Goal: Task Accomplishment & Management: Complete application form

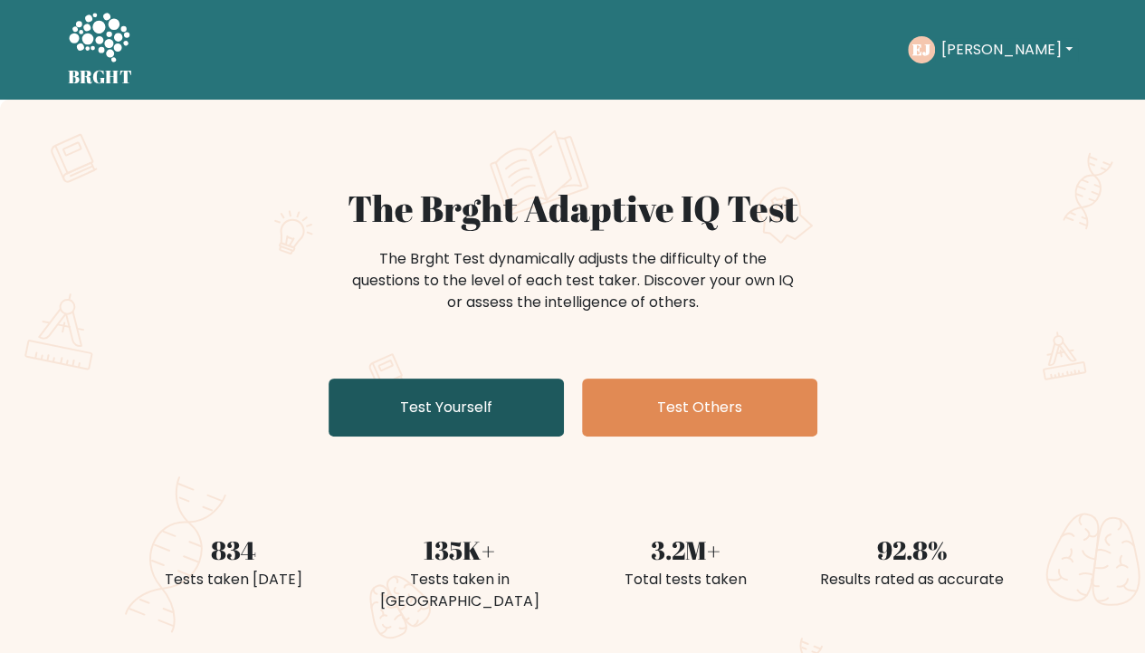
click at [454, 422] on link "Test Yourself" at bounding box center [446, 407] width 235 height 58
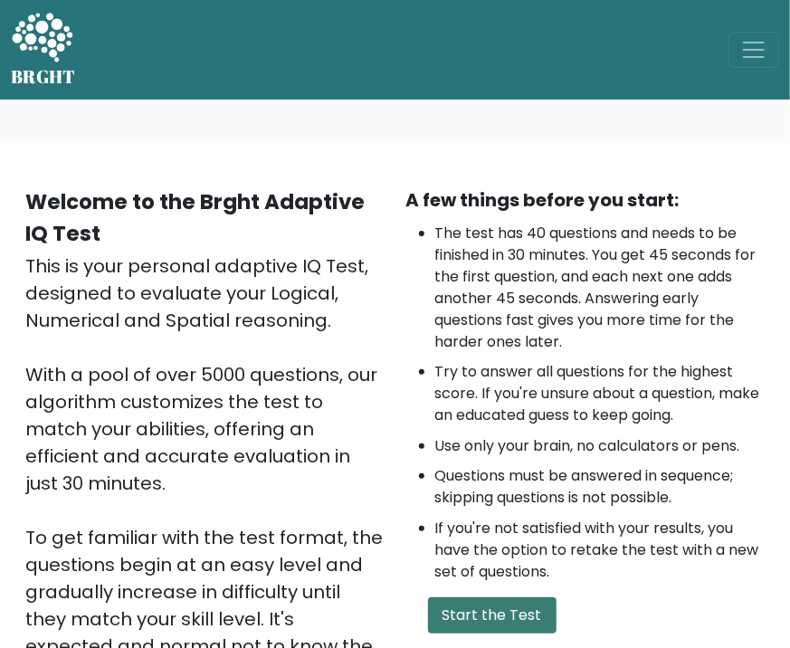
click at [520, 610] on button "Start the Test" at bounding box center [492, 615] width 129 height 36
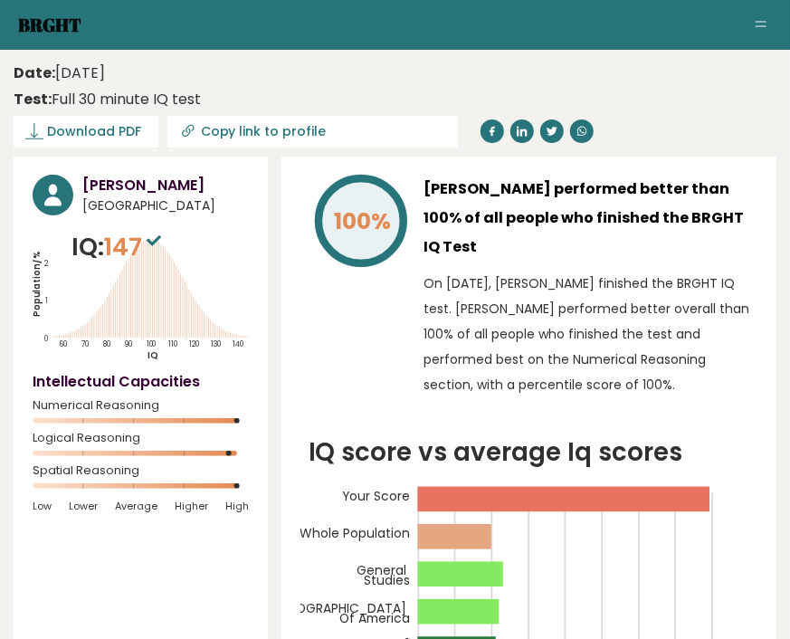
click at [58, 24] on link "Brght" at bounding box center [49, 25] width 63 height 24
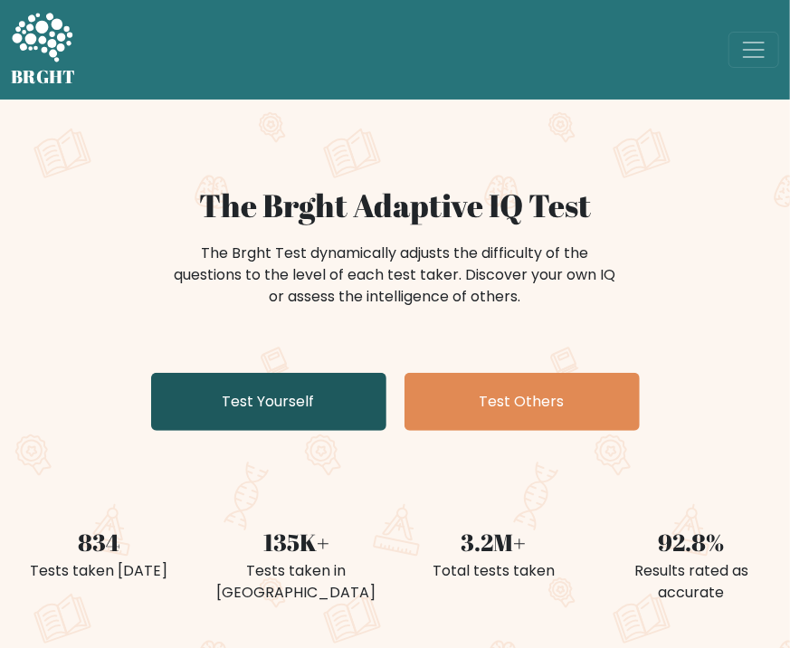
click at [238, 398] on link "Test Yourself" at bounding box center [268, 402] width 235 height 58
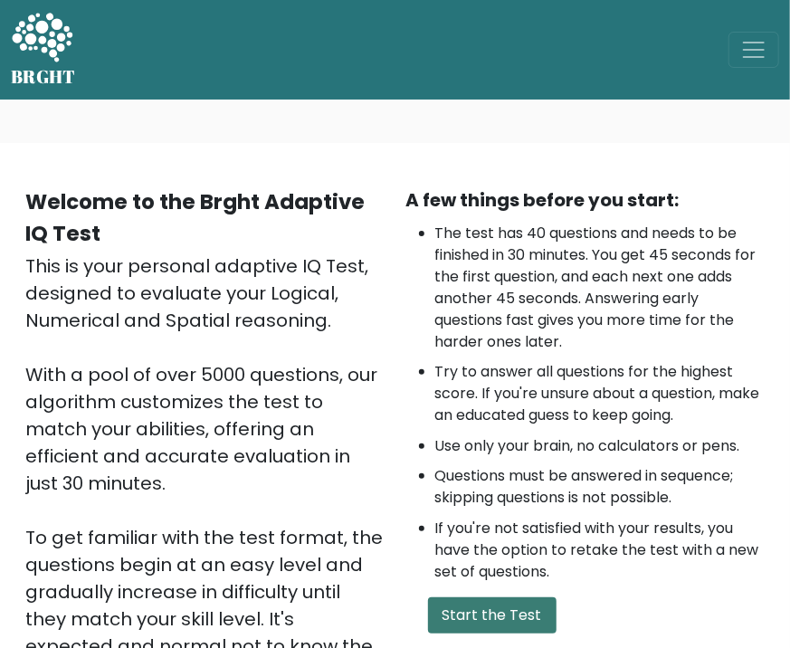
click at [519, 614] on button "Start the Test" at bounding box center [492, 615] width 129 height 36
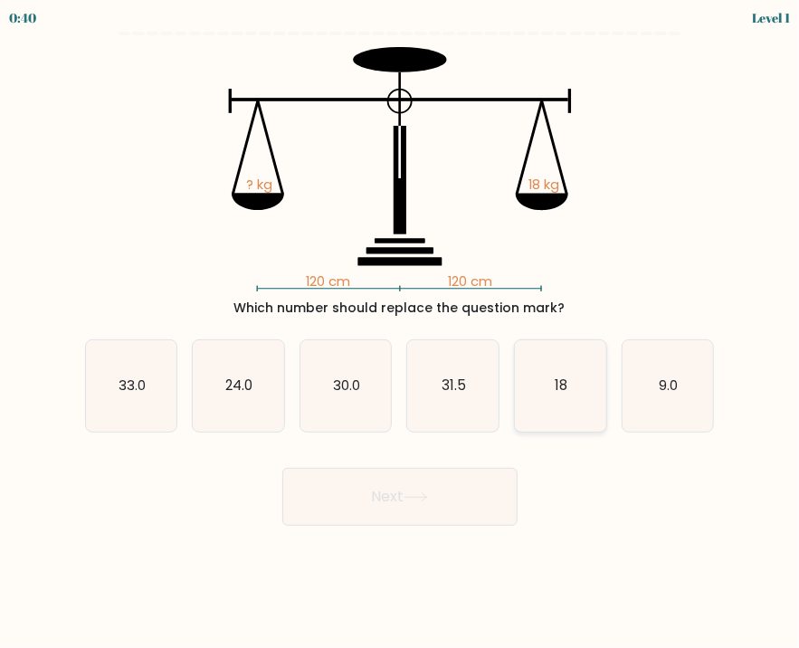
click at [536, 375] on icon "18" at bounding box center [560, 385] width 91 height 91
click at [401, 333] on input "e. 18" at bounding box center [400, 328] width 1 height 9
radio input "true"
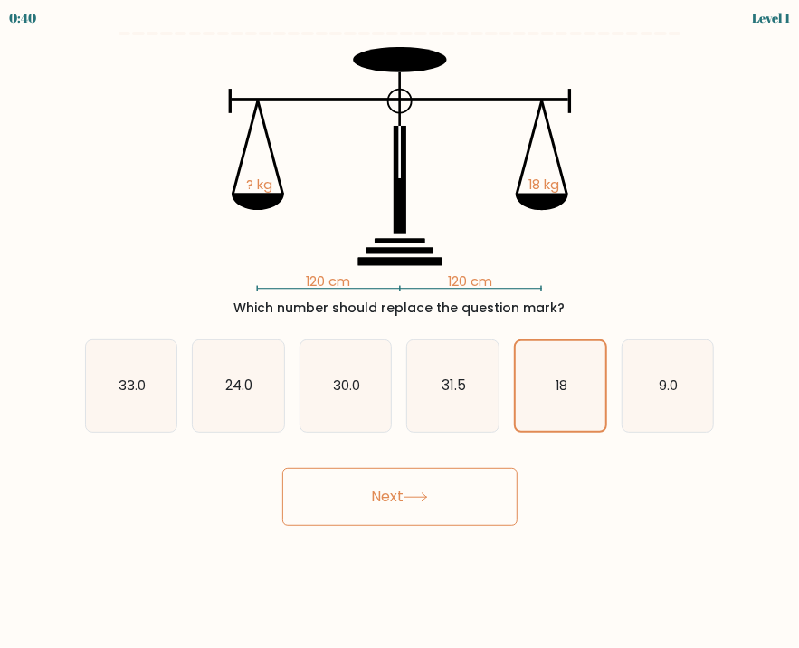
click at [476, 488] on button "Next" at bounding box center [399, 497] width 235 height 58
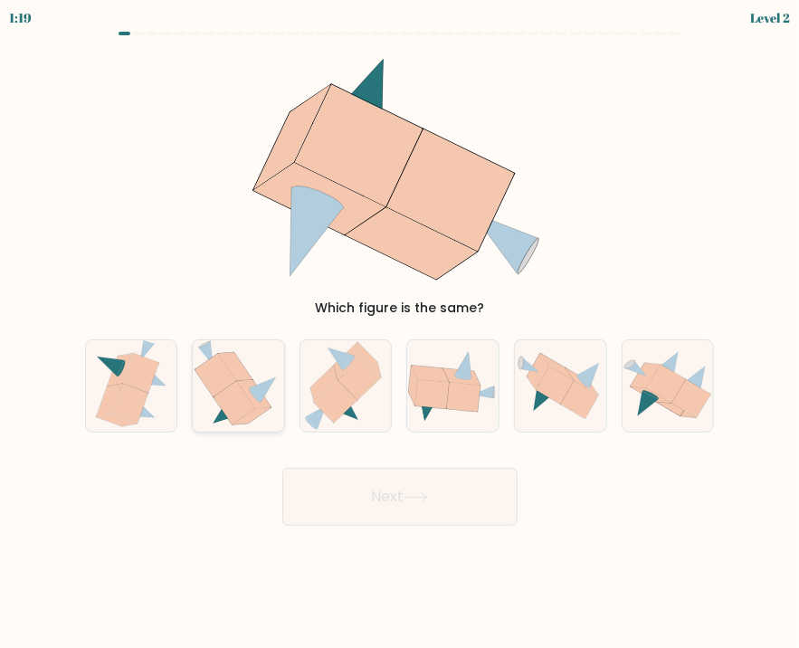
click at [235, 424] on icon at bounding box center [252, 415] width 38 height 17
click at [400, 333] on input "b." at bounding box center [400, 328] width 1 height 9
radio input "true"
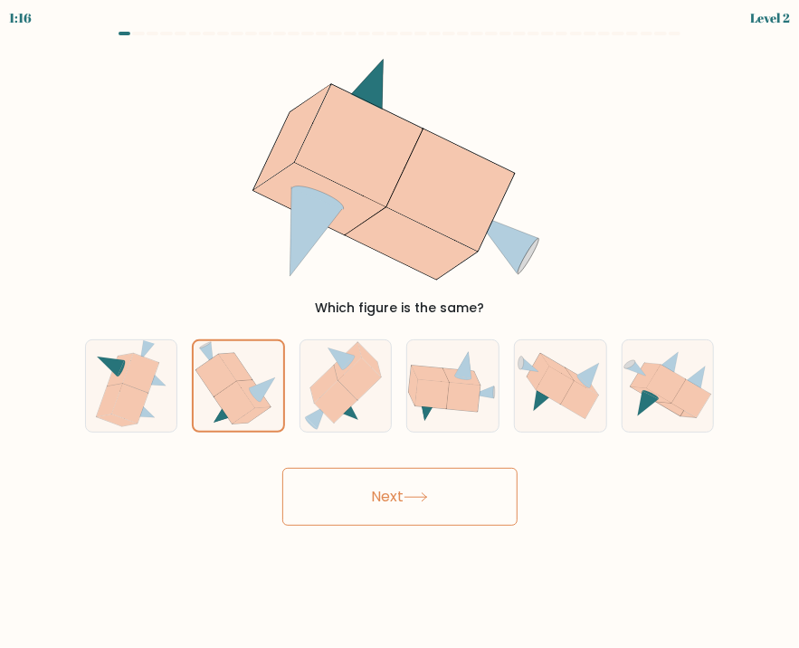
click at [461, 483] on button "Next" at bounding box center [399, 497] width 235 height 58
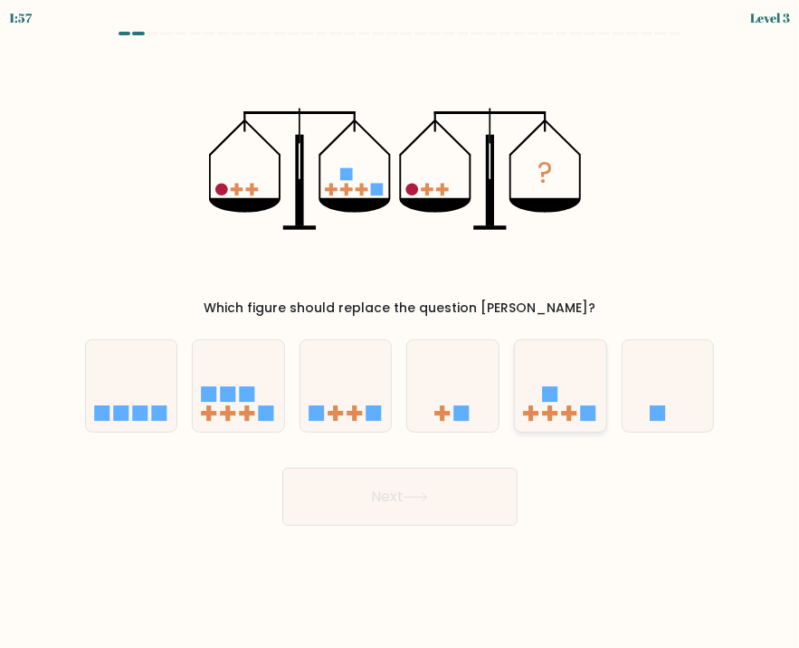
drag, startPoint x: 554, startPoint y: 413, endPoint x: 545, endPoint y: 428, distance: 17.9
click at [552, 416] on g at bounding box center [550, 413] width 15 height 15
click at [401, 333] on input "e." at bounding box center [400, 328] width 1 height 9
radio input "true"
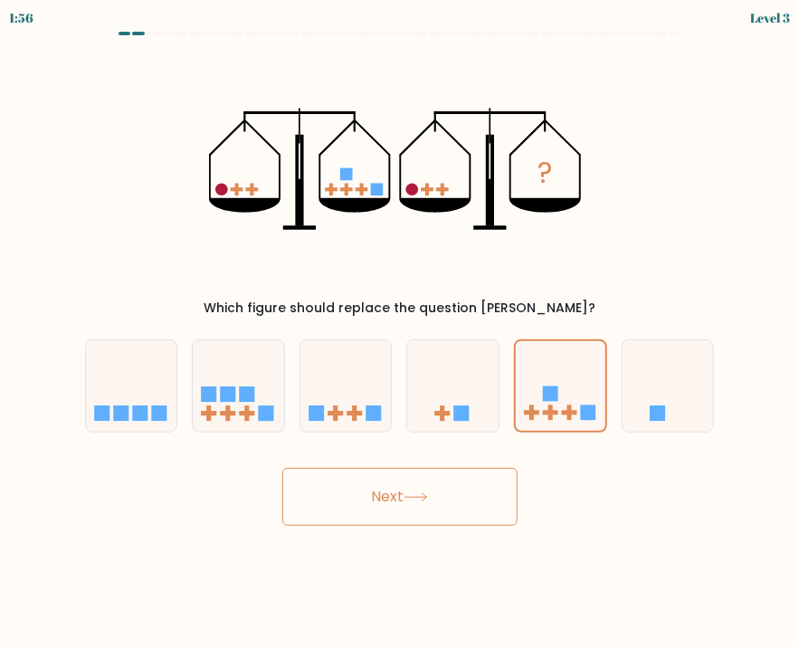
click at [464, 489] on button "Next" at bounding box center [399, 497] width 235 height 58
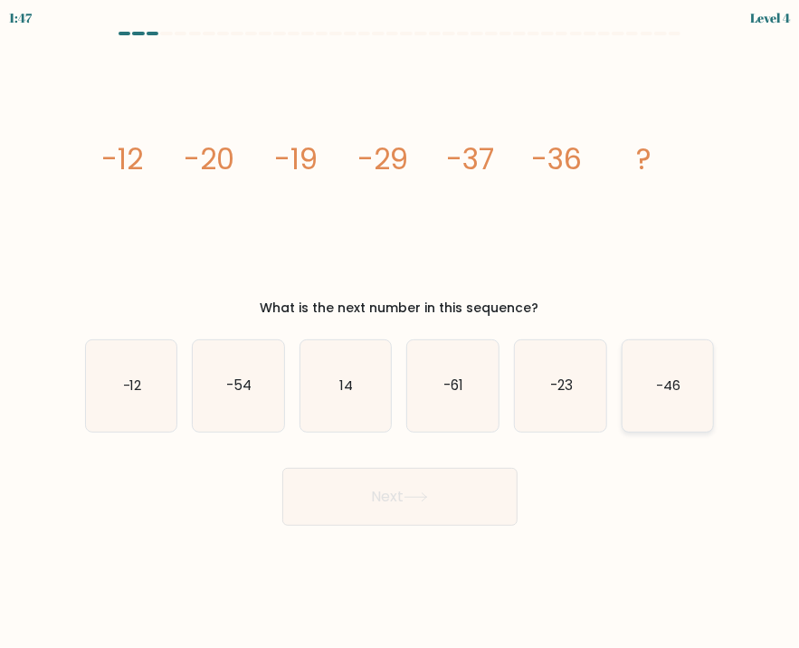
drag, startPoint x: 652, startPoint y: 389, endPoint x: 592, endPoint y: 427, distance: 70.8
click at [651, 390] on icon "-46" at bounding box center [668, 385] width 91 height 91
click at [401, 333] on input "f. -46" at bounding box center [400, 328] width 1 height 9
radio input "true"
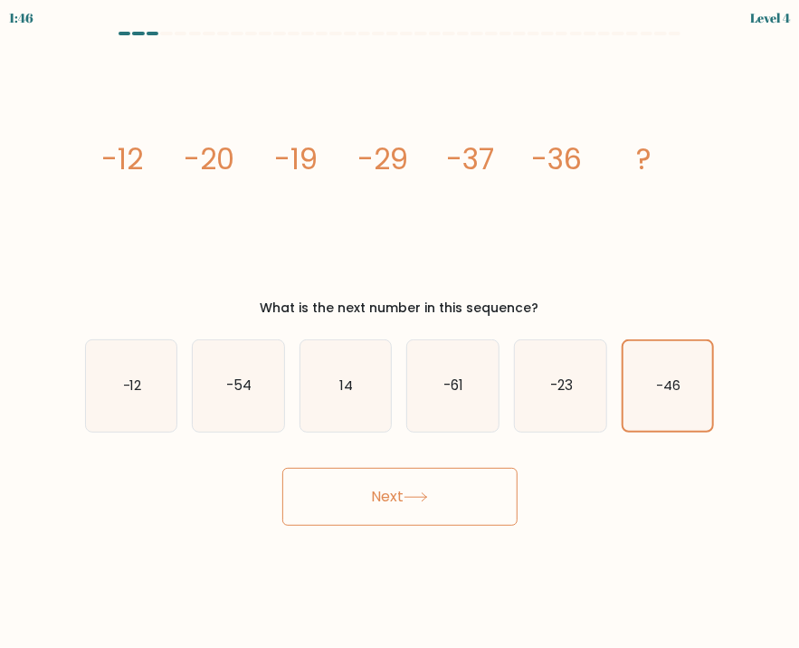
click at [476, 475] on button "Next" at bounding box center [399, 497] width 235 height 58
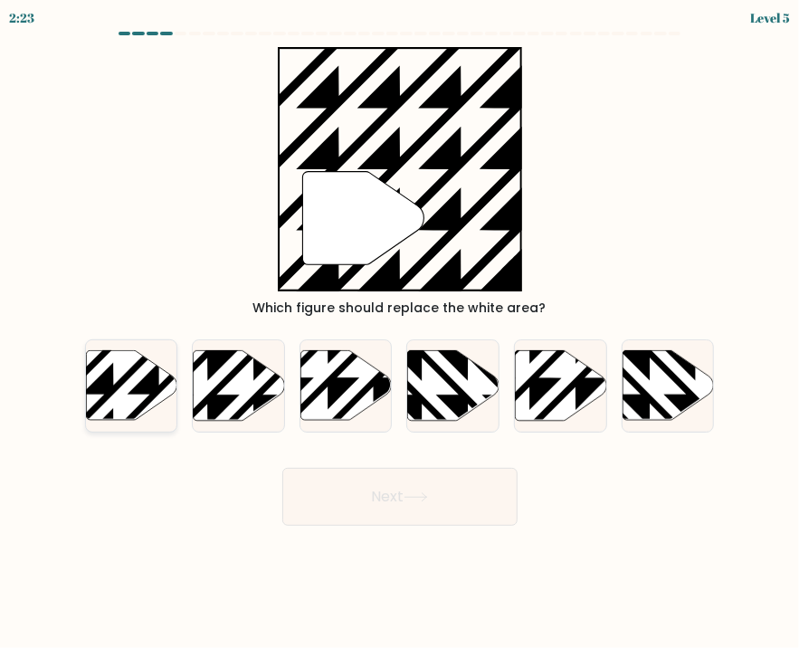
click at [113, 383] on icon at bounding box center [131, 385] width 91 height 70
click at [400, 333] on input "a." at bounding box center [400, 328] width 1 height 9
radio input "true"
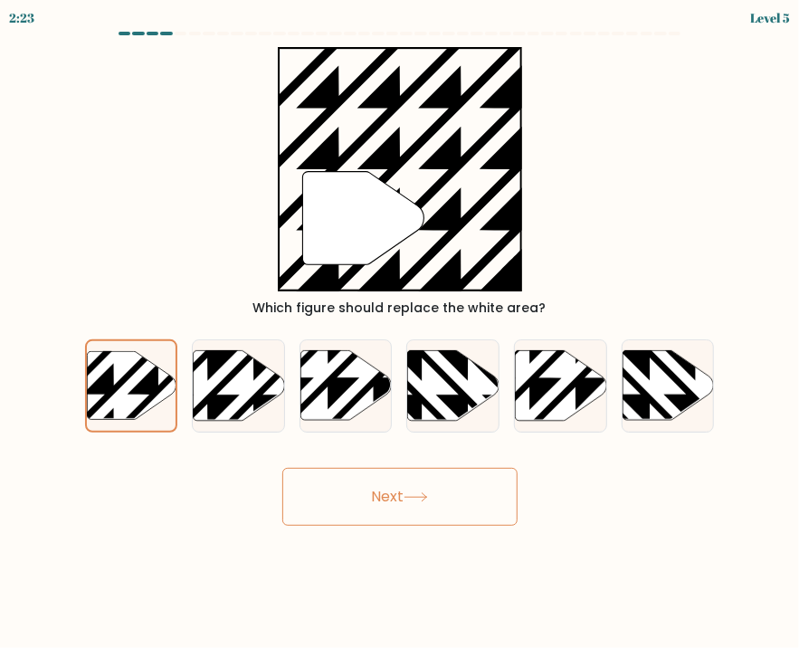
click at [320, 476] on button "Next" at bounding box center [399, 497] width 235 height 58
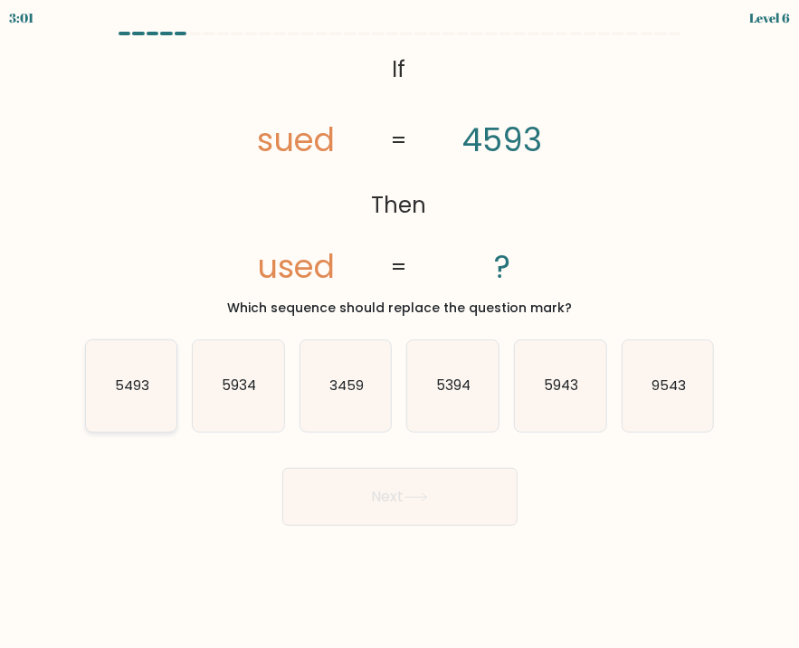
click at [143, 398] on icon "5493" at bounding box center [131, 385] width 91 height 91
click at [400, 333] on input "a. 5493" at bounding box center [400, 328] width 1 height 9
radio input "true"
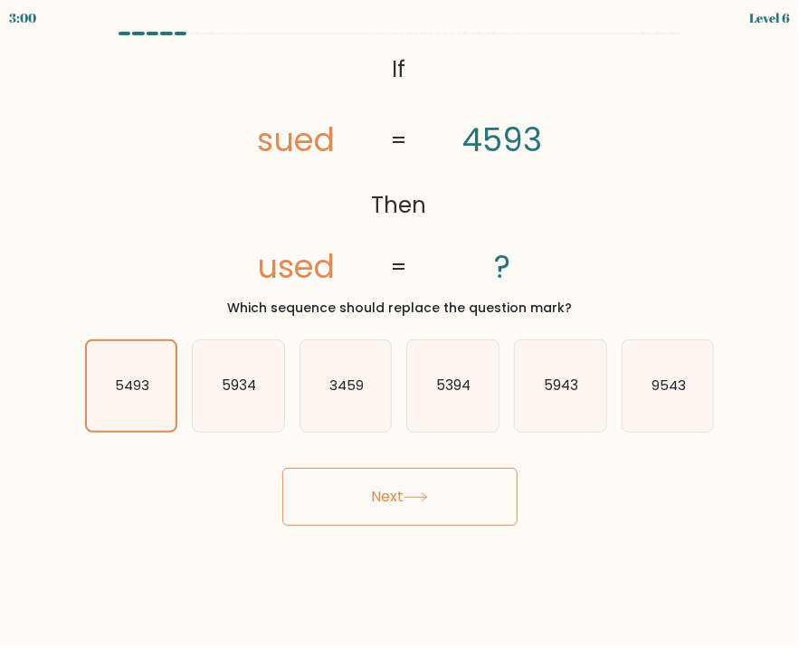
click at [358, 511] on button "Next" at bounding box center [399, 497] width 235 height 58
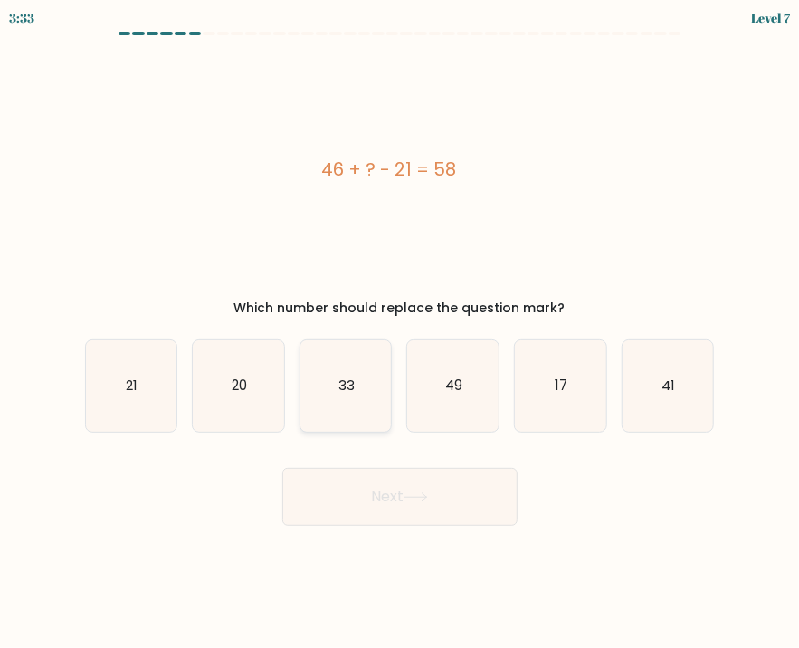
click at [335, 378] on icon "33" at bounding box center [346, 385] width 91 height 91
click at [400, 333] on input "c. 33" at bounding box center [400, 328] width 1 height 9
radio input "true"
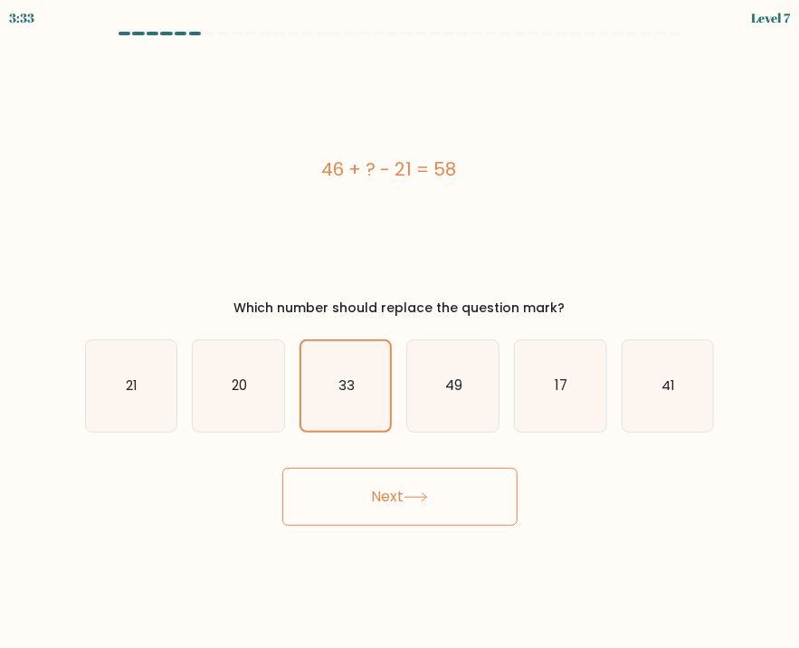
click at [362, 502] on button "Next" at bounding box center [399, 497] width 235 height 58
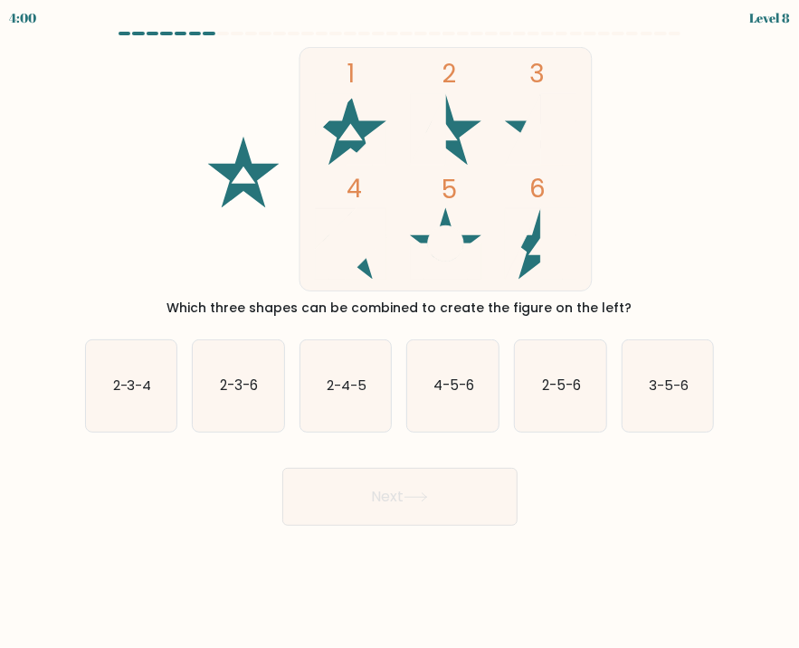
drag, startPoint x: 249, startPoint y: 382, endPoint x: 344, endPoint y: 494, distance: 147.1
click at [250, 382] on text "2-3-6" at bounding box center [239, 385] width 38 height 19
click at [400, 333] on input "b. 2-3-6" at bounding box center [400, 328] width 1 height 9
radio input "true"
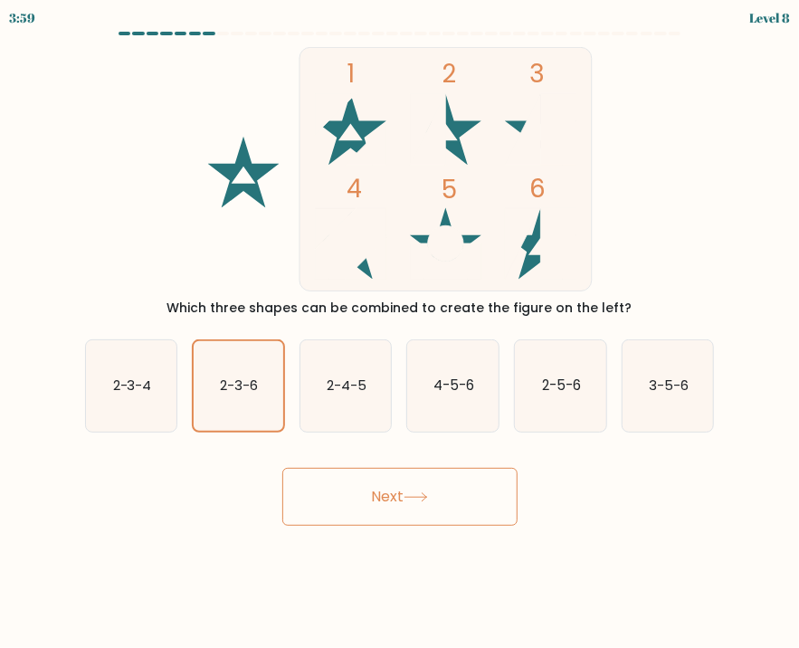
click at [357, 484] on button "Next" at bounding box center [399, 497] width 235 height 58
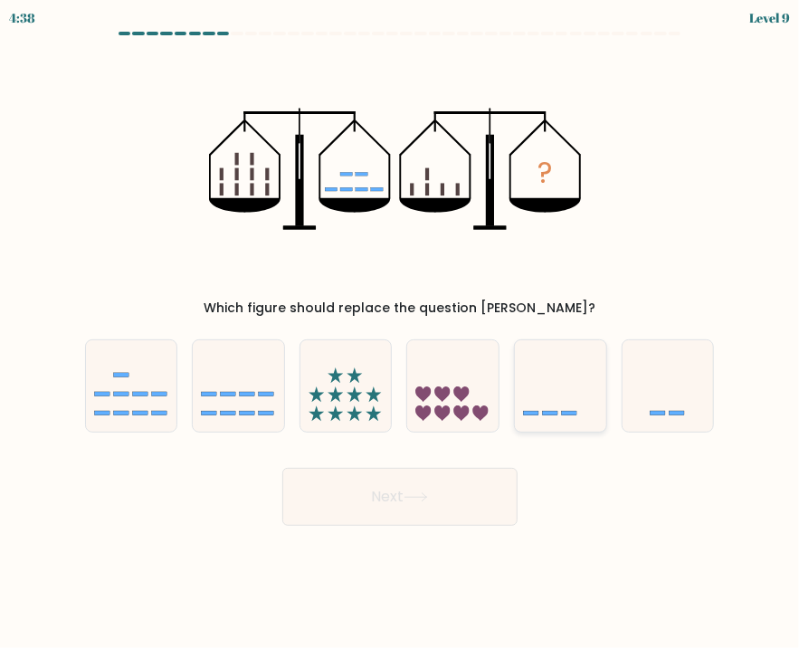
drag, startPoint x: 537, startPoint y: 398, endPoint x: 538, endPoint y: 415, distance: 16.3
click at [538, 398] on icon at bounding box center [560, 386] width 91 height 75
click at [401, 333] on input "e." at bounding box center [400, 328] width 1 height 9
radio input "true"
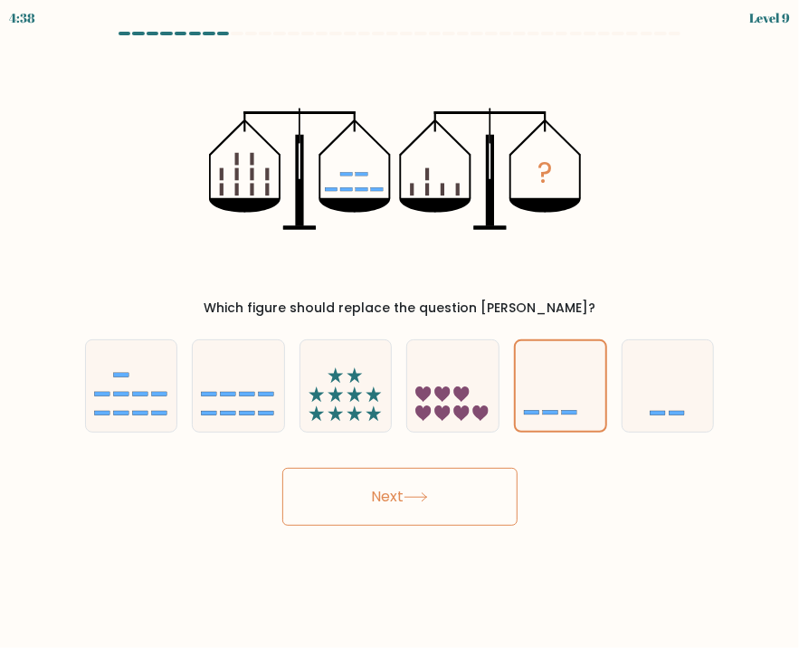
click at [505, 489] on button "Next" at bounding box center [399, 497] width 235 height 58
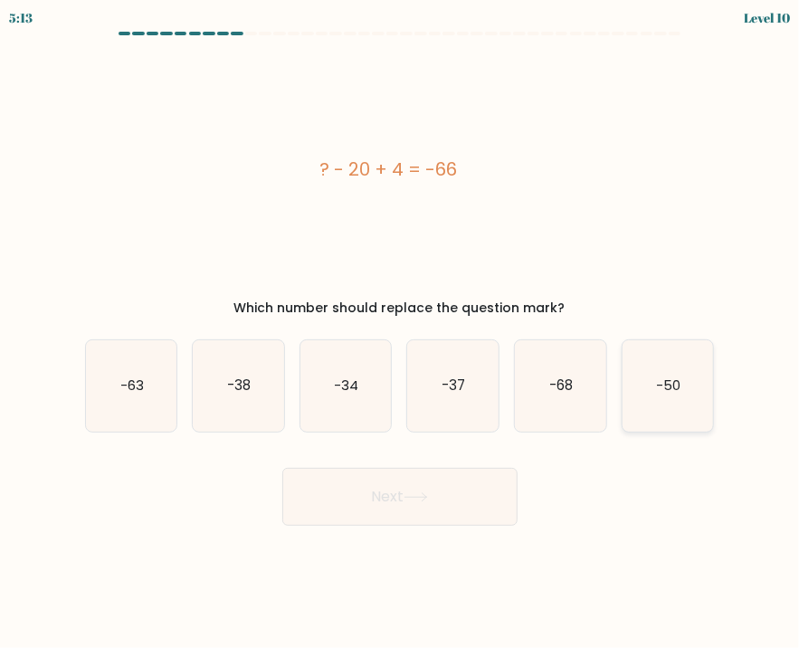
click at [678, 402] on icon "-50" at bounding box center [668, 385] width 91 height 91
click at [401, 333] on input "f. -50" at bounding box center [400, 328] width 1 height 9
radio input "true"
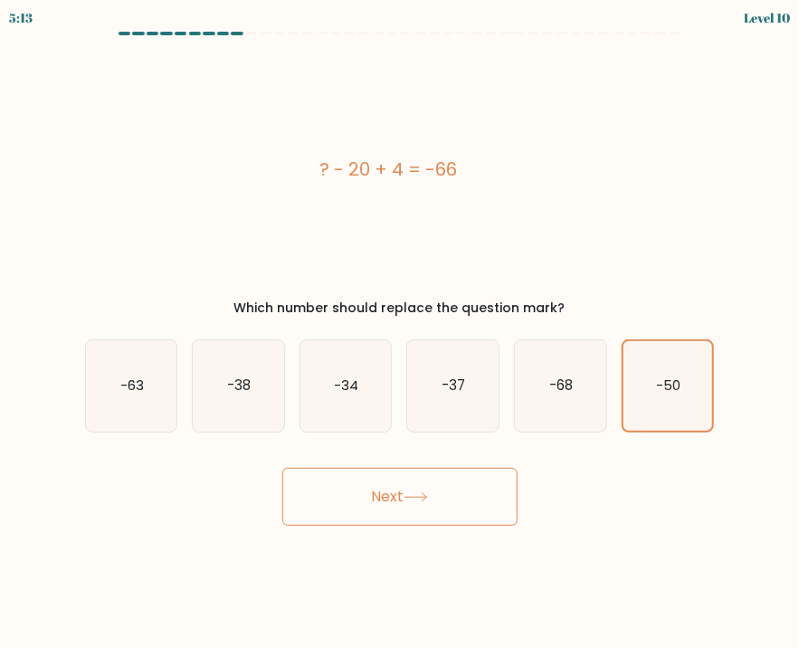
click at [462, 508] on button "Next" at bounding box center [399, 497] width 235 height 58
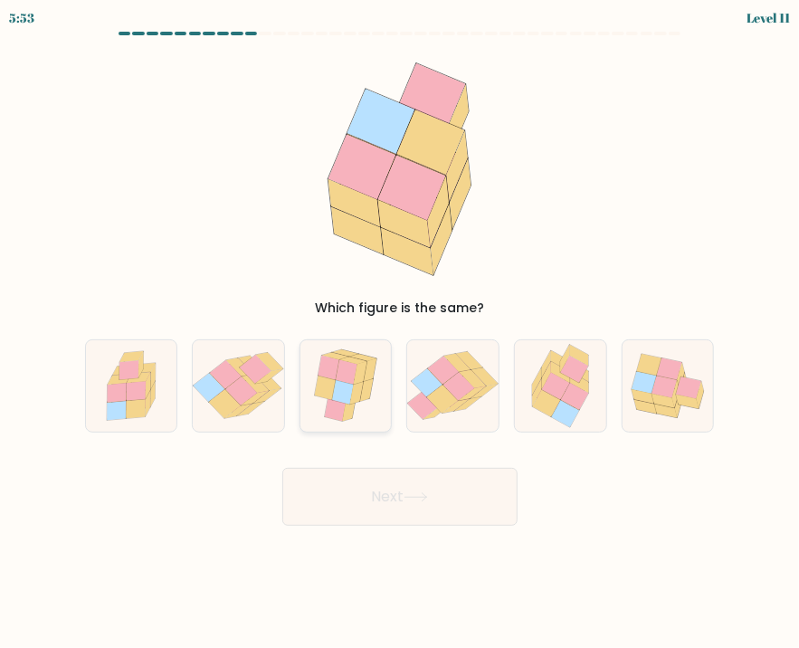
click at [348, 392] on icon at bounding box center [343, 392] width 22 height 24
click at [400, 333] on input "c." at bounding box center [400, 328] width 1 height 9
radio input "true"
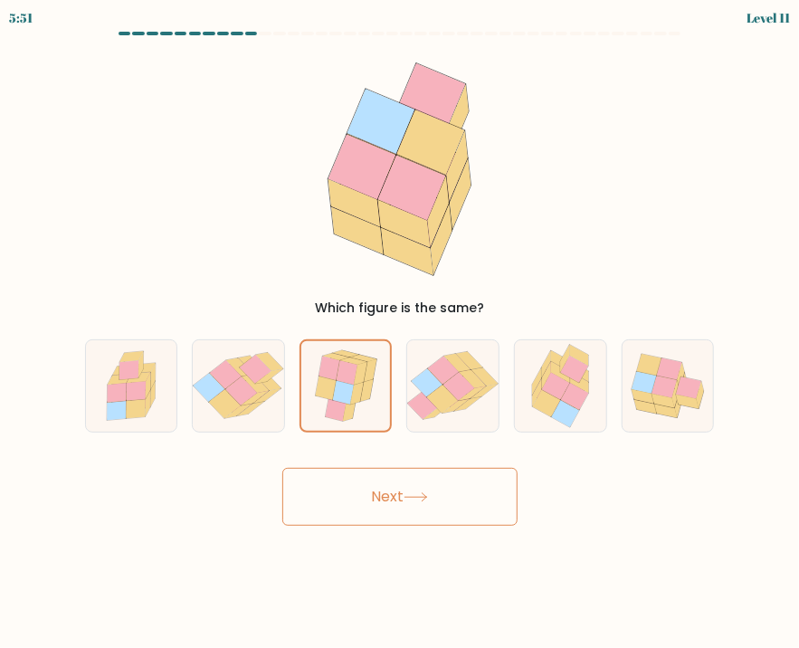
click at [391, 486] on button "Next" at bounding box center [399, 497] width 235 height 58
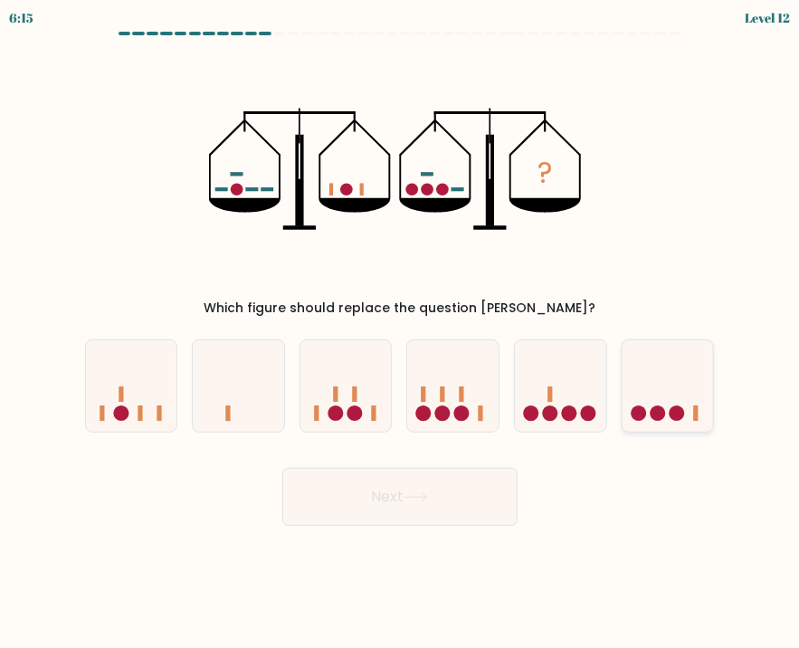
click at [672, 415] on circle at bounding box center [677, 413] width 15 height 15
click at [401, 333] on input "f." at bounding box center [400, 328] width 1 height 9
radio input "true"
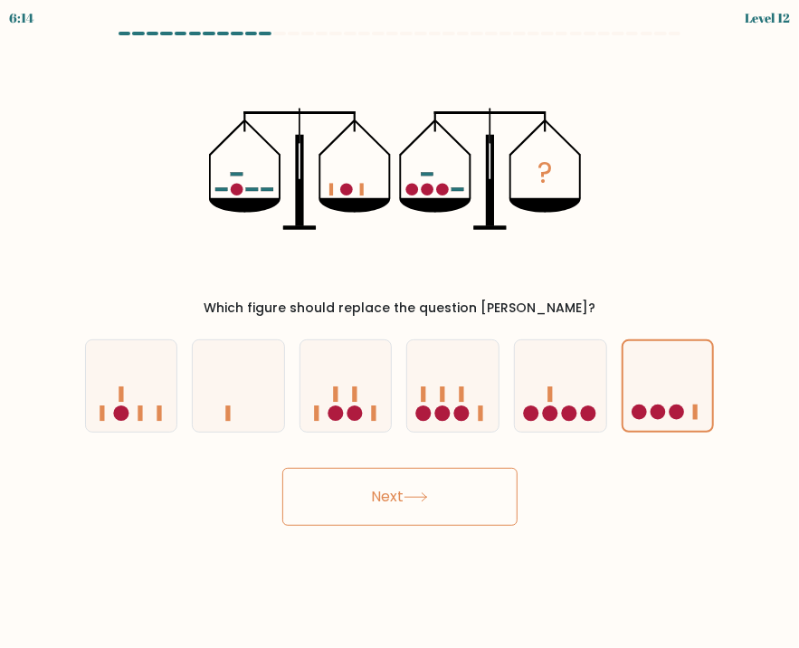
click at [465, 497] on button "Next" at bounding box center [399, 497] width 235 height 58
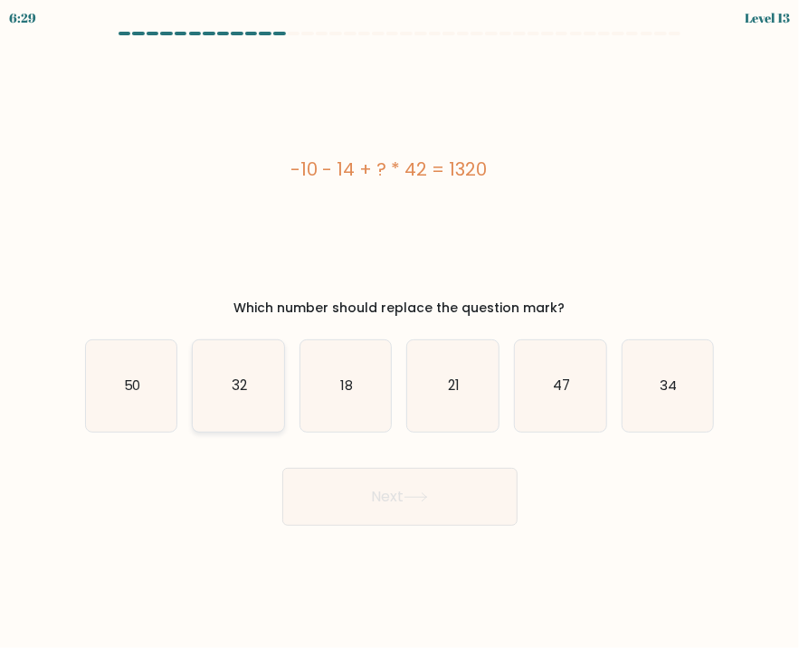
drag, startPoint x: 247, startPoint y: 386, endPoint x: 268, endPoint y: 409, distance: 31.4
click at [244, 387] on text "32" at bounding box center [239, 385] width 15 height 19
click at [400, 333] on input "b. 32" at bounding box center [400, 328] width 1 height 9
radio input "true"
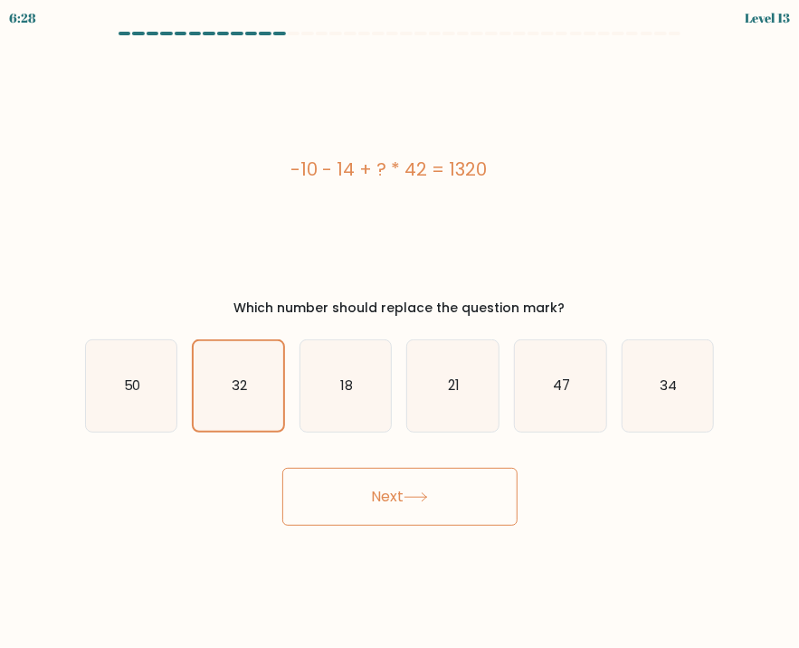
click at [362, 493] on button "Next" at bounding box center [399, 497] width 235 height 58
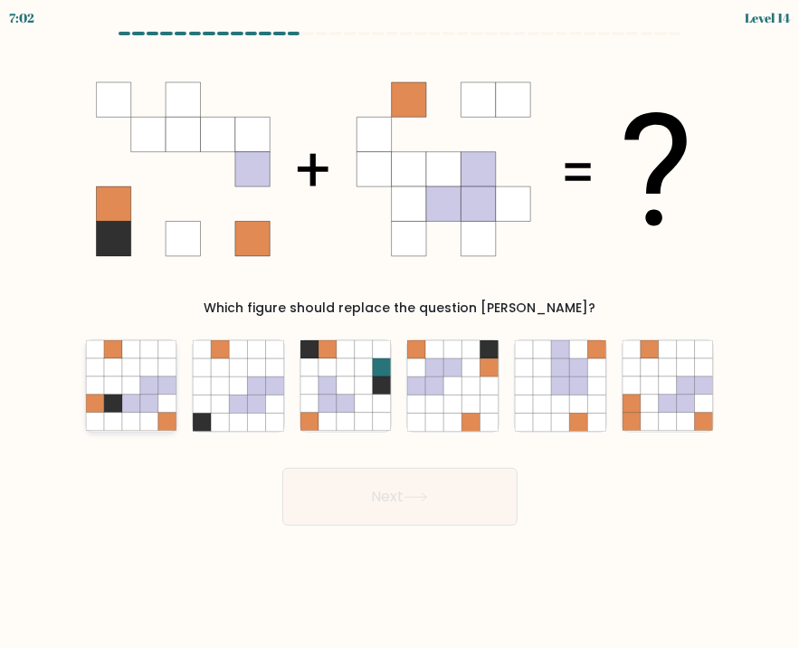
click at [125, 390] on icon at bounding box center [131, 386] width 18 height 18
click at [400, 333] on input "a." at bounding box center [400, 328] width 1 height 9
radio input "true"
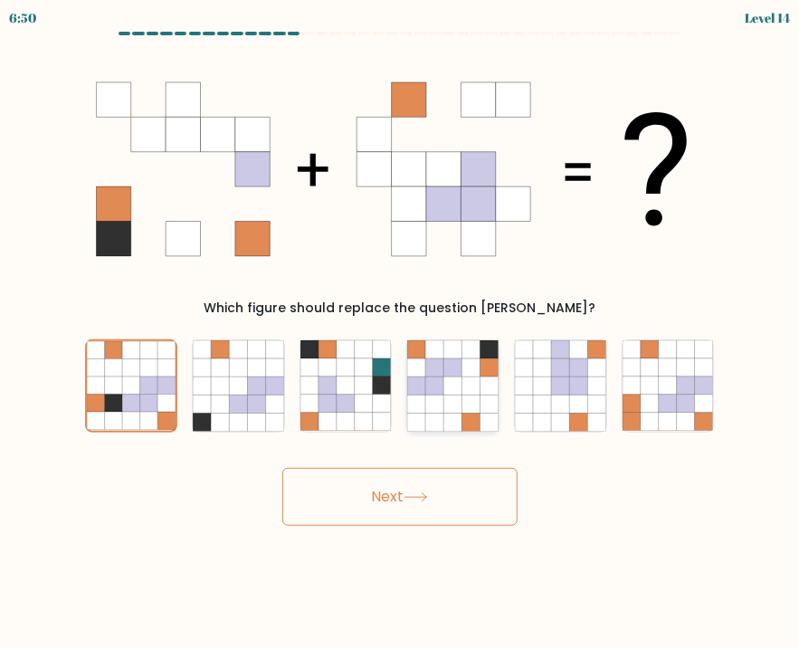
click at [450, 418] on icon at bounding box center [453, 422] width 18 height 18
click at [401, 333] on input "d." at bounding box center [400, 328] width 1 height 9
radio input "true"
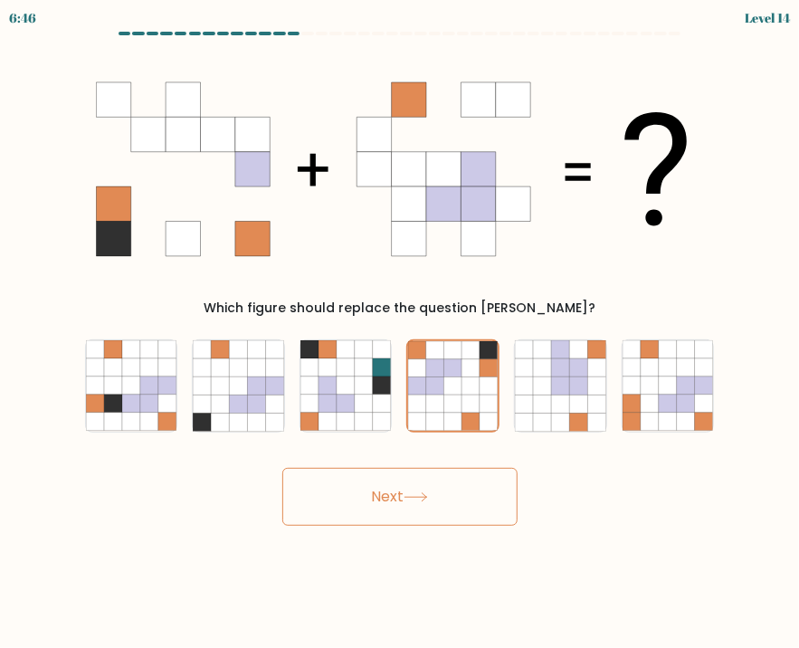
click at [431, 491] on button "Next" at bounding box center [399, 497] width 235 height 58
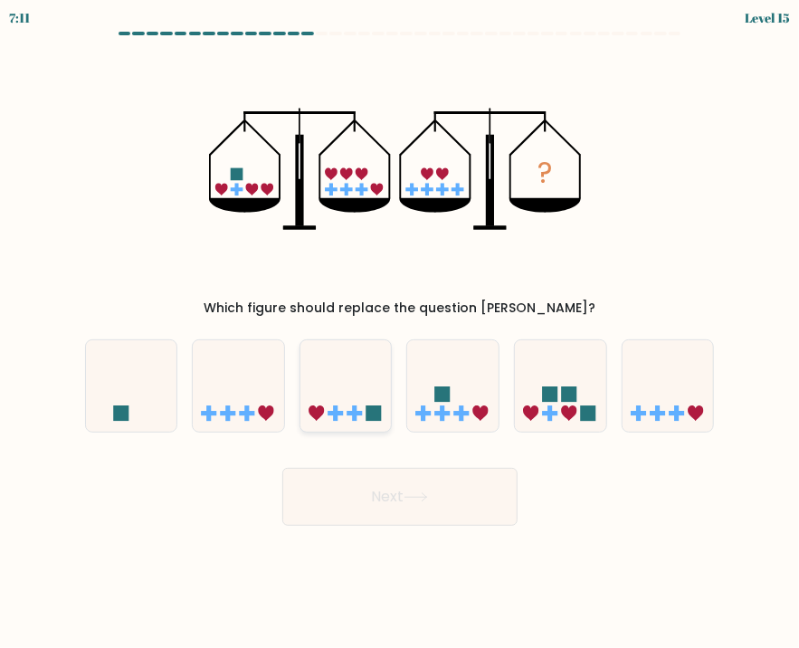
click at [350, 410] on icon at bounding box center [346, 386] width 91 height 75
click at [400, 333] on input "c." at bounding box center [400, 328] width 1 height 9
radio input "true"
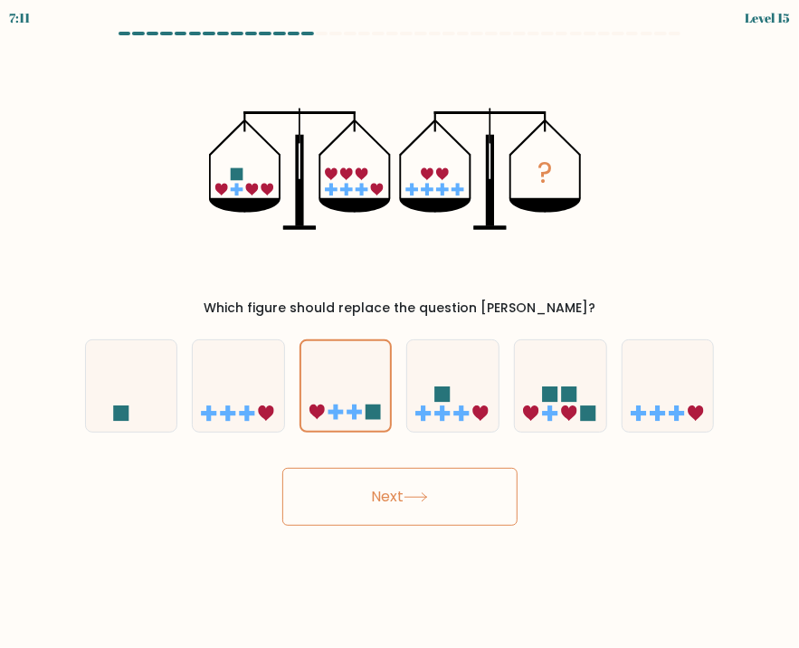
click at [383, 485] on button "Next" at bounding box center [399, 497] width 235 height 58
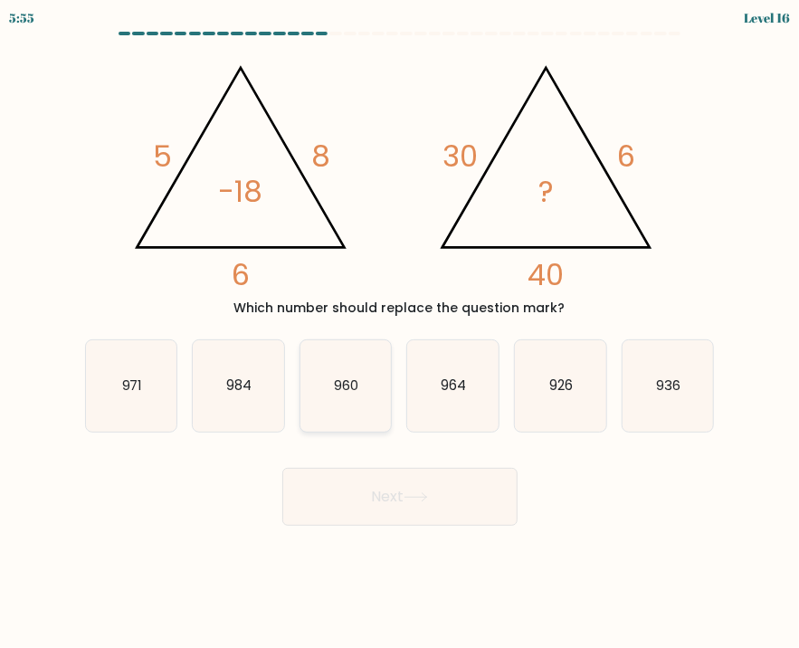
drag, startPoint x: 357, startPoint y: 377, endPoint x: 366, endPoint y: 419, distance: 42.6
click at [357, 377] on text "960" at bounding box center [347, 385] width 24 height 19
click at [400, 333] on input "c. 960" at bounding box center [400, 328] width 1 height 9
radio input "true"
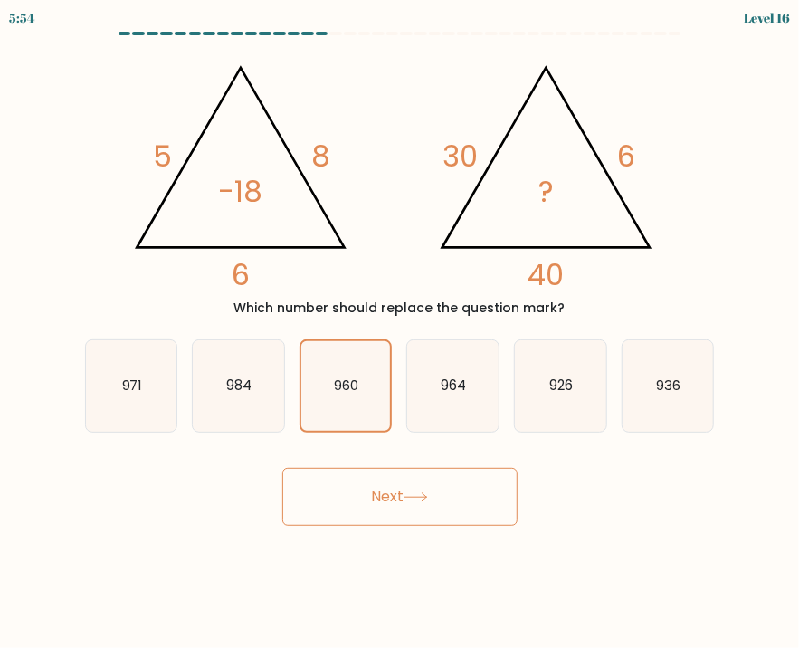
click at [386, 516] on button "Next" at bounding box center [399, 497] width 235 height 58
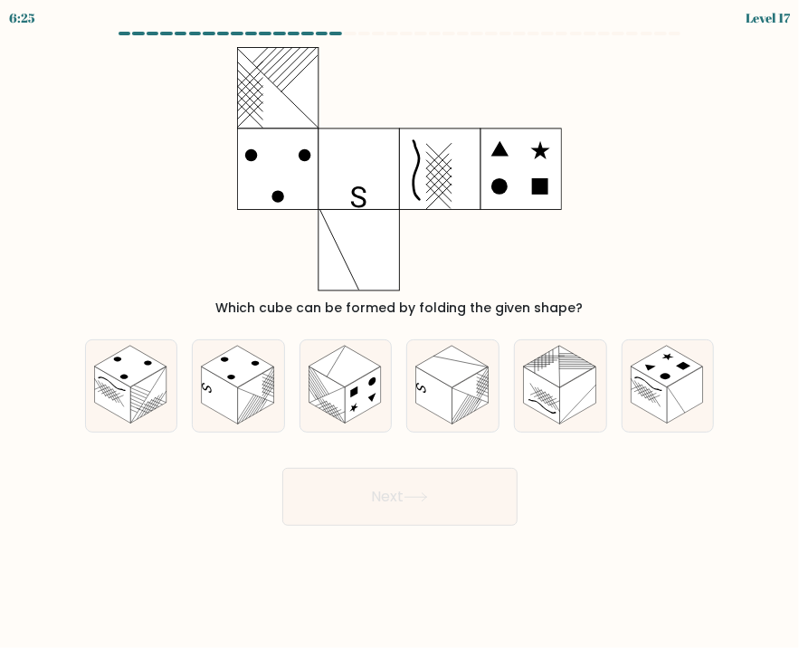
drag, startPoint x: 236, startPoint y: 405, endPoint x: 296, endPoint y: 453, distance: 76.6
click at [237, 405] on rect at bounding box center [220, 395] width 36 height 57
click at [400, 333] on input "b." at bounding box center [400, 328] width 1 height 9
radio input "true"
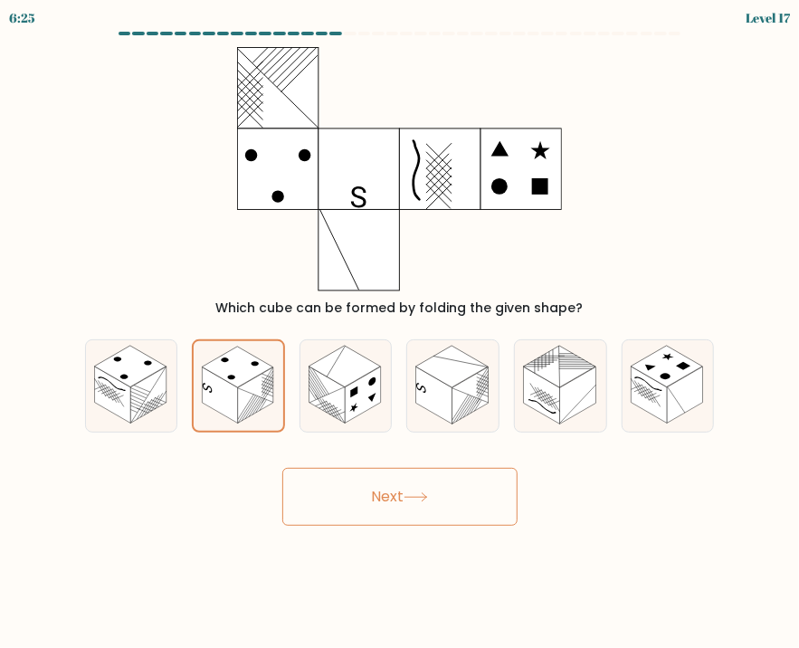
click at [318, 483] on button "Next" at bounding box center [399, 497] width 235 height 58
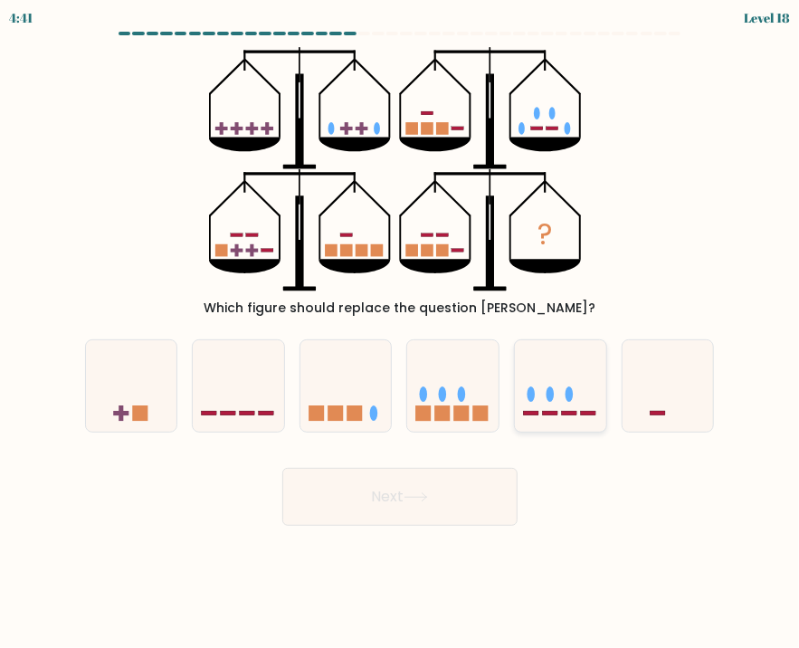
click at [559, 393] on icon at bounding box center [560, 386] width 91 height 75
click at [401, 333] on input "e." at bounding box center [400, 328] width 1 height 9
radio input "true"
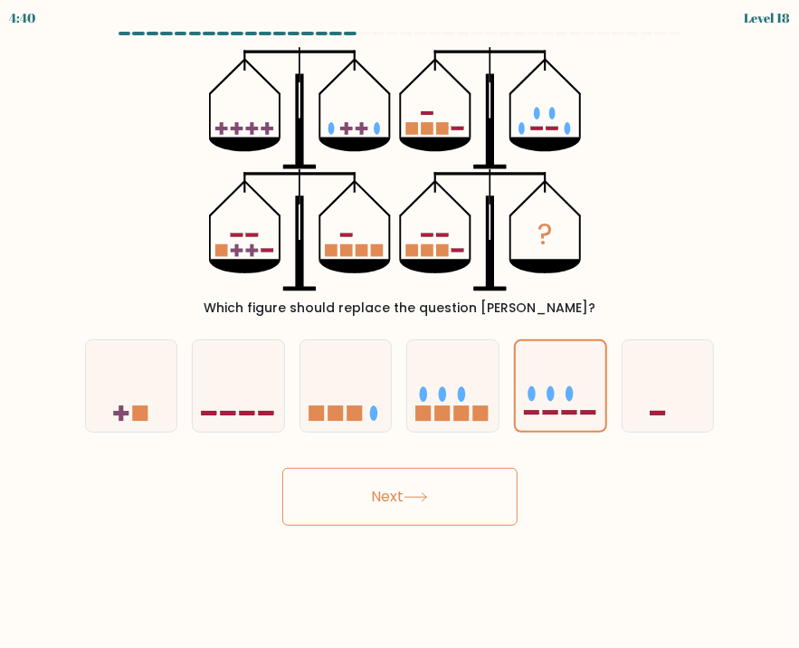
click at [482, 485] on button "Next" at bounding box center [399, 497] width 235 height 58
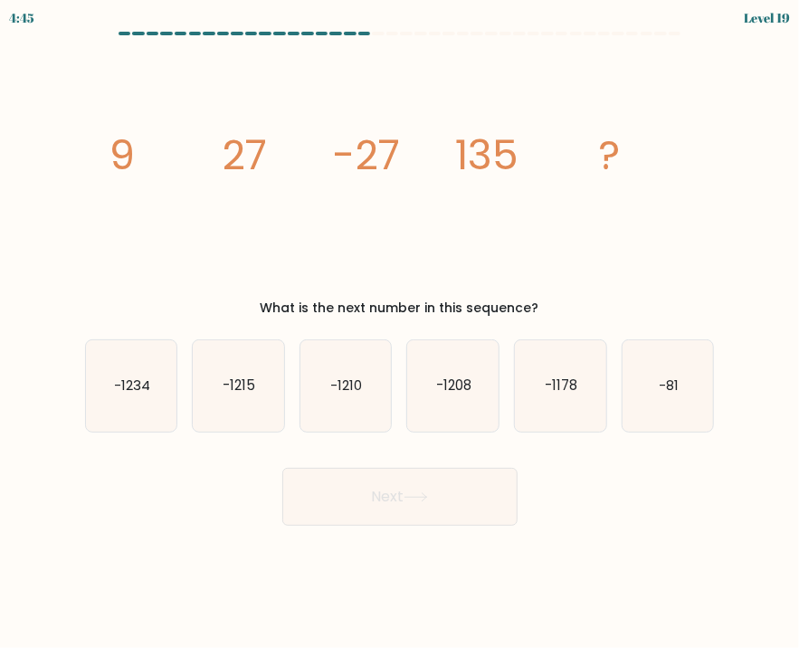
drag, startPoint x: 233, startPoint y: 385, endPoint x: 293, endPoint y: 455, distance: 93.1
click at [233, 385] on text "-1215" at bounding box center [239, 385] width 33 height 19
click at [400, 333] on input "b. -1215" at bounding box center [400, 328] width 1 height 9
radio input "true"
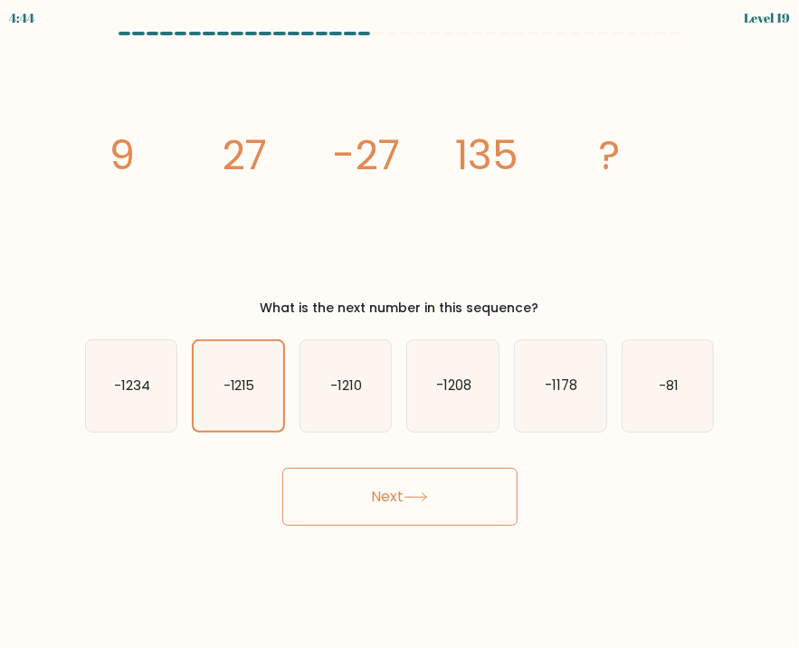
drag, startPoint x: 322, startPoint y: 487, endPoint x: 314, endPoint y: 443, distance: 45.1
click at [322, 488] on button "Next" at bounding box center [399, 497] width 235 height 58
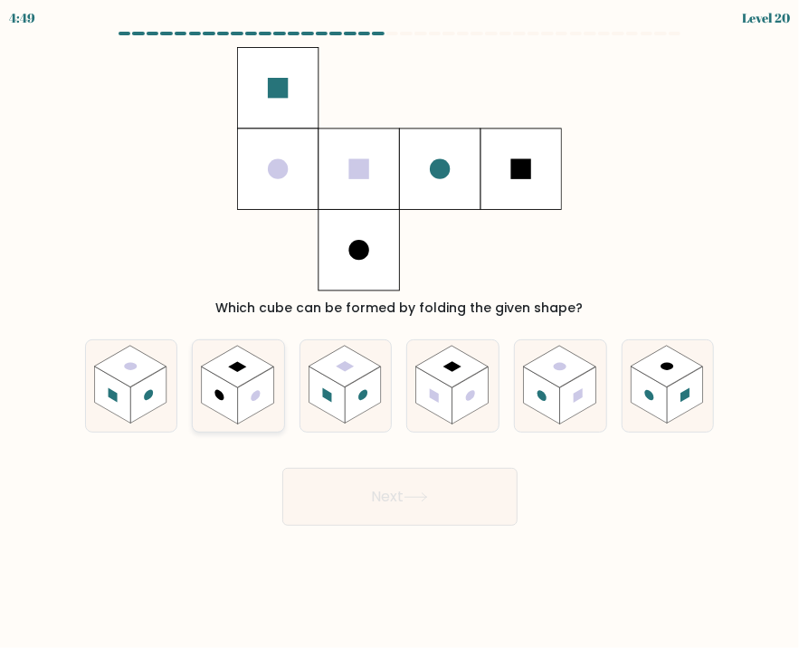
click at [245, 364] on rect at bounding box center [238, 367] width 72 height 42
click at [400, 333] on input "b." at bounding box center [400, 328] width 1 height 9
radio input "true"
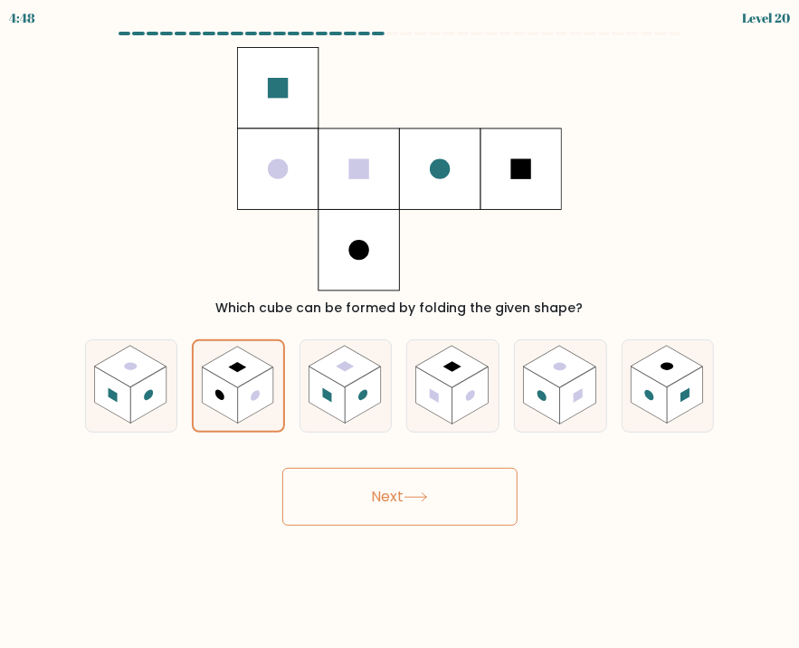
click at [339, 494] on button "Next" at bounding box center [399, 497] width 235 height 58
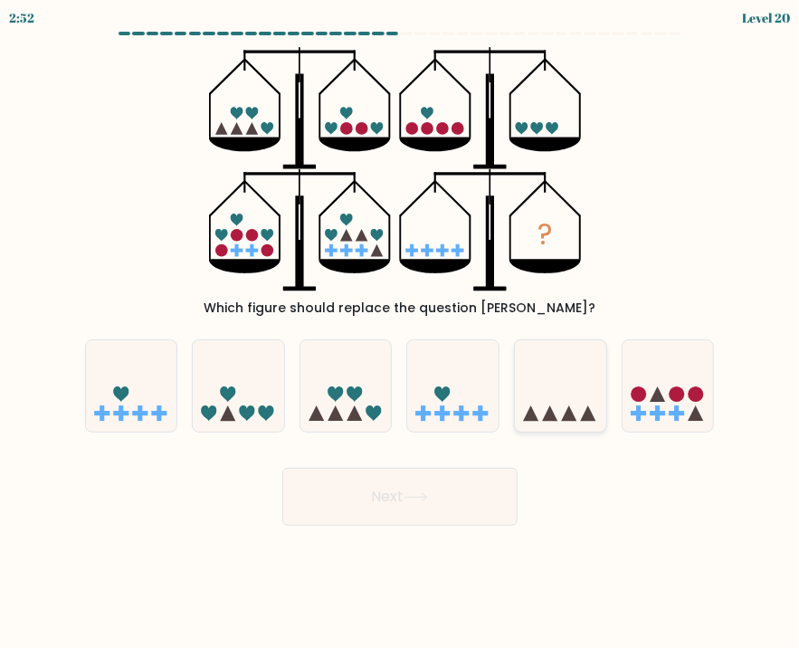
drag, startPoint x: 557, startPoint y: 397, endPoint x: 535, endPoint y: 416, distance: 29.5
click at [558, 397] on icon at bounding box center [560, 386] width 91 height 75
click at [401, 333] on input "e." at bounding box center [400, 328] width 1 height 9
radio input "true"
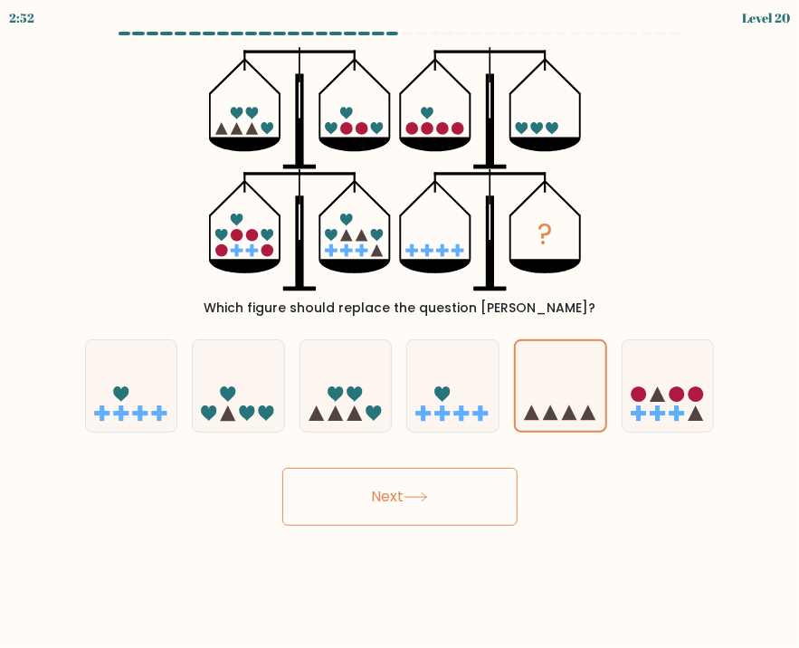
click at [456, 496] on button "Next" at bounding box center [399, 497] width 235 height 58
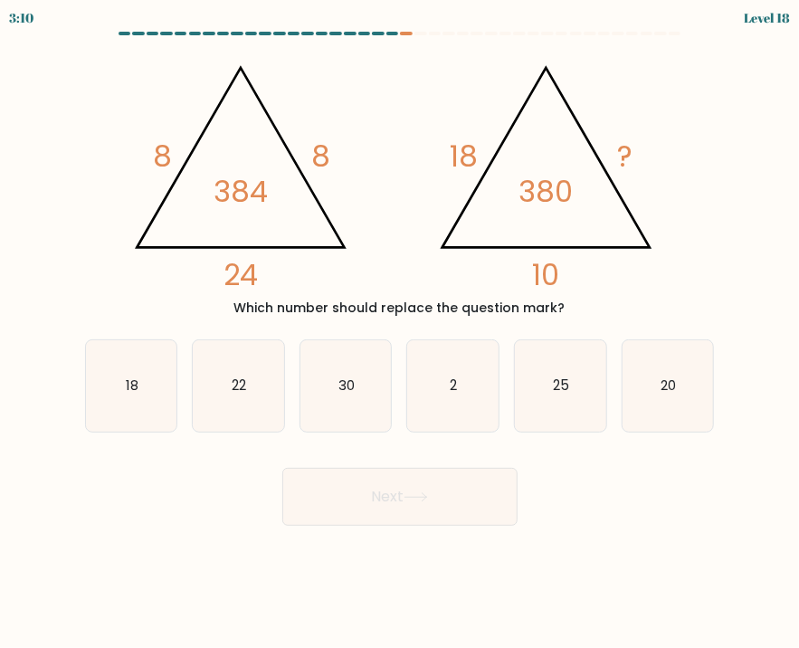
drag, startPoint x: 661, startPoint y: 385, endPoint x: 608, endPoint y: 436, distance: 73.6
click at [659, 385] on icon "20" at bounding box center [668, 385] width 91 height 91
click at [401, 333] on input "f. 20" at bounding box center [400, 328] width 1 height 9
radio input "true"
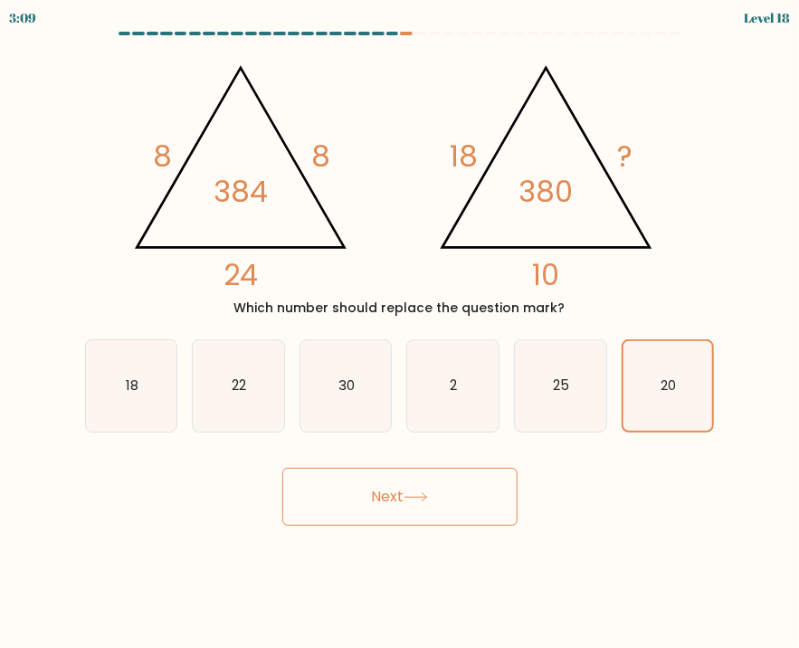
click at [435, 497] on button "Next" at bounding box center [399, 497] width 235 height 58
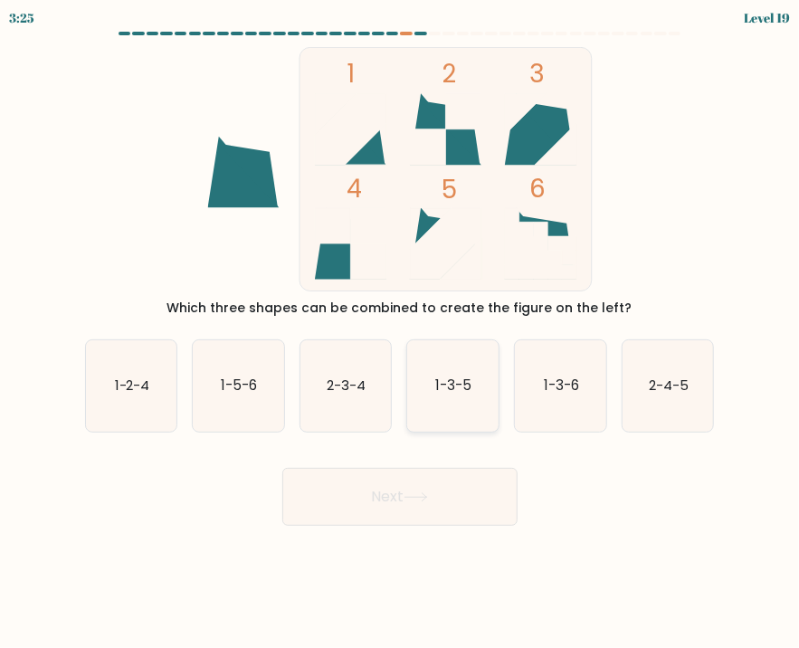
click at [459, 389] on text "1-3-5" at bounding box center [454, 385] width 36 height 19
click at [401, 333] on input "d. 1-3-5" at bounding box center [400, 328] width 1 height 9
radio input "true"
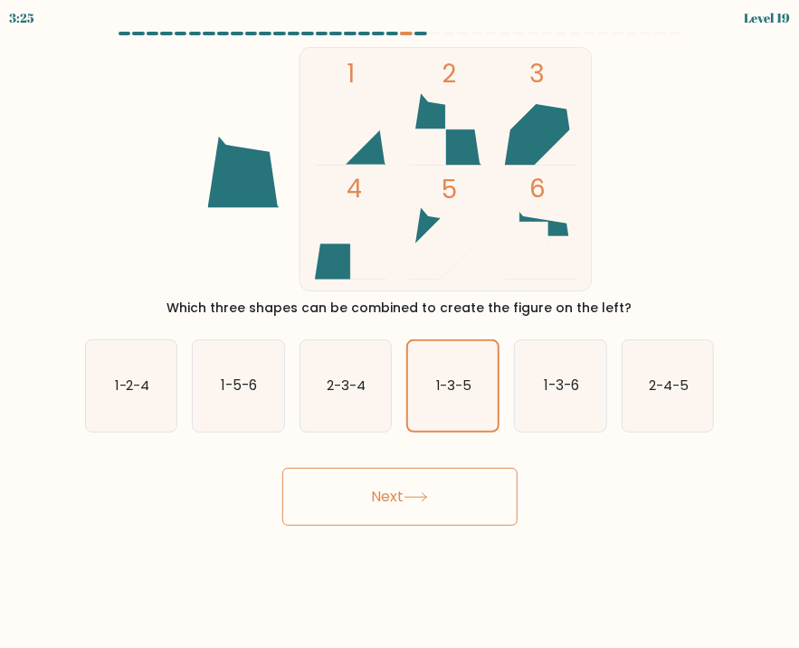
click at [441, 498] on button "Next" at bounding box center [399, 497] width 235 height 58
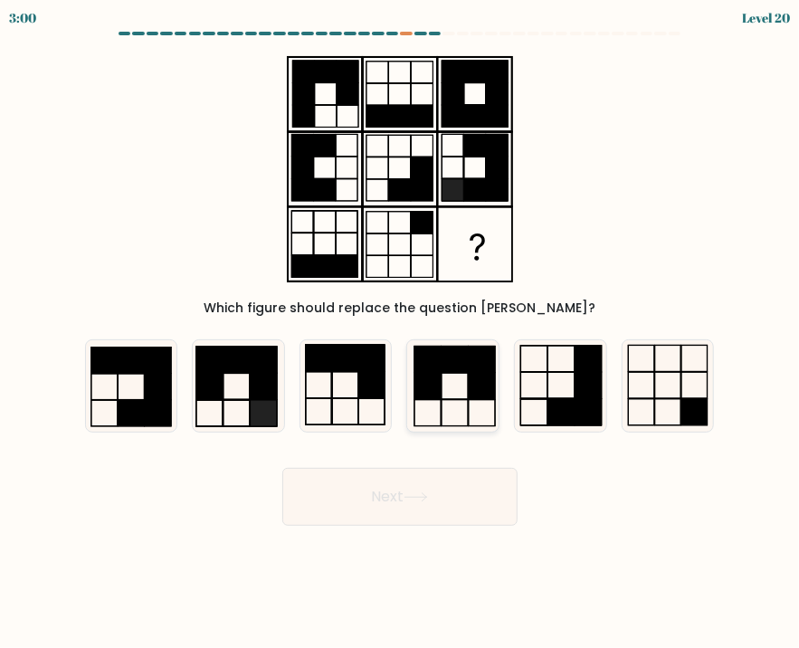
click at [449, 359] on rect at bounding box center [455, 360] width 26 height 26
click at [401, 333] on input "d." at bounding box center [400, 328] width 1 height 9
radio input "true"
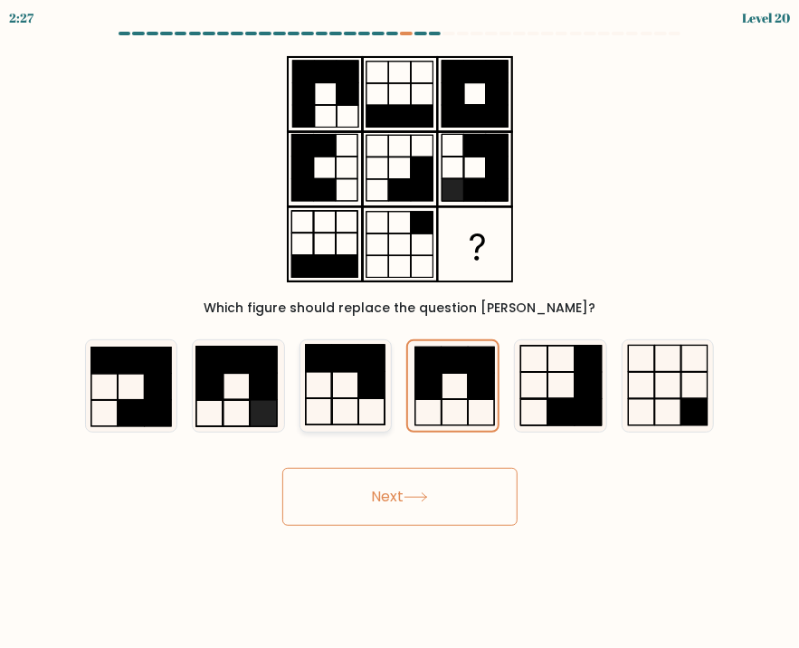
click at [347, 402] on icon at bounding box center [346, 385] width 91 height 91
click at [400, 333] on input "c." at bounding box center [400, 328] width 1 height 9
radio input "true"
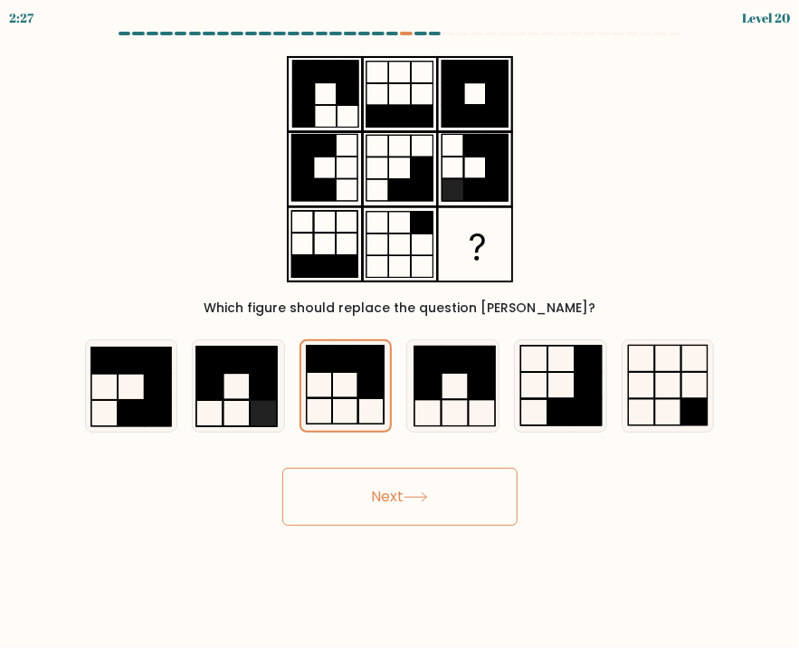
click at [387, 494] on button "Next" at bounding box center [399, 497] width 235 height 58
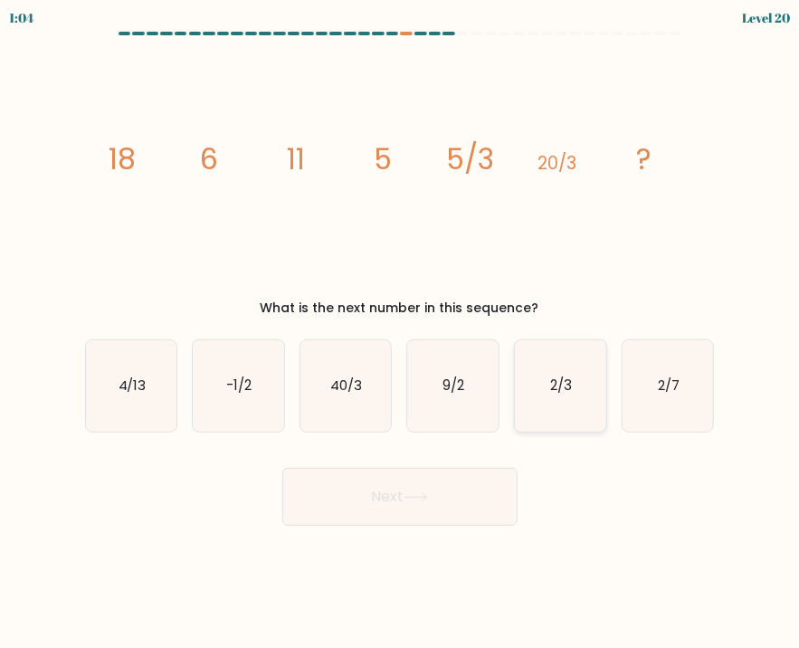
click at [541, 402] on icon "2/3" at bounding box center [560, 385] width 91 height 91
click at [401, 333] on input "e. 2/3" at bounding box center [400, 328] width 1 height 9
radio input "true"
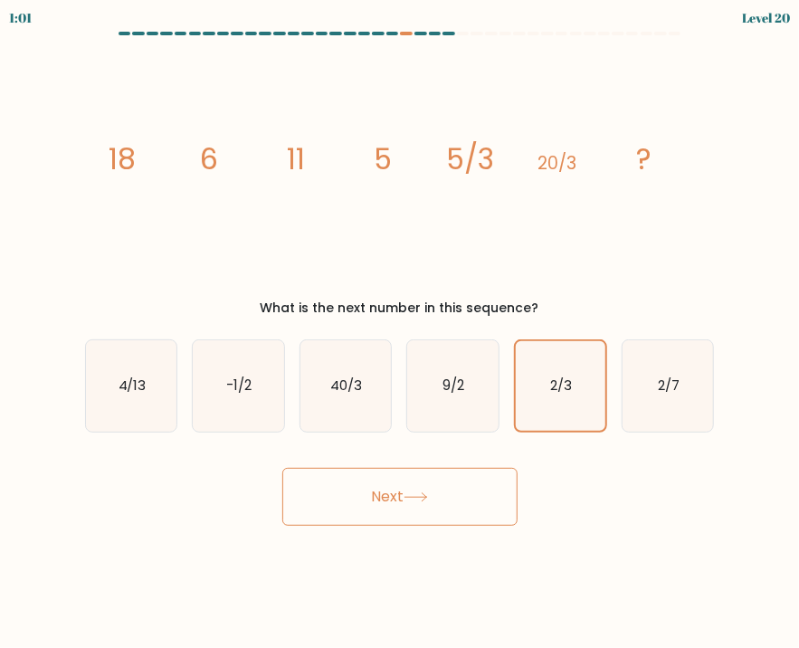
click at [452, 500] on button "Next" at bounding box center [399, 497] width 235 height 58
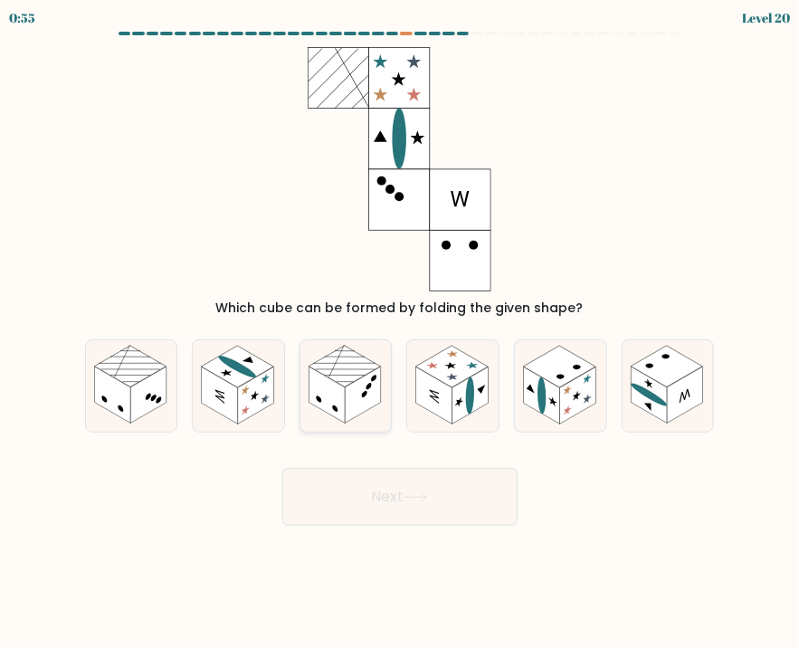
drag, startPoint x: 340, startPoint y: 389, endPoint x: 342, endPoint y: 401, distance: 11.9
click at [343, 393] on rect at bounding box center [327, 395] width 36 height 57
click at [400, 333] on input "c." at bounding box center [400, 328] width 1 height 9
radio input "true"
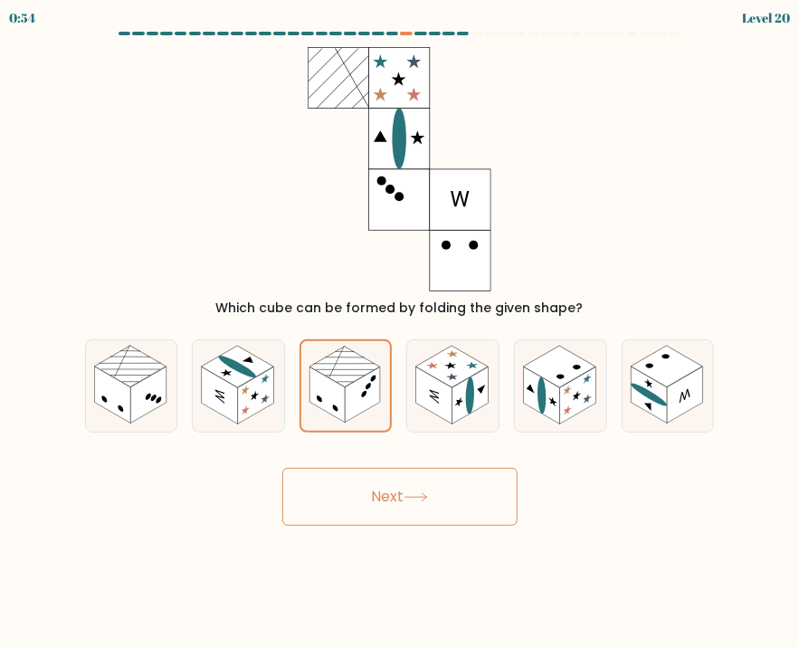
click at [366, 490] on button "Next" at bounding box center [399, 497] width 235 height 58
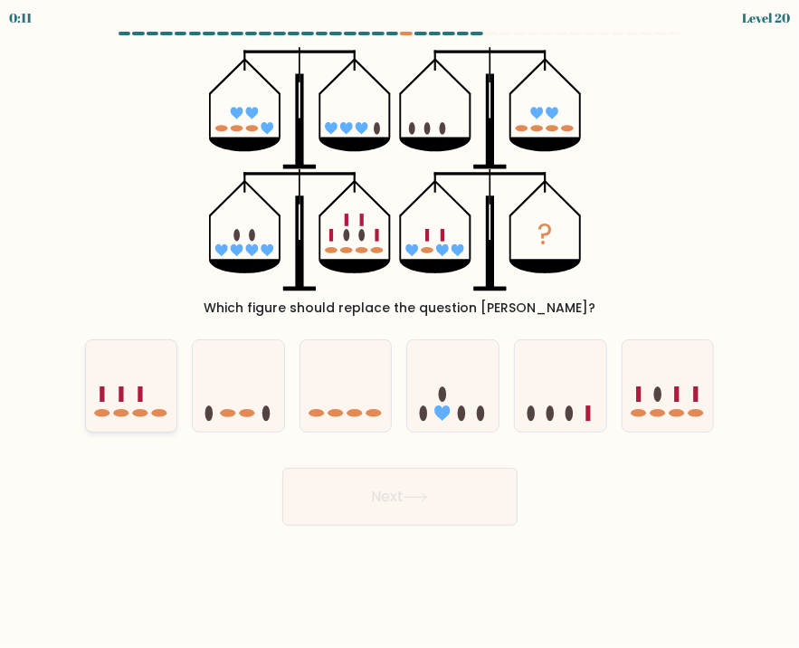
click at [147, 421] on icon at bounding box center [131, 386] width 91 height 75
click at [400, 333] on input "a." at bounding box center [400, 328] width 1 height 9
radio input "true"
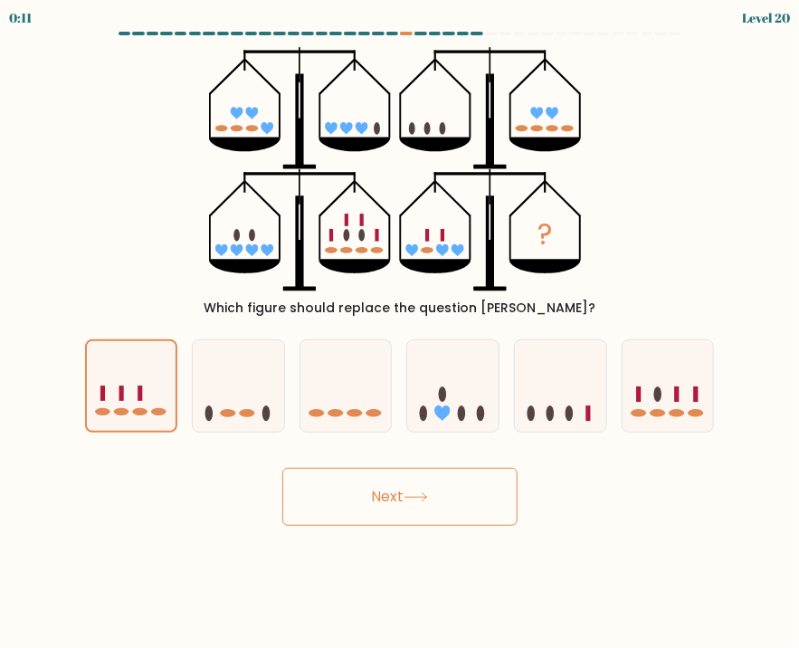
click at [315, 505] on button "Next" at bounding box center [399, 497] width 235 height 58
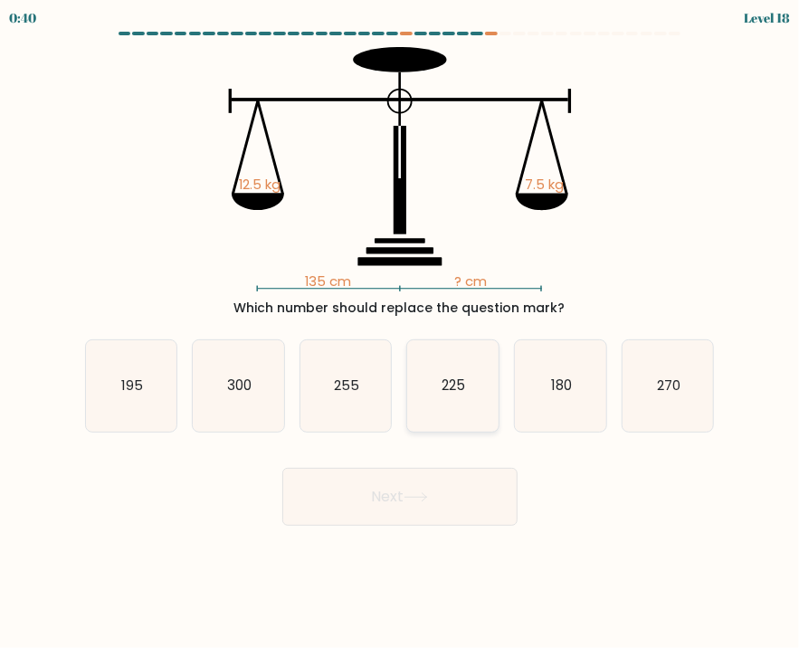
click at [459, 397] on icon "225" at bounding box center [452, 385] width 91 height 91
click at [401, 333] on input "d. 225" at bounding box center [400, 328] width 1 height 9
radio input "true"
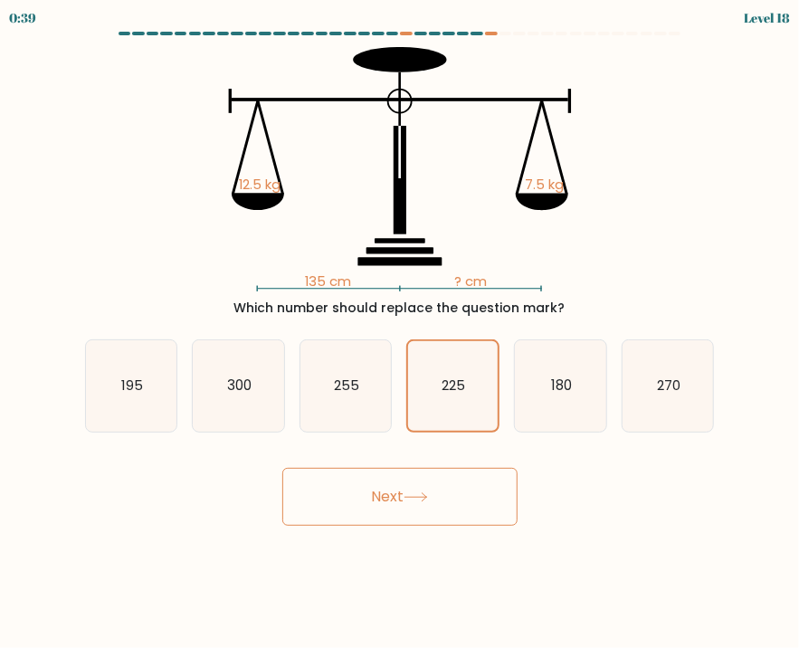
click at [438, 502] on button "Next" at bounding box center [399, 497] width 235 height 58
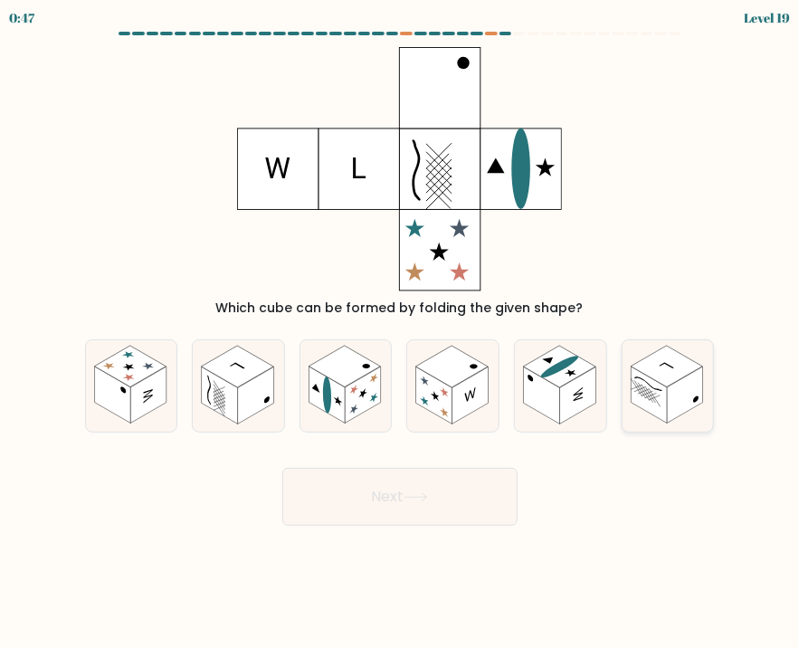
click at [654, 400] on rect at bounding box center [649, 395] width 36 height 57
click at [401, 333] on input "f." at bounding box center [400, 328] width 1 height 9
radio input "true"
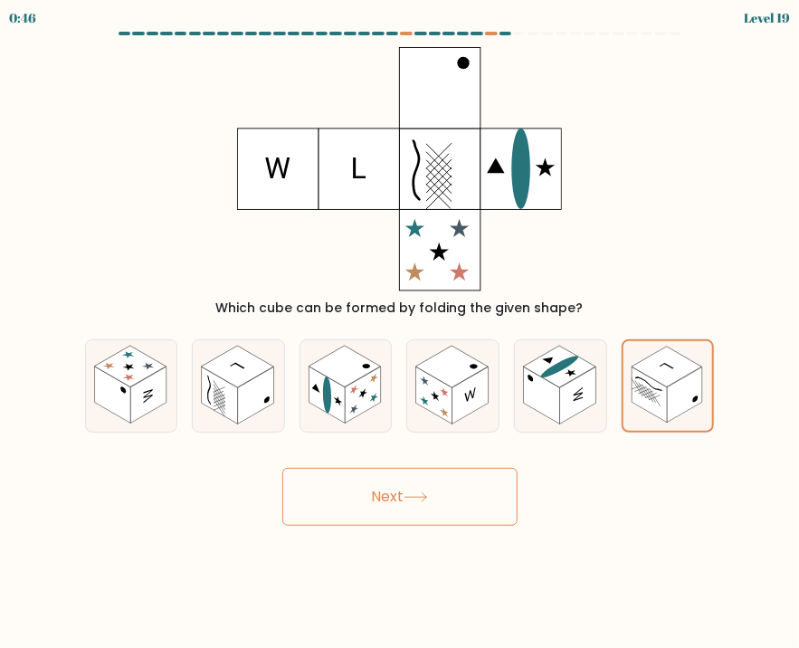
click at [474, 484] on button "Next" at bounding box center [399, 497] width 235 height 58
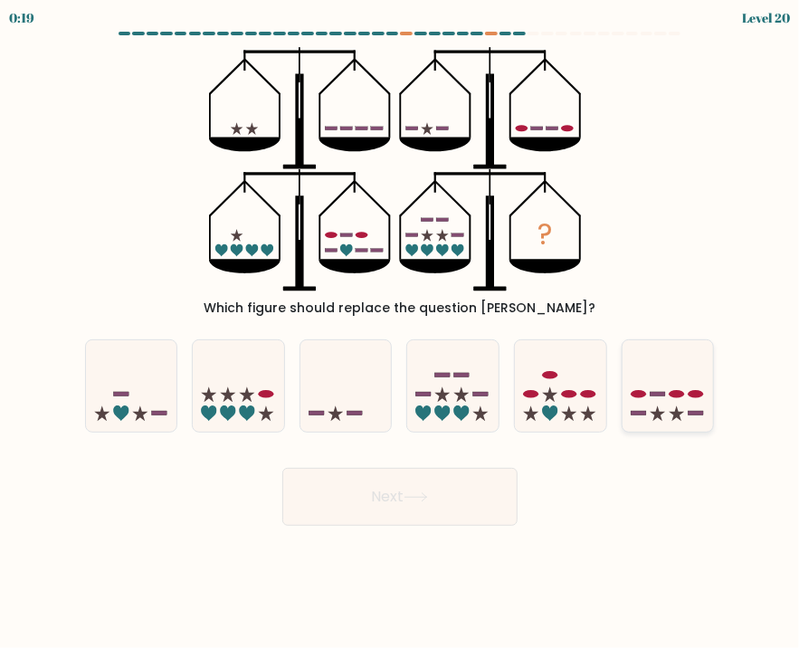
click at [694, 404] on icon at bounding box center [668, 386] width 91 height 75
click at [401, 333] on input "f." at bounding box center [400, 328] width 1 height 9
radio input "true"
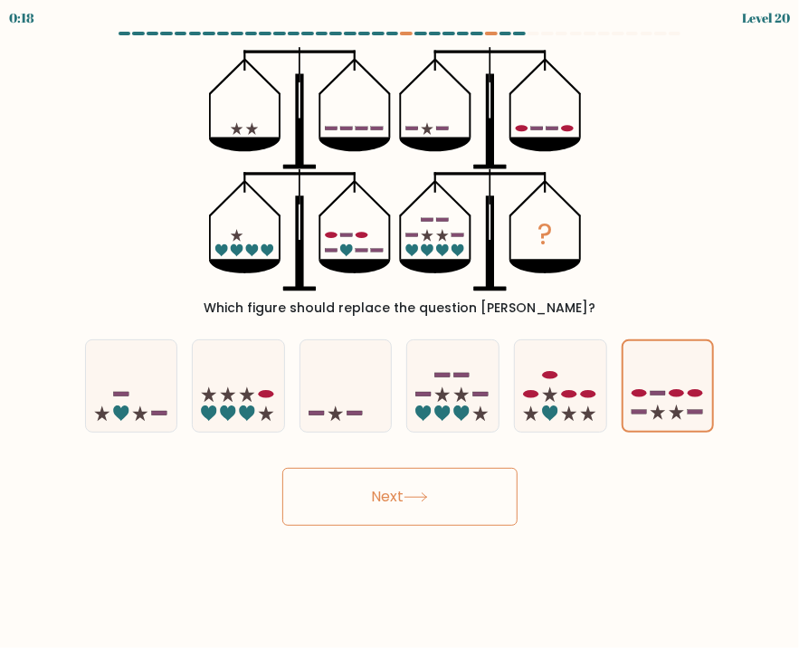
click at [407, 483] on button "Next" at bounding box center [399, 497] width 235 height 58
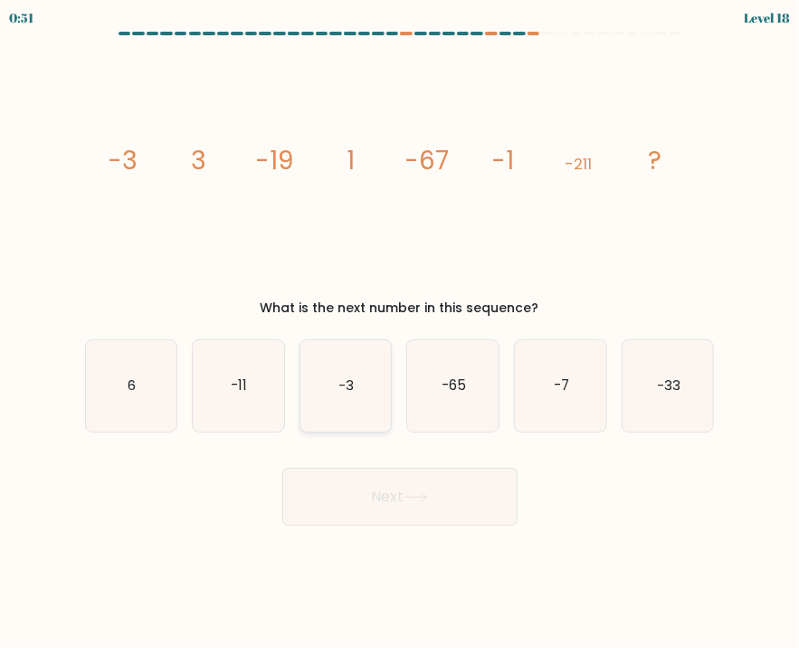
click at [346, 398] on icon "-3" at bounding box center [346, 385] width 91 height 91
click at [400, 333] on input "c. -3" at bounding box center [400, 328] width 1 height 9
radio input "true"
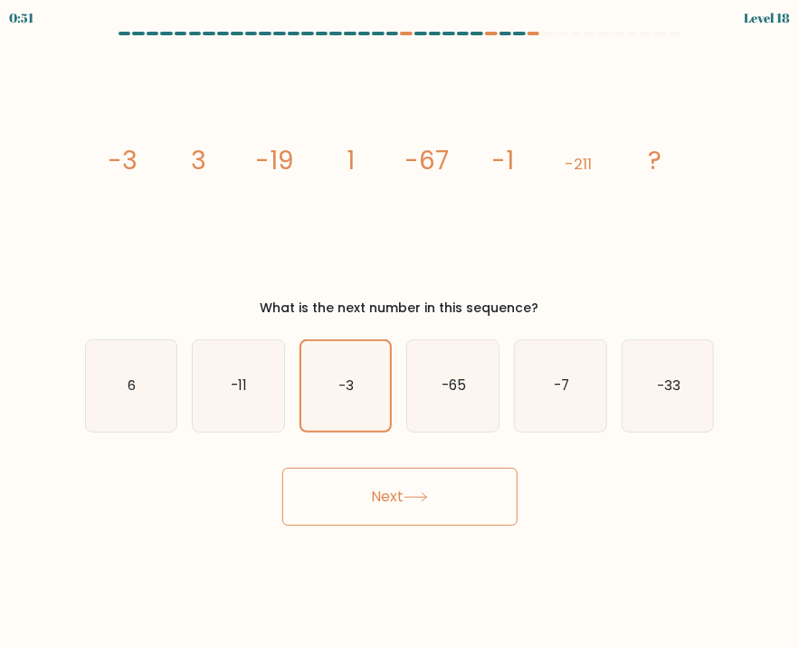
click at [343, 501] on button "Next" at bounding box center [399, 497] width 235 height 58
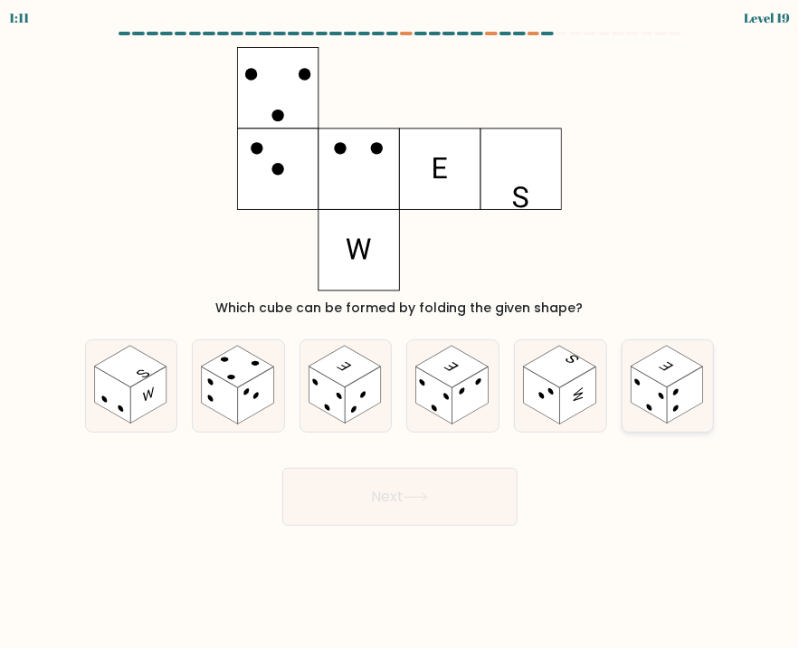
drag, startPoint x: 650, startPoint y: 406, endPoint x: 587, endPoint y: 445, distance: 74.8
click at [650, 406] on circle at bounding box center [649, 408] width 5 height 9
click at [401, 333] on input "f." at bounding box center [400, 328] width 1 height 9
radio input "true"
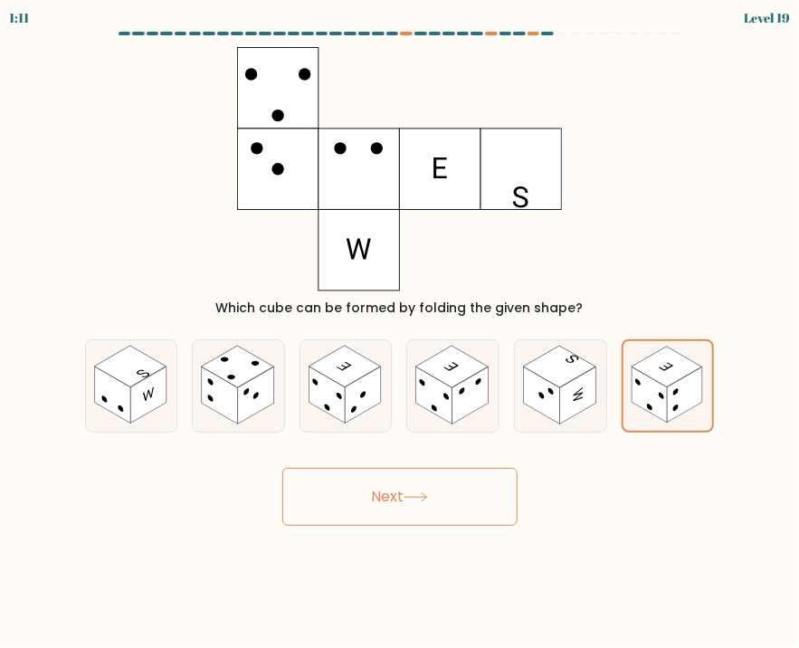
click at [419, 494] on icon at bounding box center [416, 497] width 24 height 10
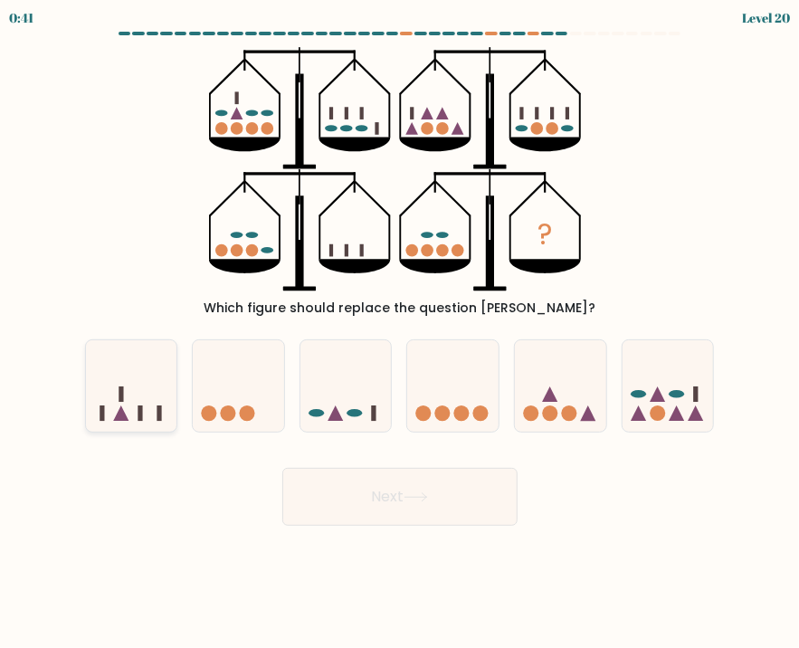
click at [129, 411] on icon at bounding box center [131, 386] width 91 height 75
click at [400, 333] on input "a." at bounding box center [400, 328] width 1 height 9
radio input "true"
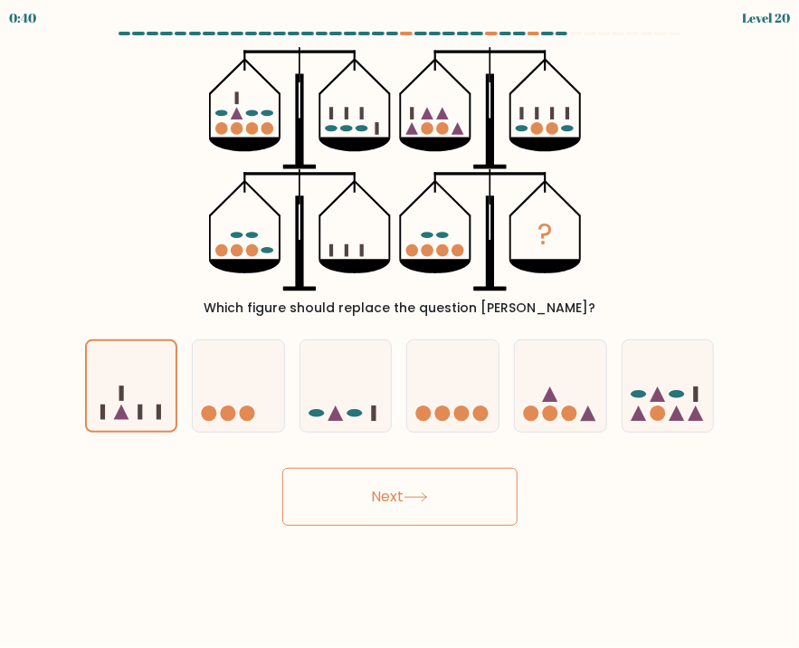
click at [313, 483] on button "Next" at bounding box center [399, 497] width 235 height 58
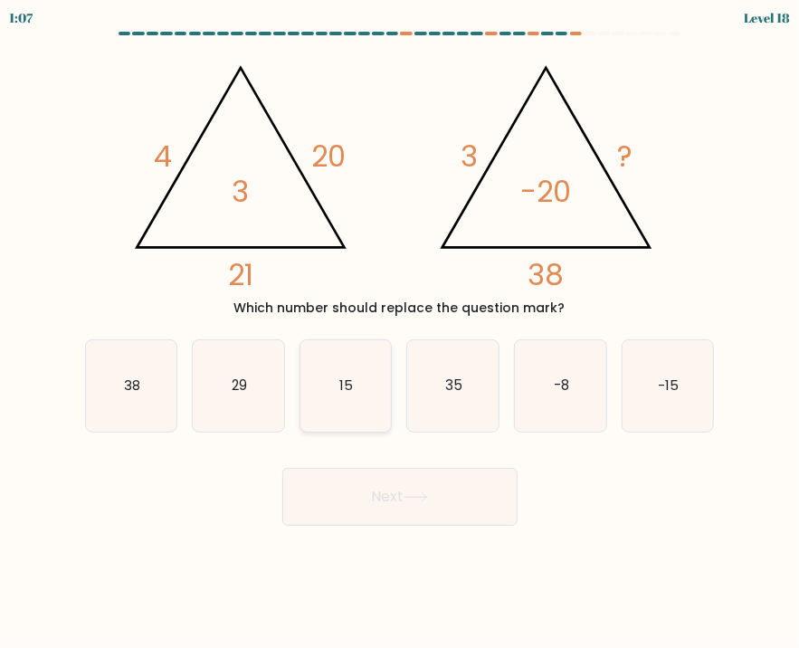
click at [335, 375] on icon "15" at bounding box center [346, 385] width 91 height 91
click at [400, 333] on input "c. 15" at bounding box center [400, 328] width 1 height 9
radio input "true"
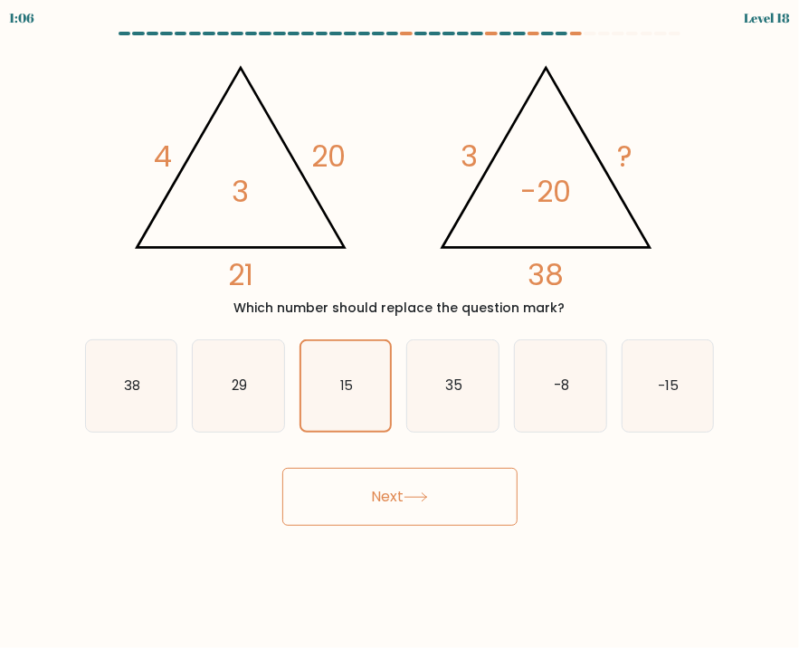
click at [387, 509] on button "Next" at bounding box center [399, 497] width 235 height 58
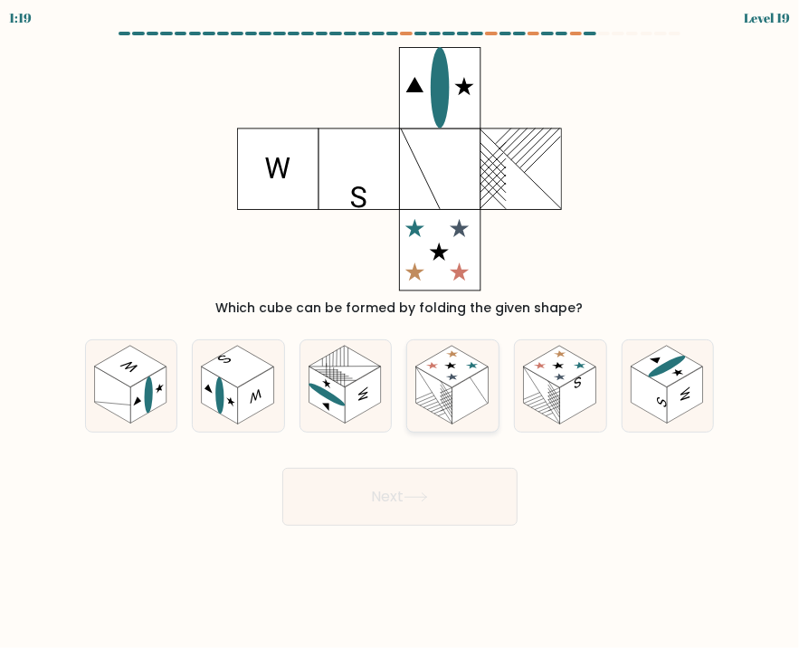
click at [435, 358] on rect at bounding box center [452, 367] width 72 height 42
click at [401, 333] on input "d." at bounding box center [400, 328] width 1 height 9
radio input "true"
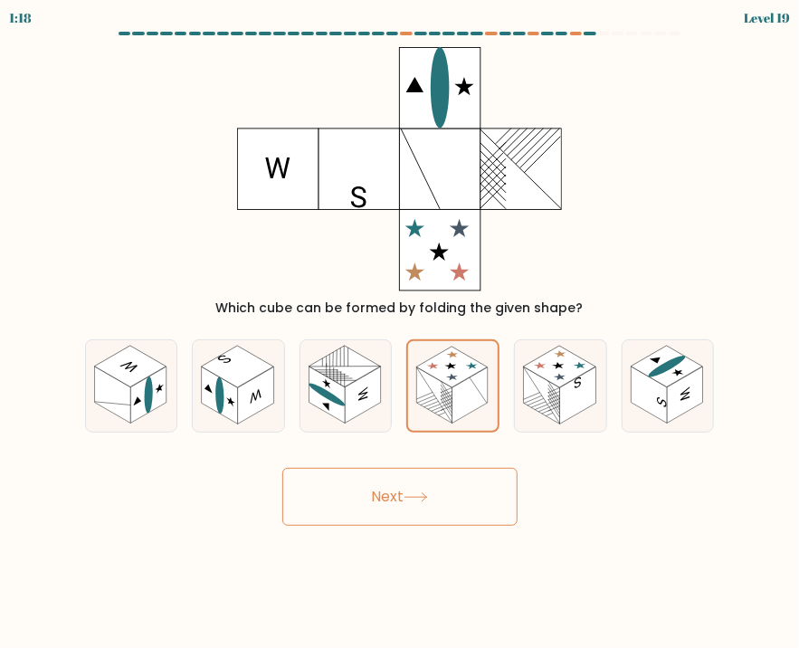
click at [436, 489] on button "Next" at bounding box center [399, 497] width 235 height 58
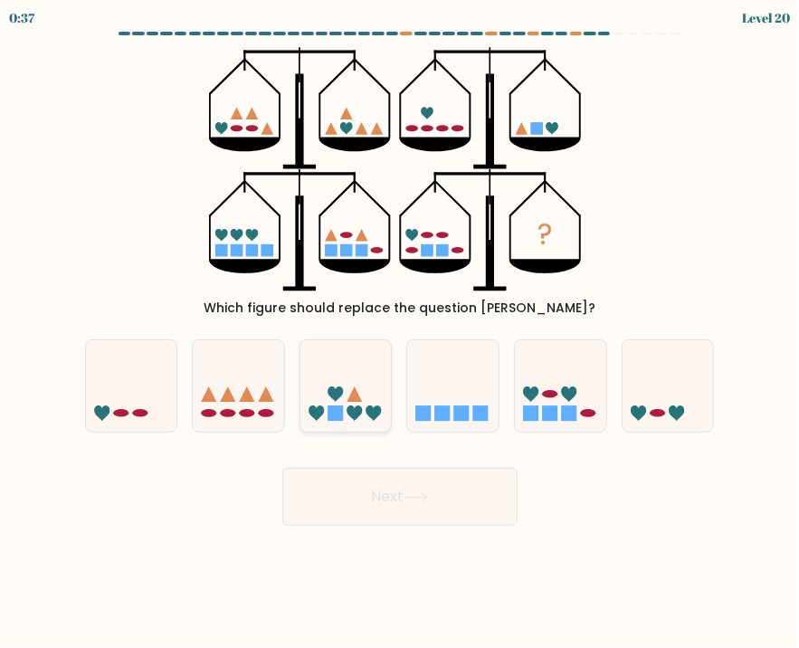
click at [349, 407] on icon at bounding box center [354, 413] width 15 height 15
click at [400, 333] on input "c." at bounding box center [400, 328] width 1 height 9
radio input "true"
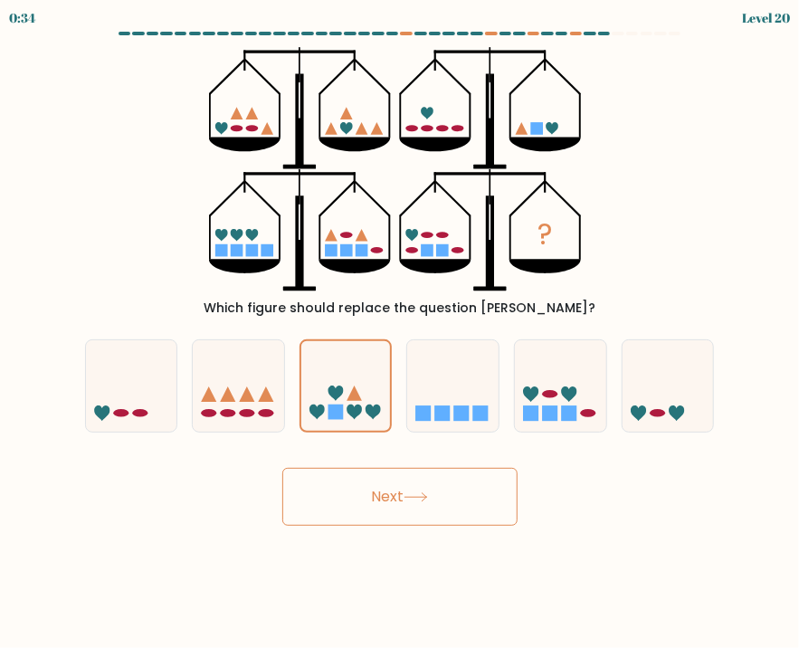
click at [460, 495] on button "Next" at bounding box center [399, 497] width 235 height 58
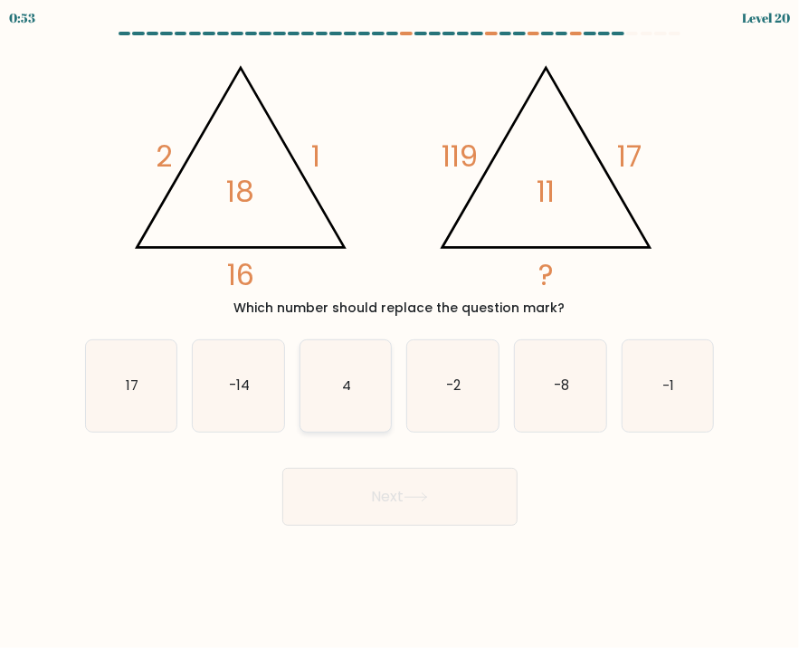
click at [336, 380] on icon "4" at bounding box center [346, 385] width 91 height 91
click at [400, 333] on input "c. 4" at bounding box center [400, 328] width 1 height 9
radio input "true"
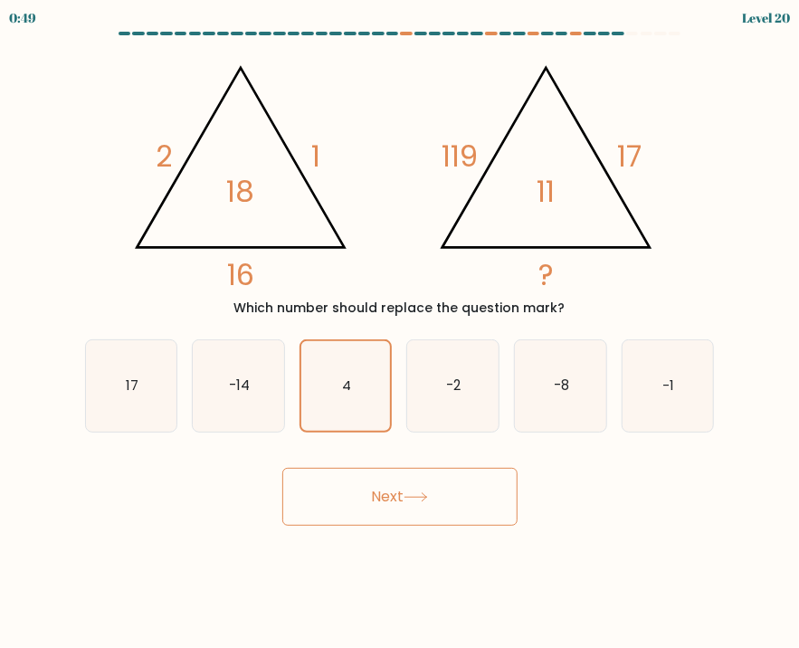
click at [468, 483] on button "Next" at bounding box center [399, 497] width 235 height 58
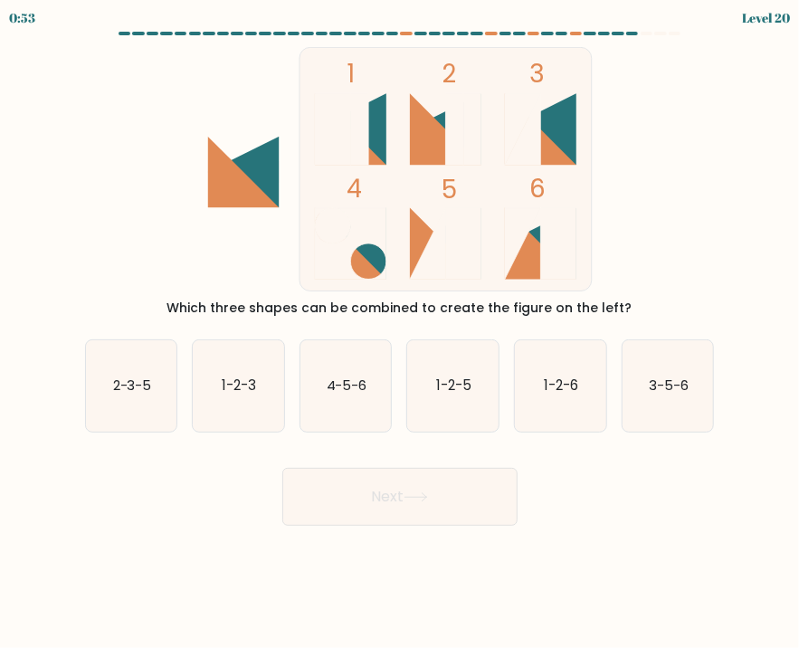
drag, startPoint x: 677, startPoint y: 387, endPoint x: 602, endPoint y: 438, distance: 91.1
click at [677, 387] on text "3-5-6" at bounding box center [669, 385] width 40 height 19
click at [401, 333] on input "f. 3-5-6" at bounding box center [400, 328] width 1 height 9
radio input "true"
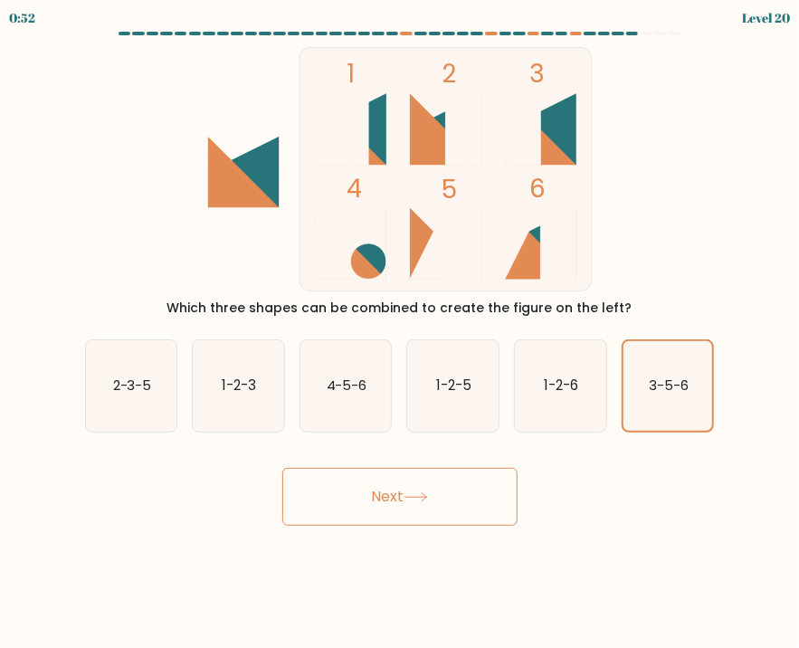
click at [473, 500] on button "Next" at bounding box center [399, 497] width 235 height 58
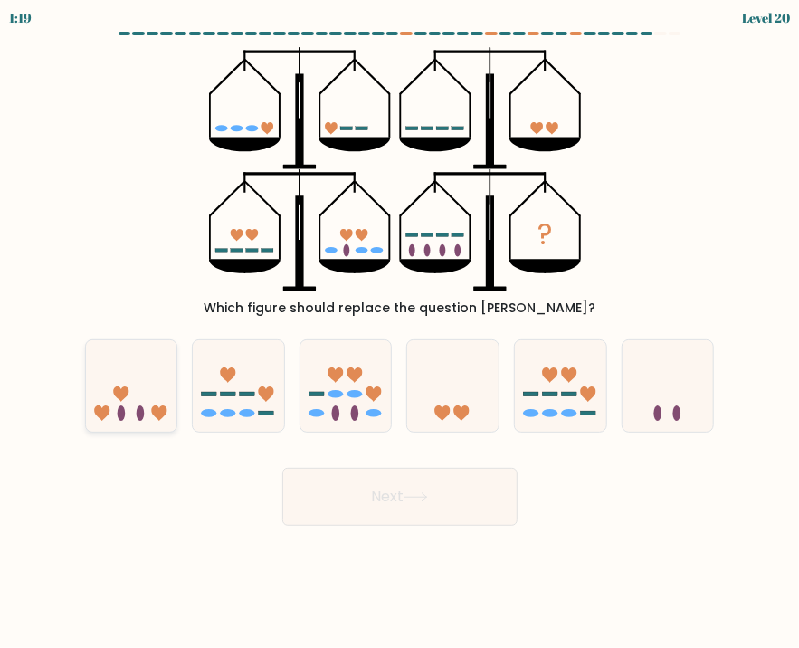
click at [159, 406] on icon at bounding box center [131, 386] width 91 height 75
click at [400, 333] on input "a." at bounding box center [400, 328] width 1 height 9
radio input "true"
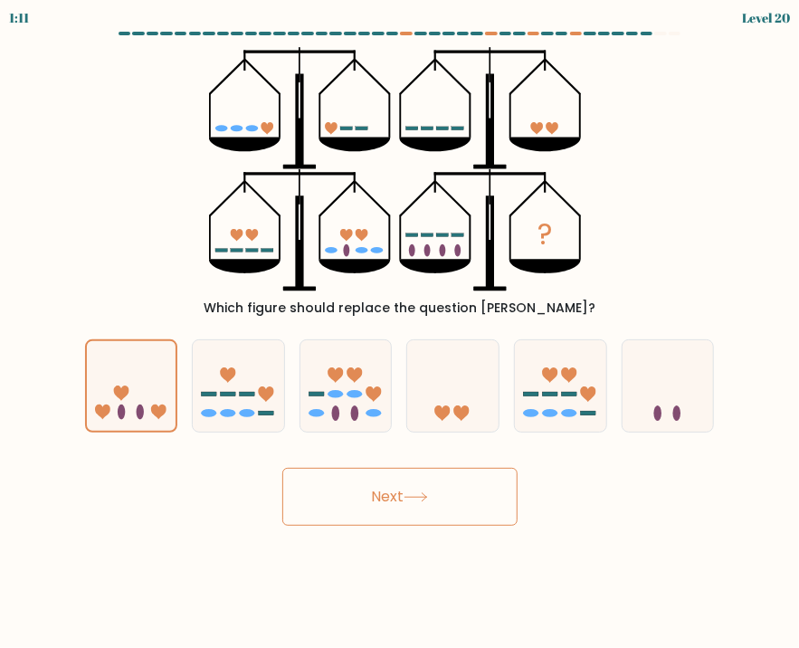
click at [433, 502] on button "Next" at bounding box center [399, 497] width 235 height 58
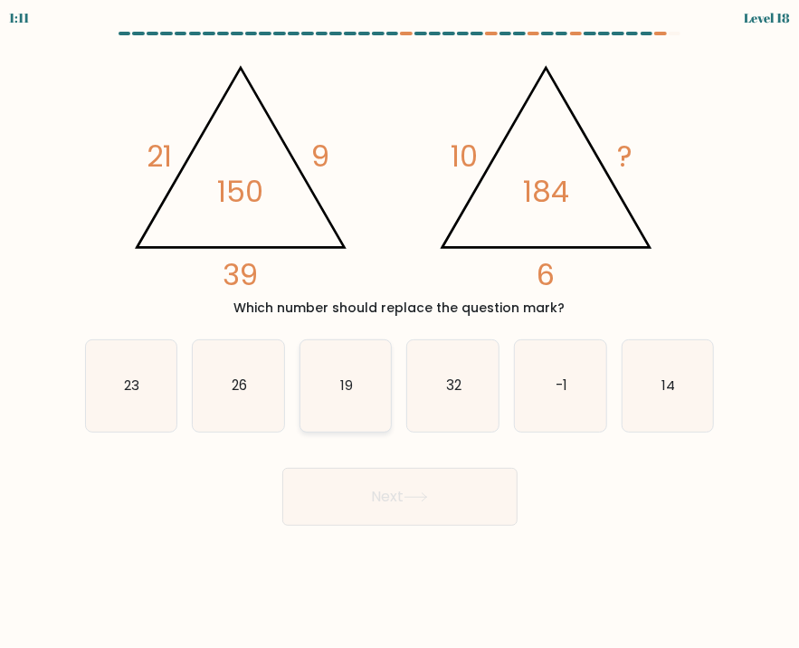
click at [347, 397] on icon "19" at bounding box center [346, 385] width 91 height 91
click at [400, 333] on input "c. 19" at bounding box center [400, 328] width 1 height 9
radio input "true"
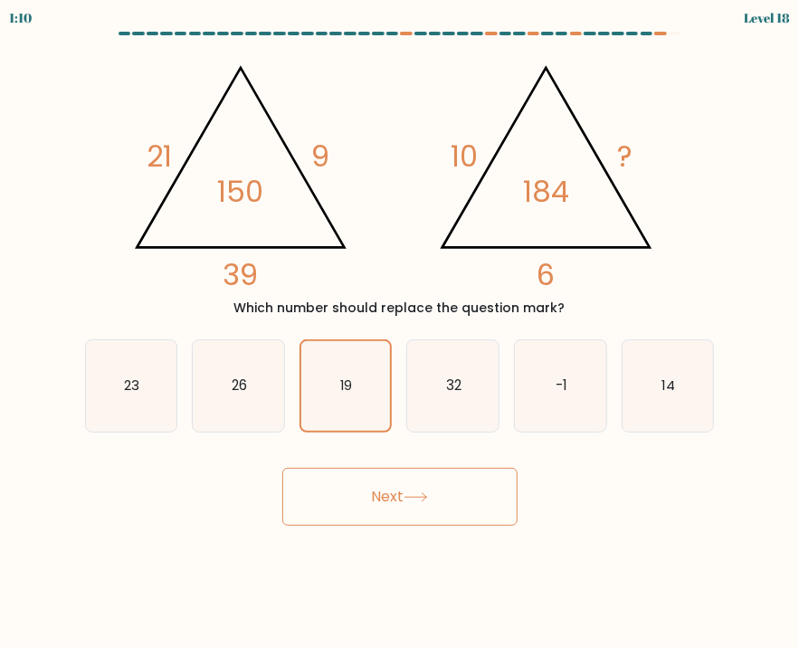
click at [364, 477] on button "Next" at bounding box center [399, 497] width 235 height 58
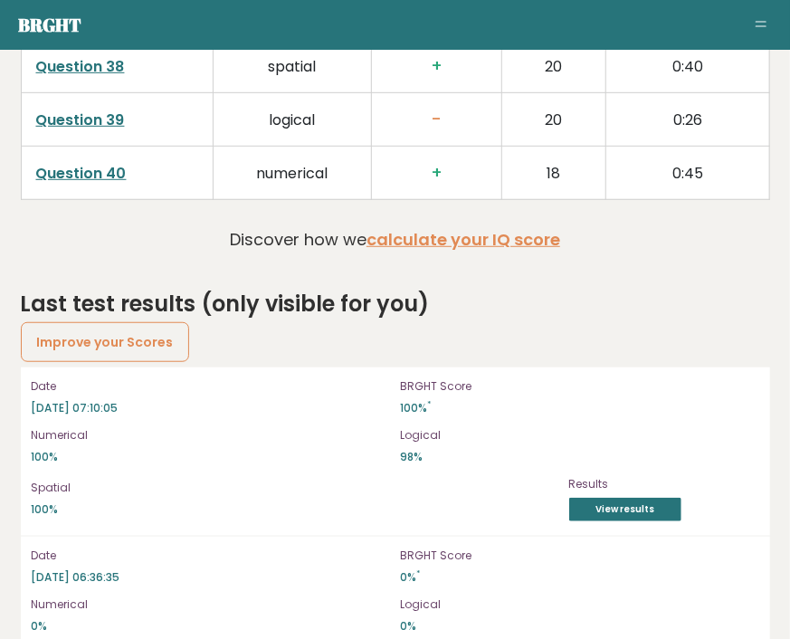
scroll to position [5070, 0]
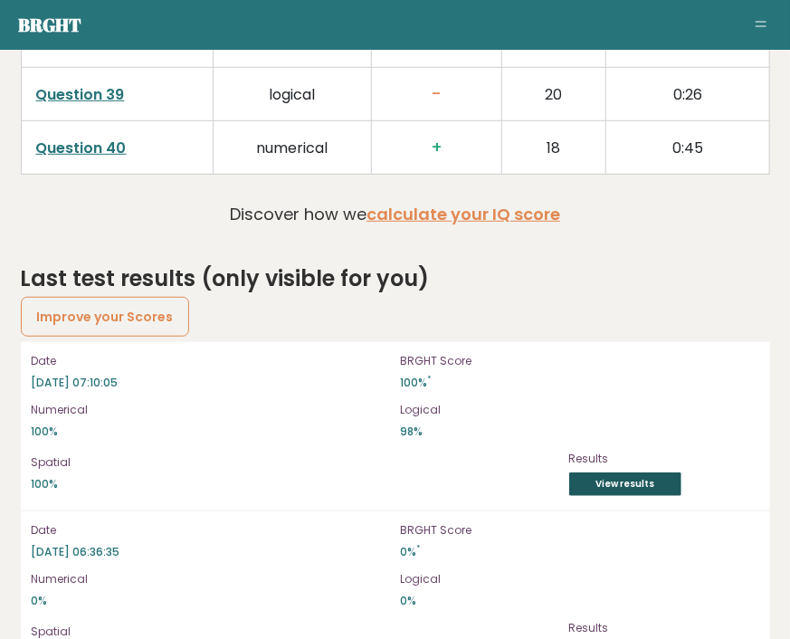
click at [623, 473] on link "View results" at bounding box center [625, 485] width 112 height 24
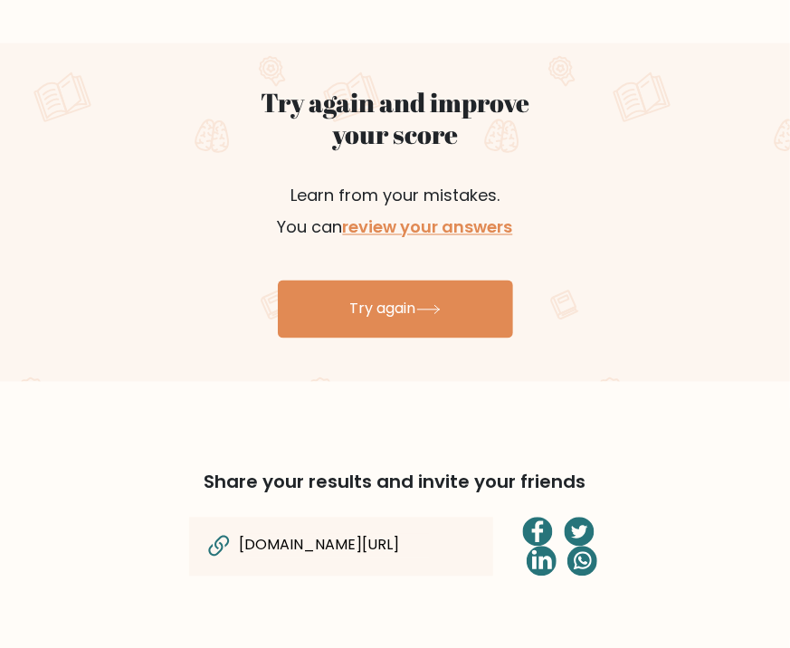
scroll to position [958, 0]
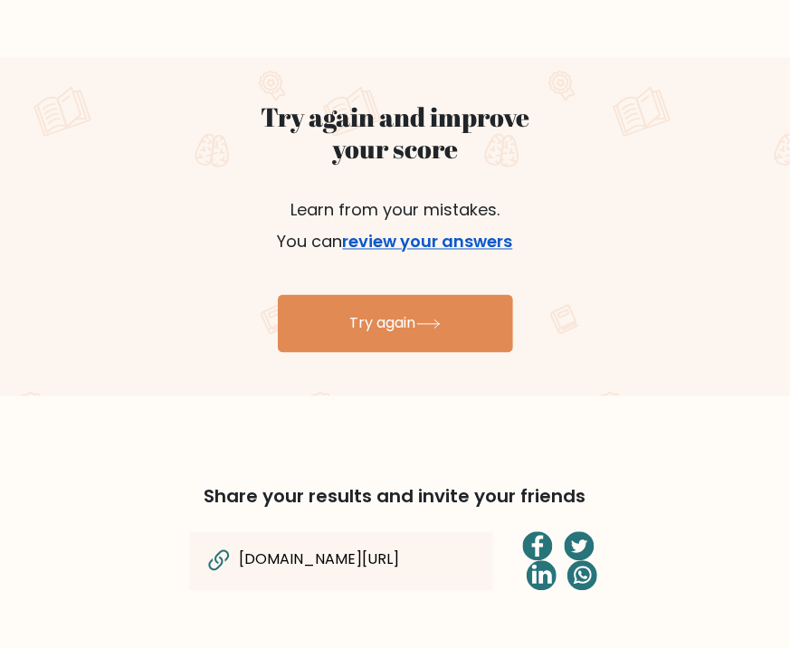
click at [422, 241] on link "review your answers" at bounding box center [428, 242] width 170 height 23
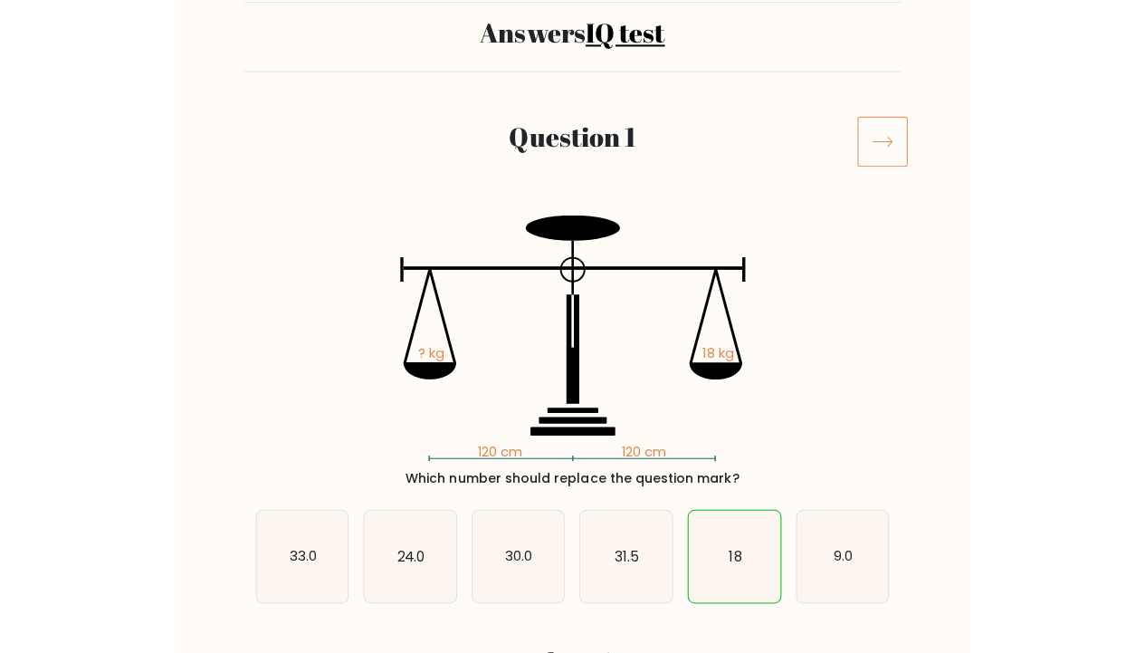
scroll to position [120, 0]
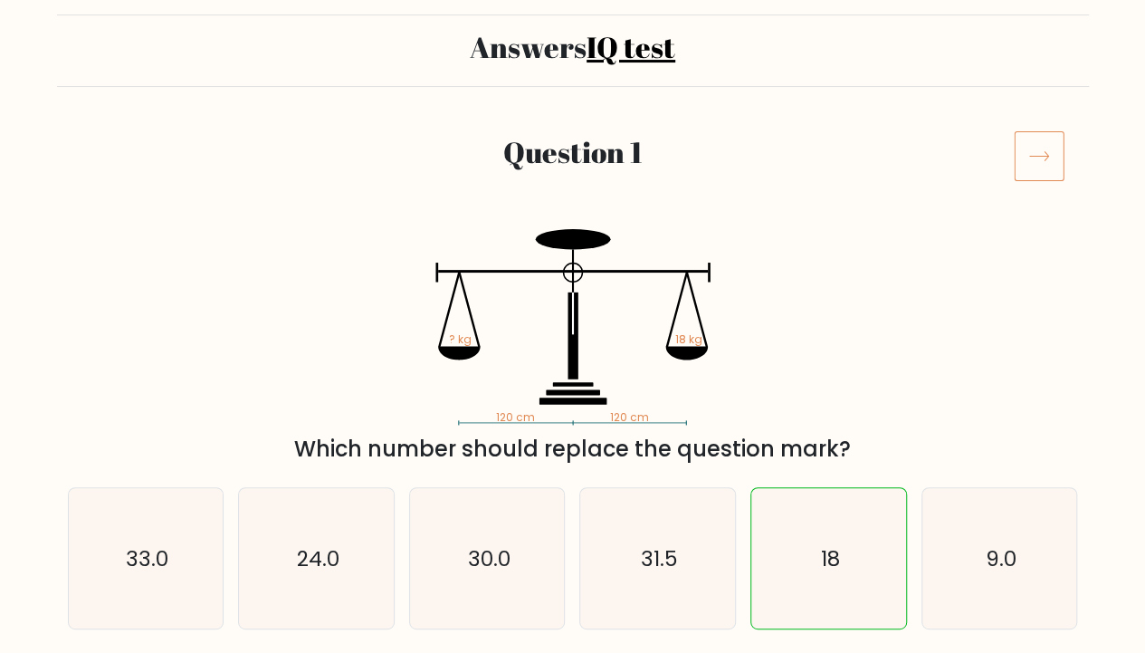
click at [789, 159] on icon at bounding box center [1039, 155] width 51 height 51
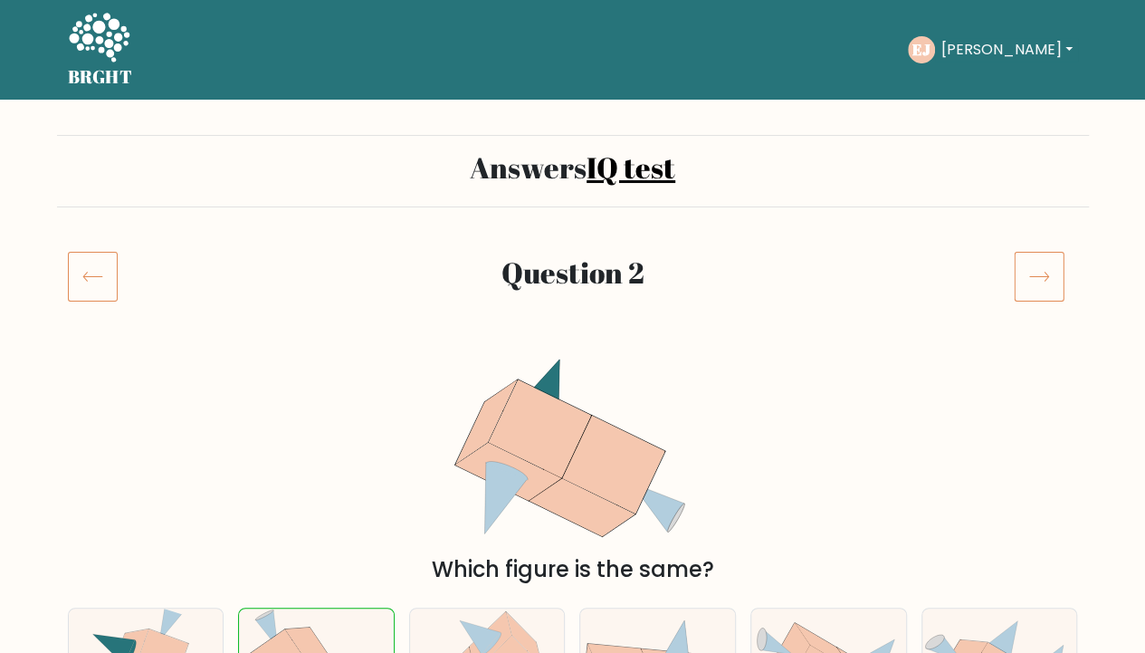
click at [1043, 280] on icon at bounding box center [1039, 276] width 51 height 51
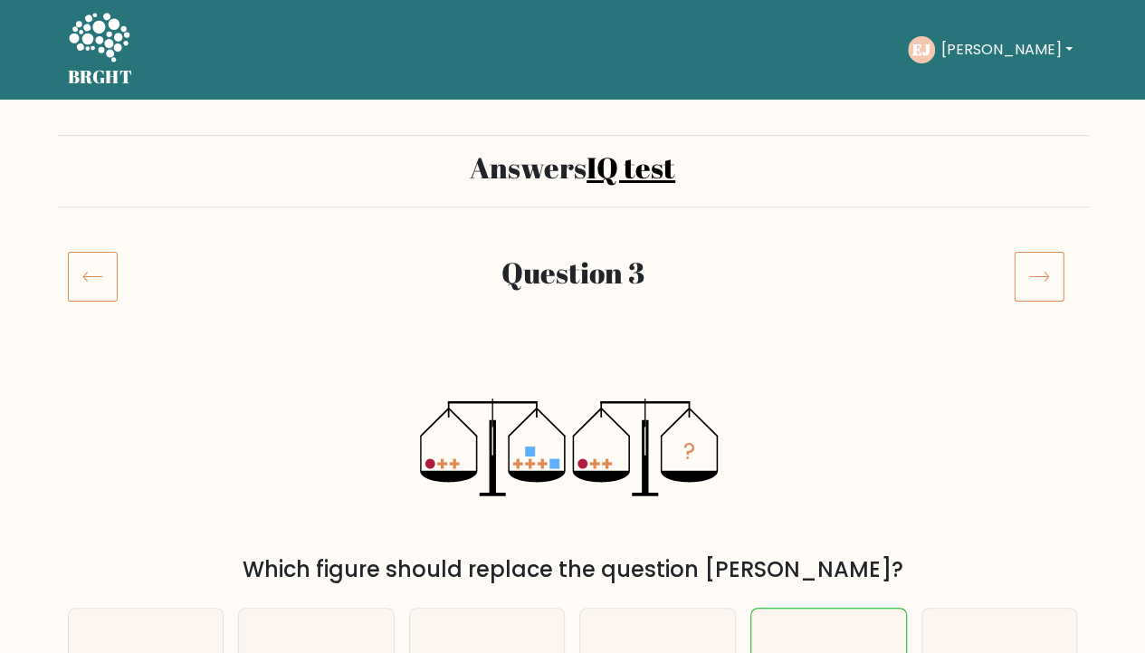
click at [1043, 280] on icon at bounding box center [1039, 276] width 51 height 51
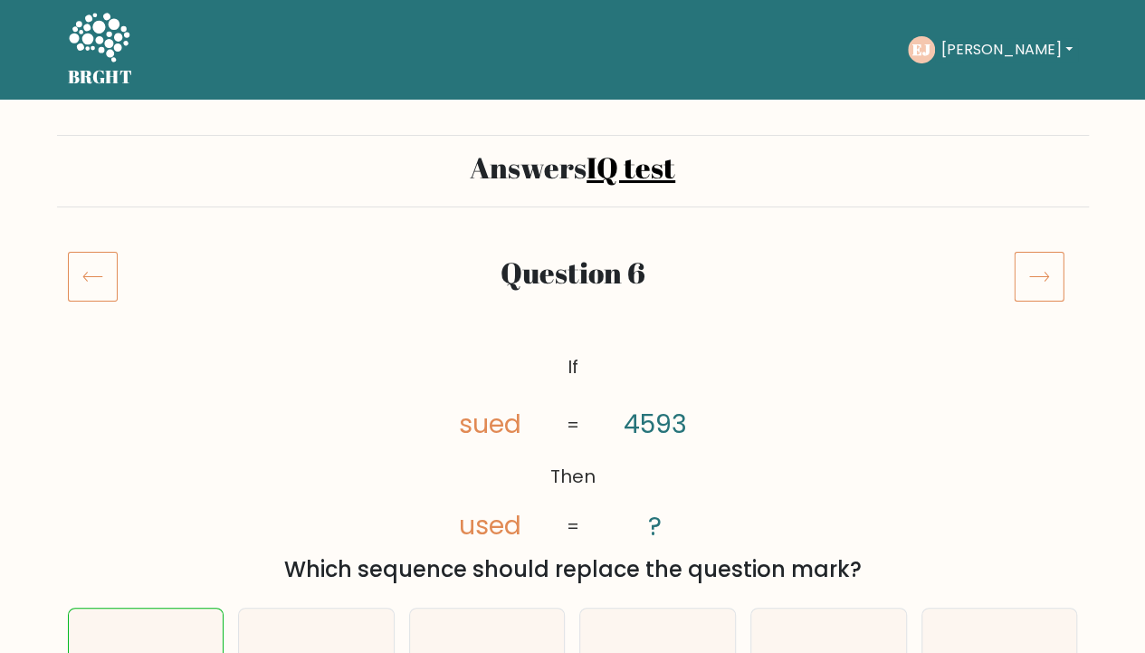
click at [1043, 280] on icon at bounding box center [1039, 276] width 51 height 51
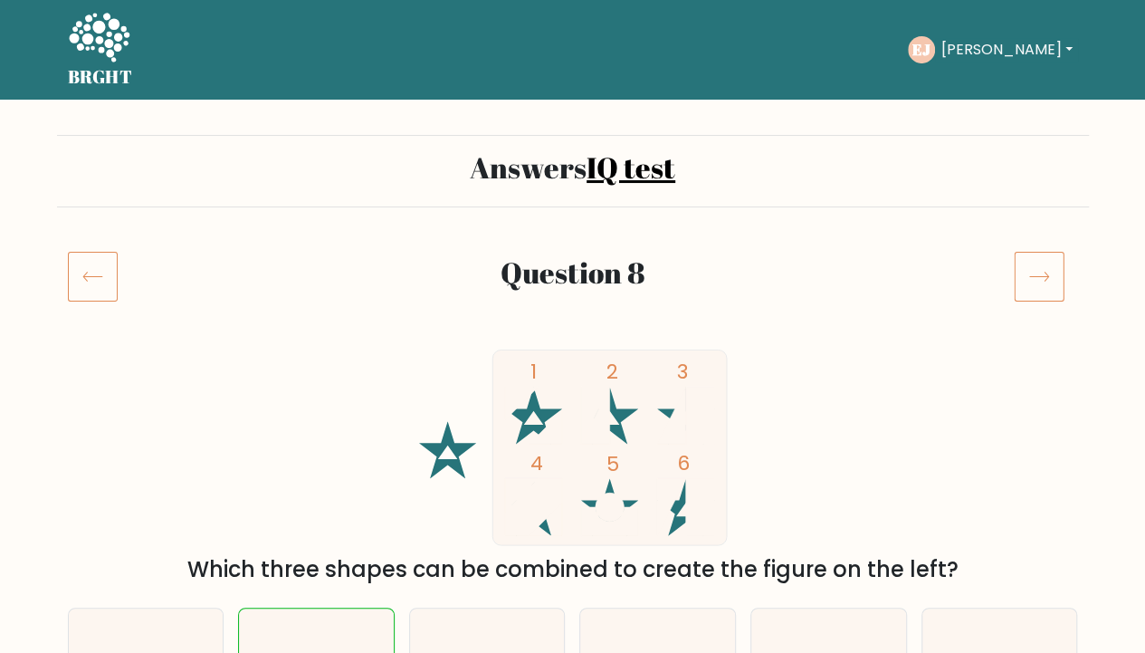
click at [1043, 280] on icon at bounding box center [1039, 276] width 51 height 51
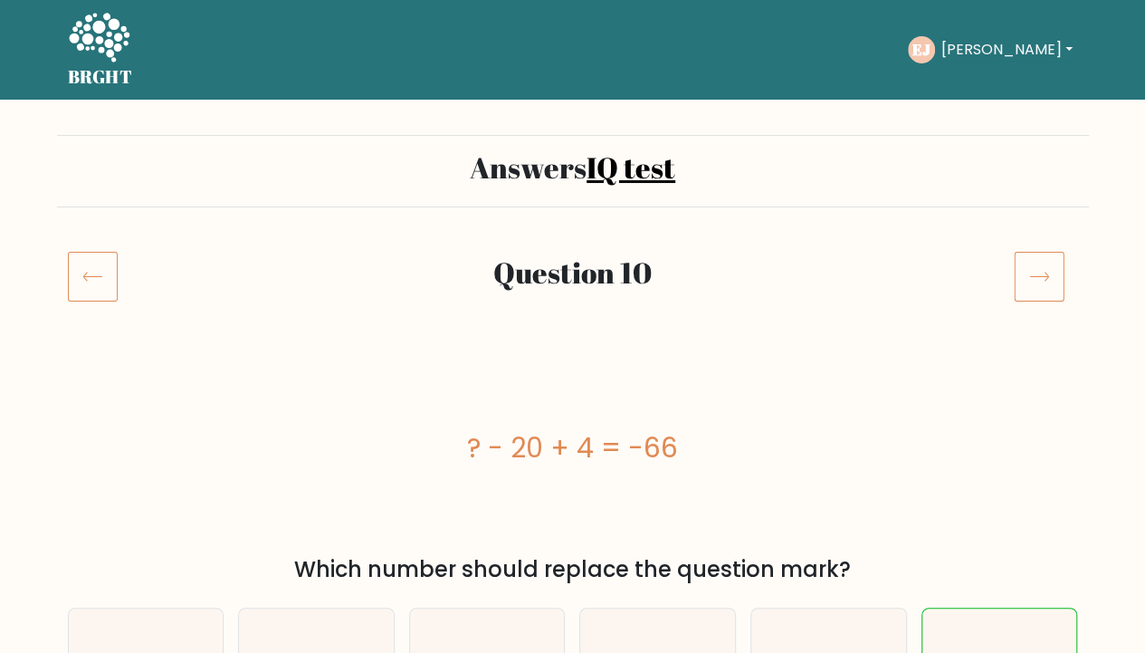
click at [1043, 280] on icon at bounding box center [1039, 276] width 51 height 51
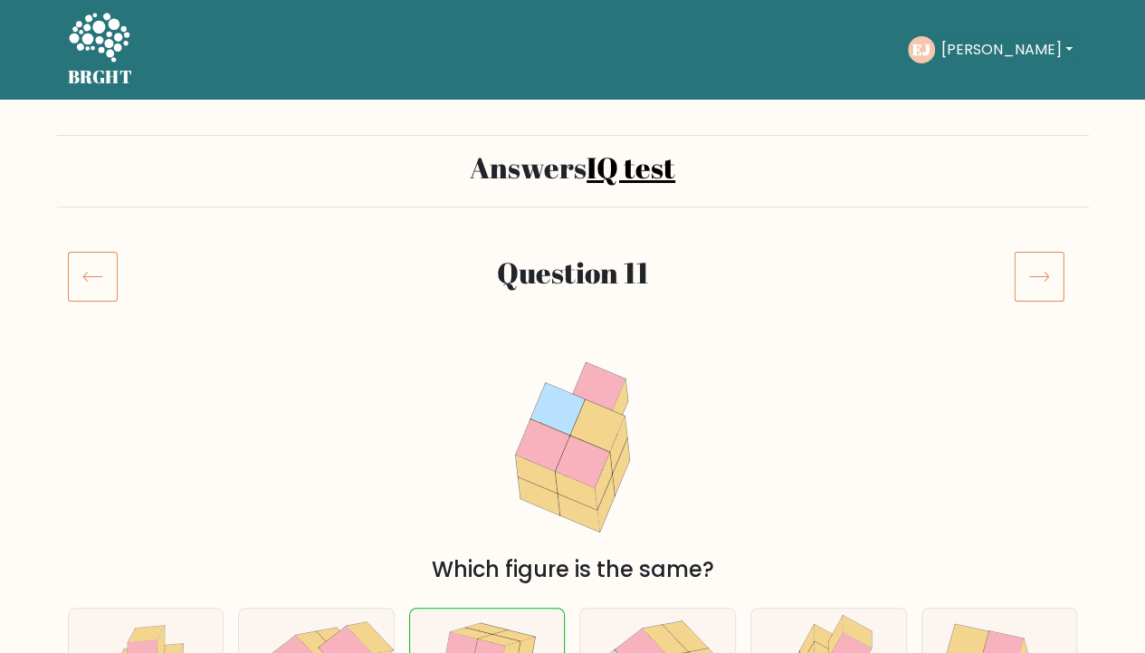
click at [1043, 280] on icon at bounding box center [1039, 276] width 51 height 51
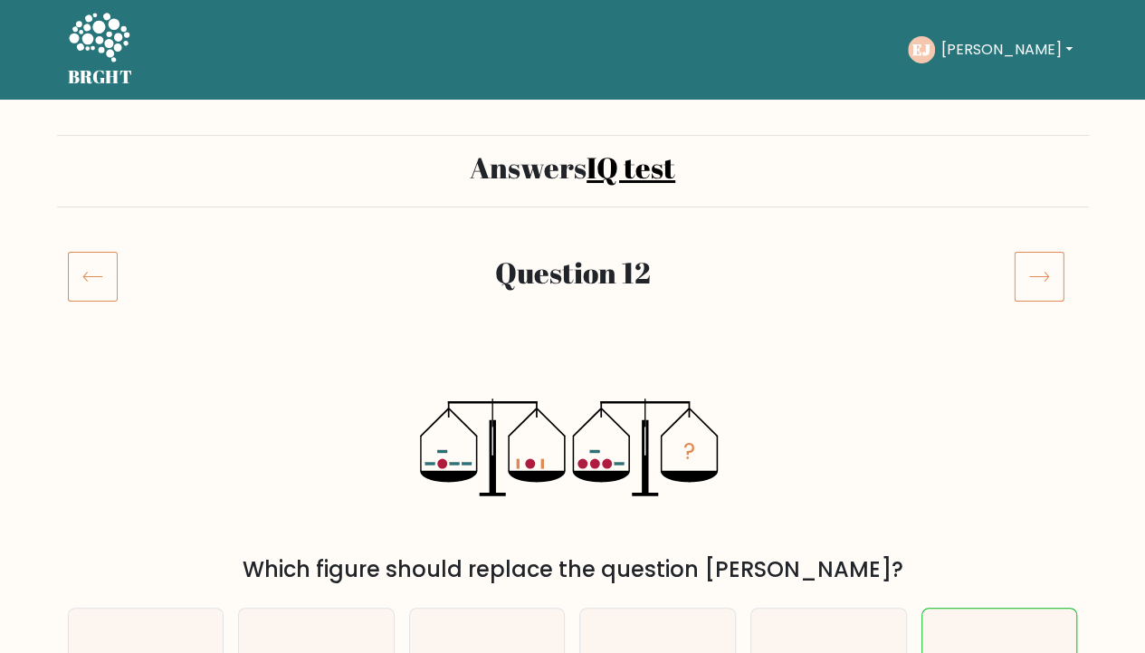
click at [1043, 280] on icon at bounding box center [1039, 276] width 51 height 51
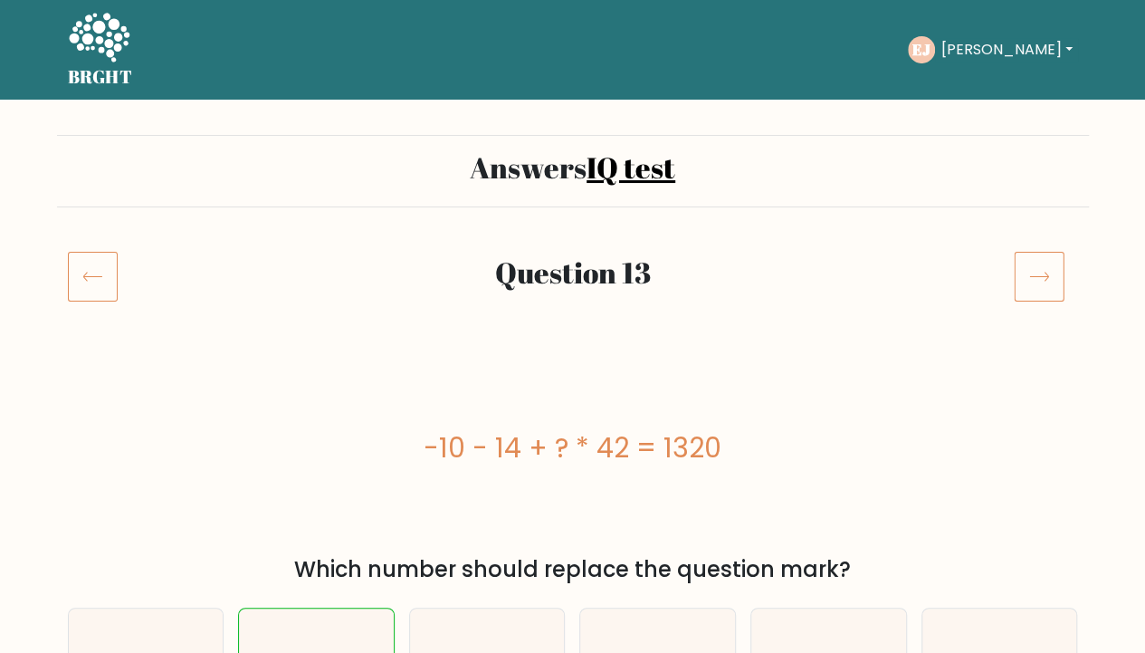
click at [1043, 280] on icon at bounding box center [1039, 276] width 51 height 51
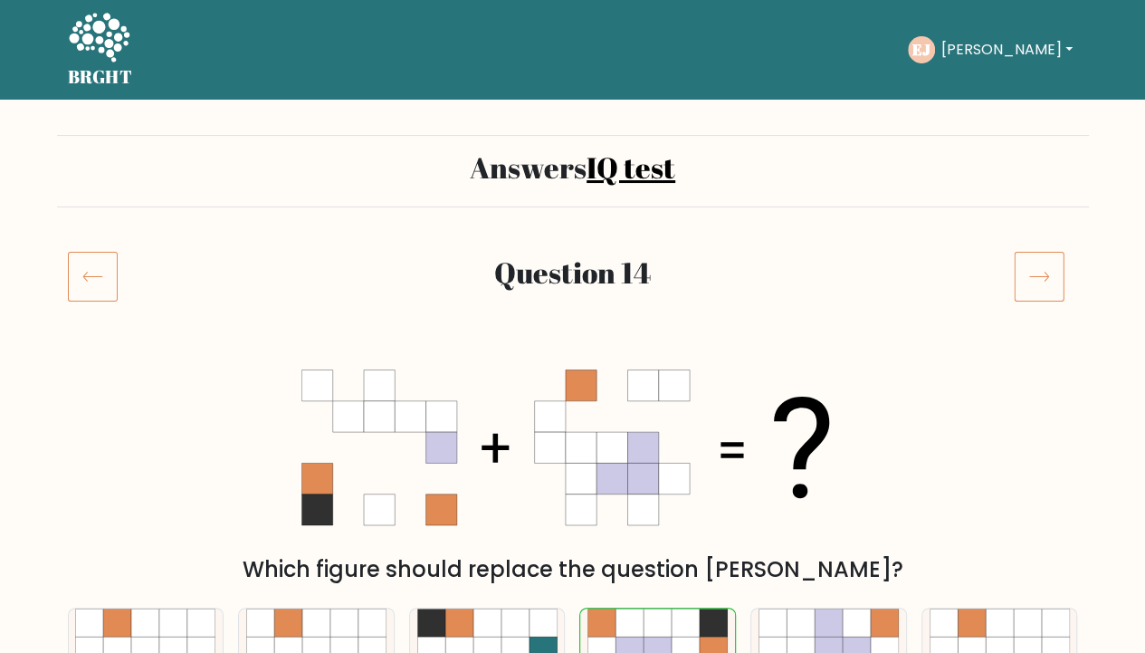
click at [1043, 280] on icon at bounding box center [1039, 276] width 51 height 51
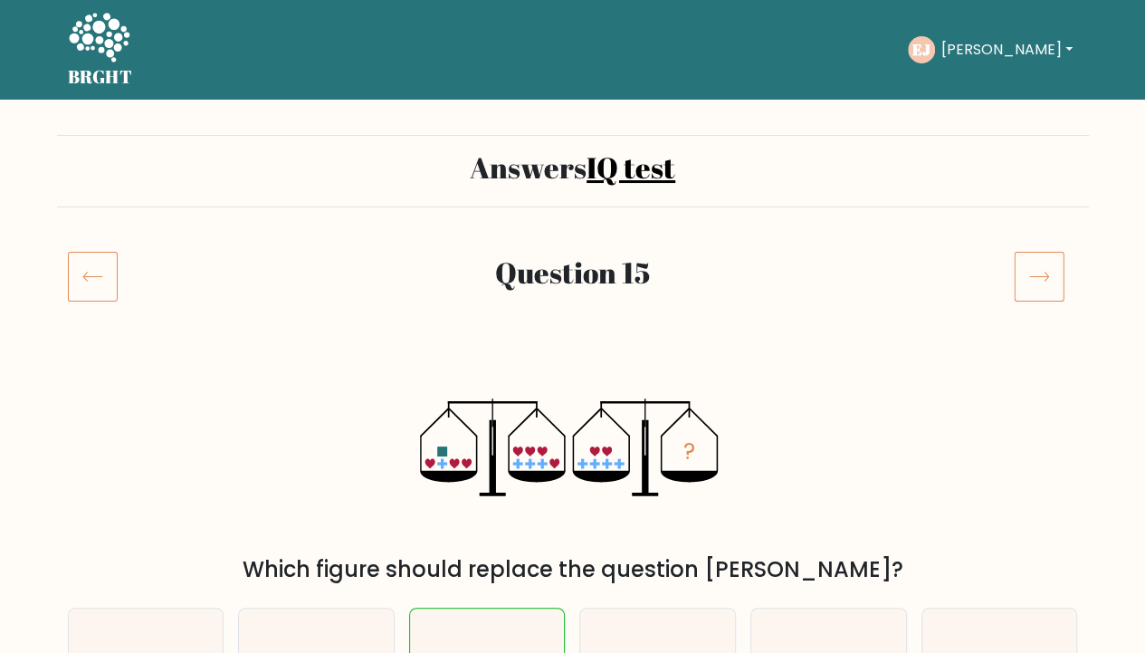
click at [1043, 280] on icon at bounding box center [1039, 276] width 51 height 51
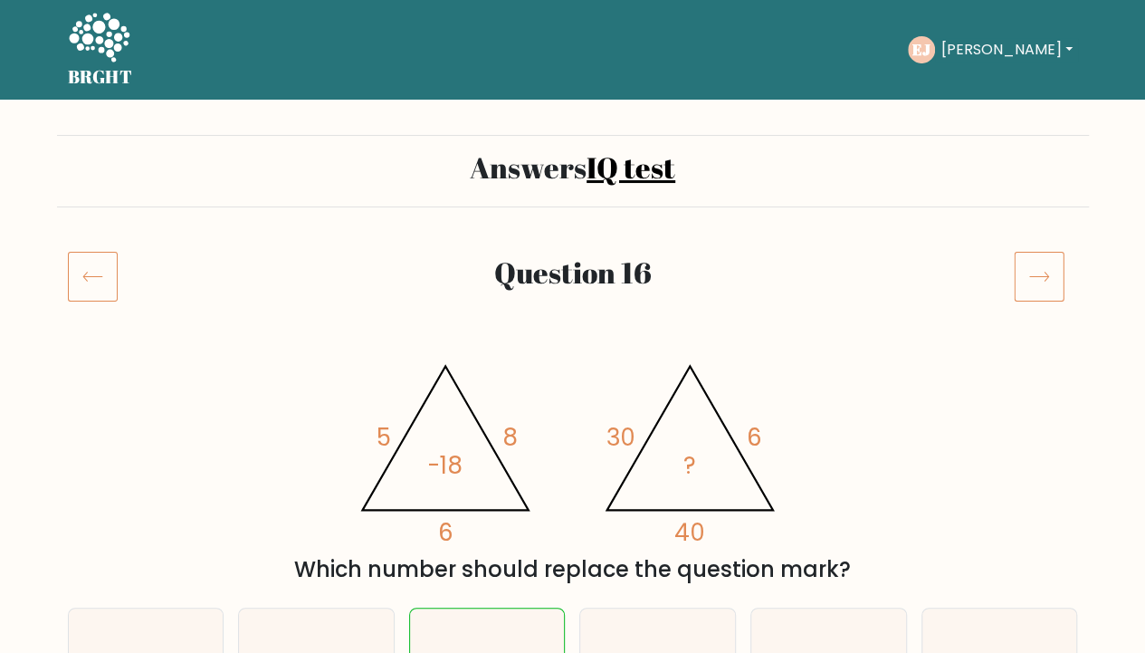
click at [1043, 280] on icon at bounding box center [1039, 276] width 51 height 51
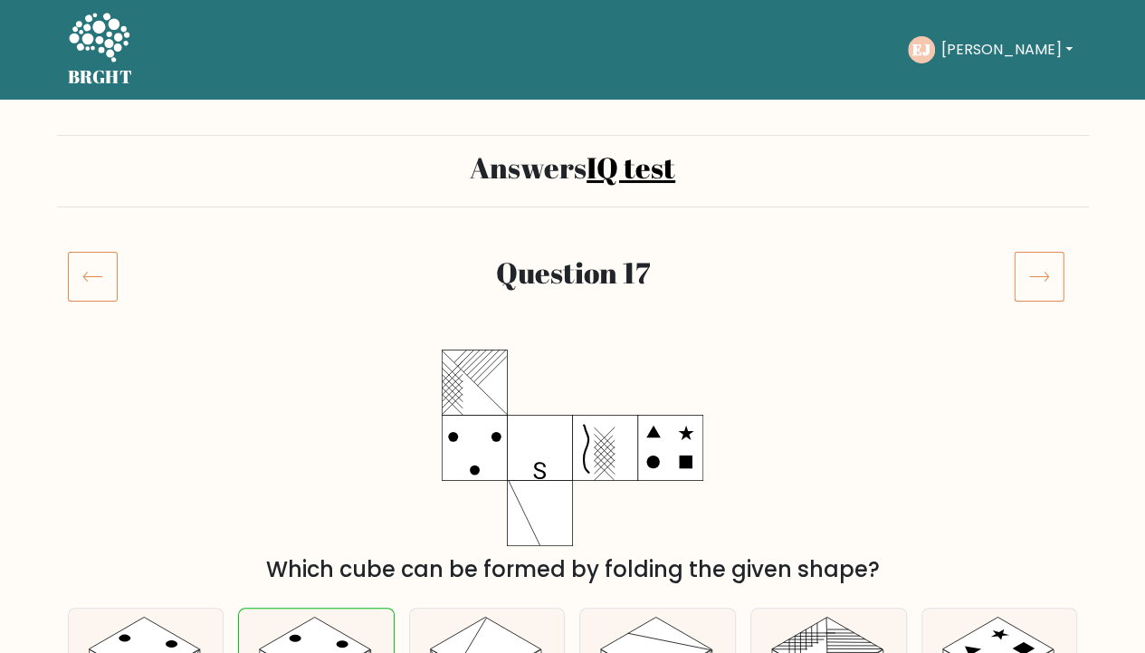
click at [1045, 280] on icon at bounding box center [1038, 276] width 19 height 9
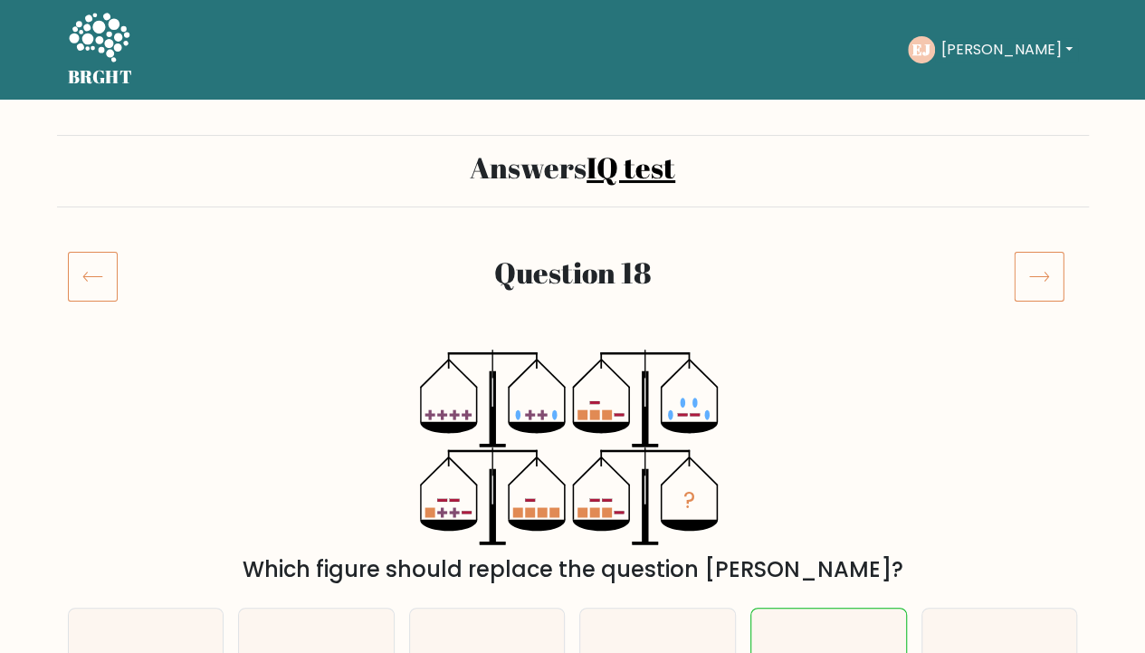
click at [1045, 280] on icon at bounding box center [1039, 276] width 51 height 51
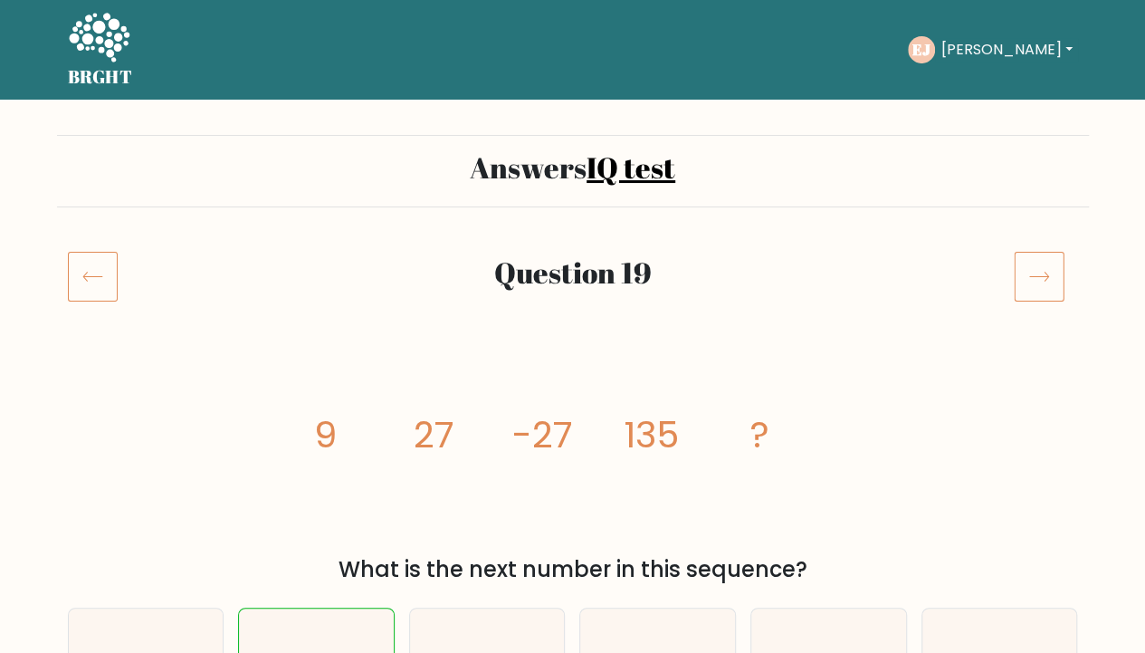
click at [1045, 280] on icon at bounding box center [1039, 276] width 51 height 51
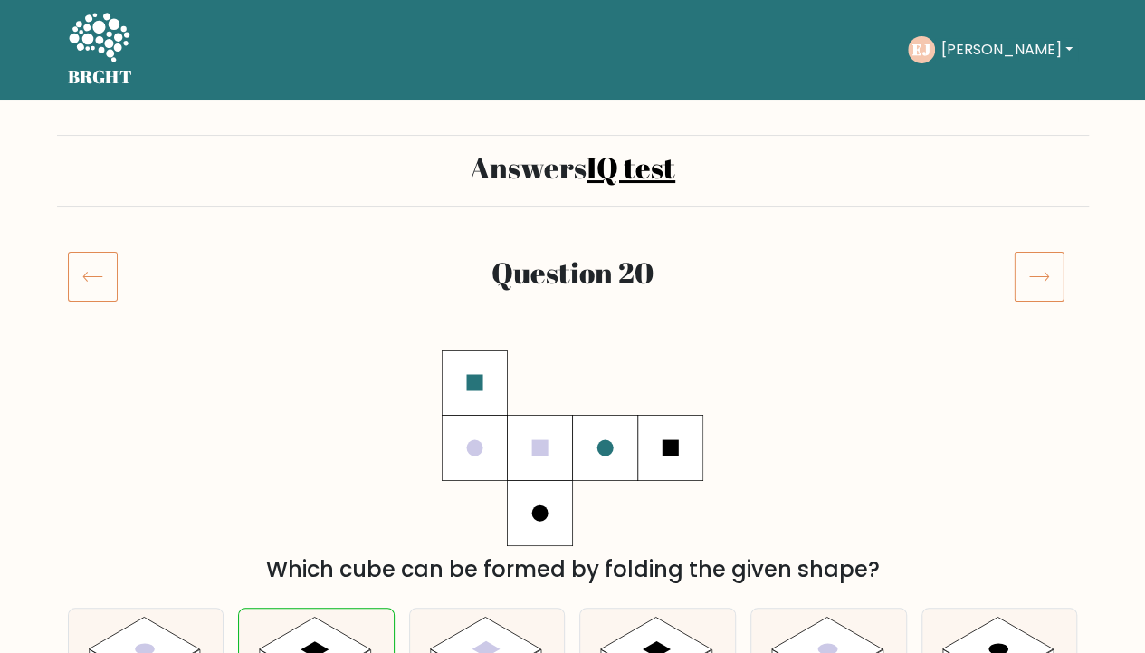
click at [1045, 280] on icon at bounding box center [1039, 276] width 51 height 51
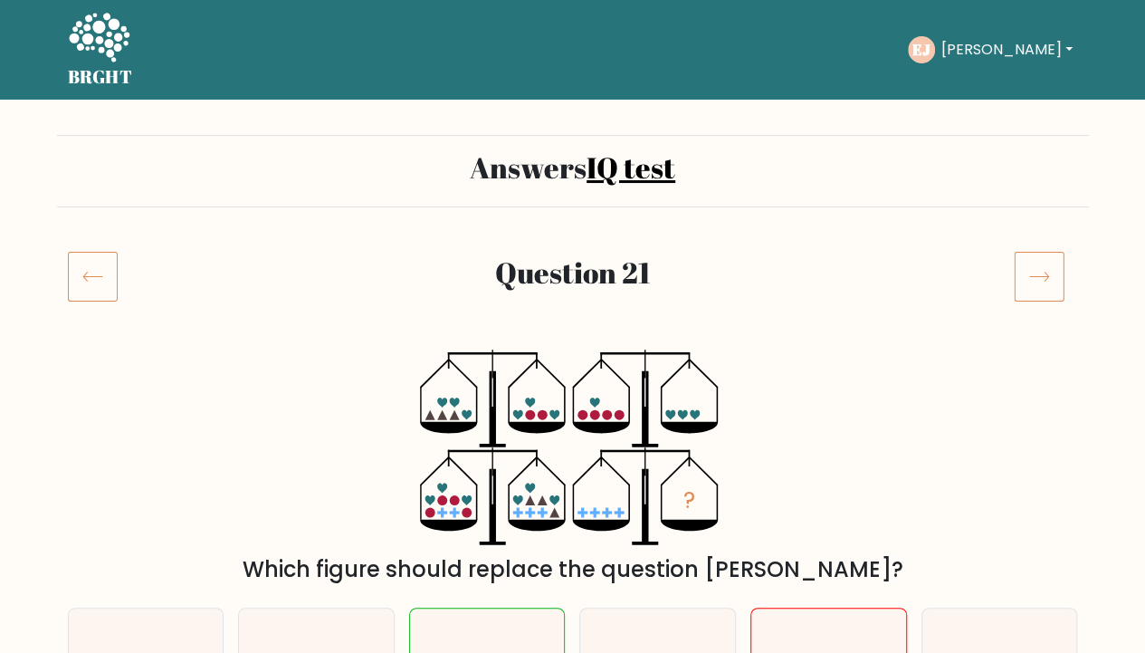
click at [1045, 280] on icon at bounding box center [1039, 276] width 51 height 51
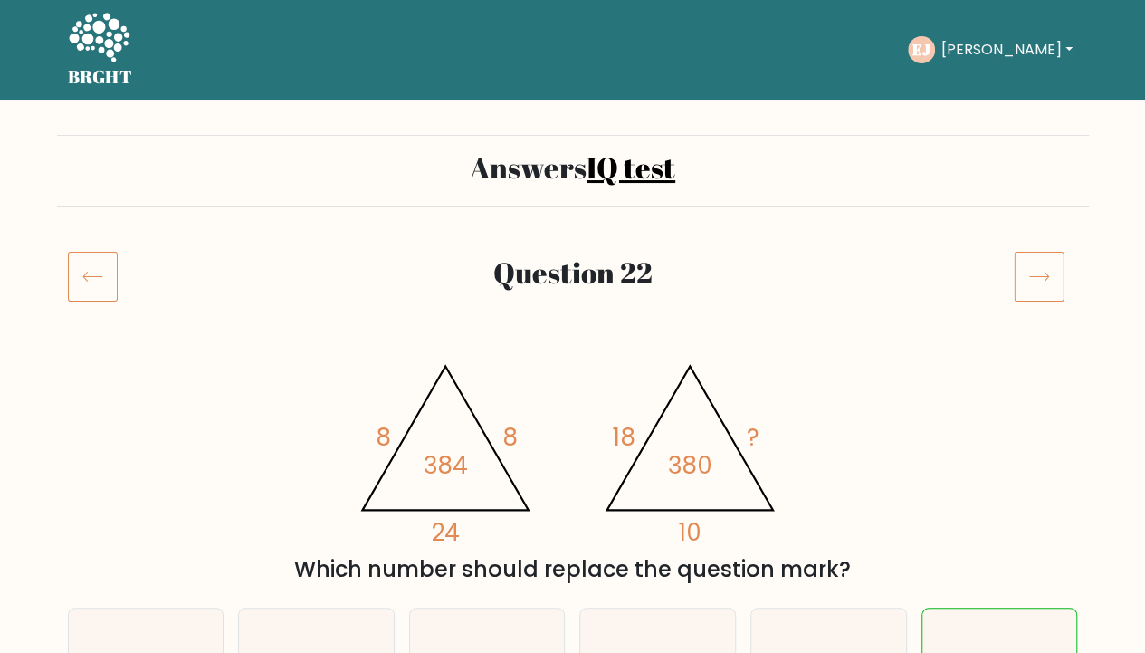
click at [120, 263] on div at bounding box center [100, 276] width 86 height 51
click at [97, 265] on icon at bounding box center [93, 276] width 50 height 51
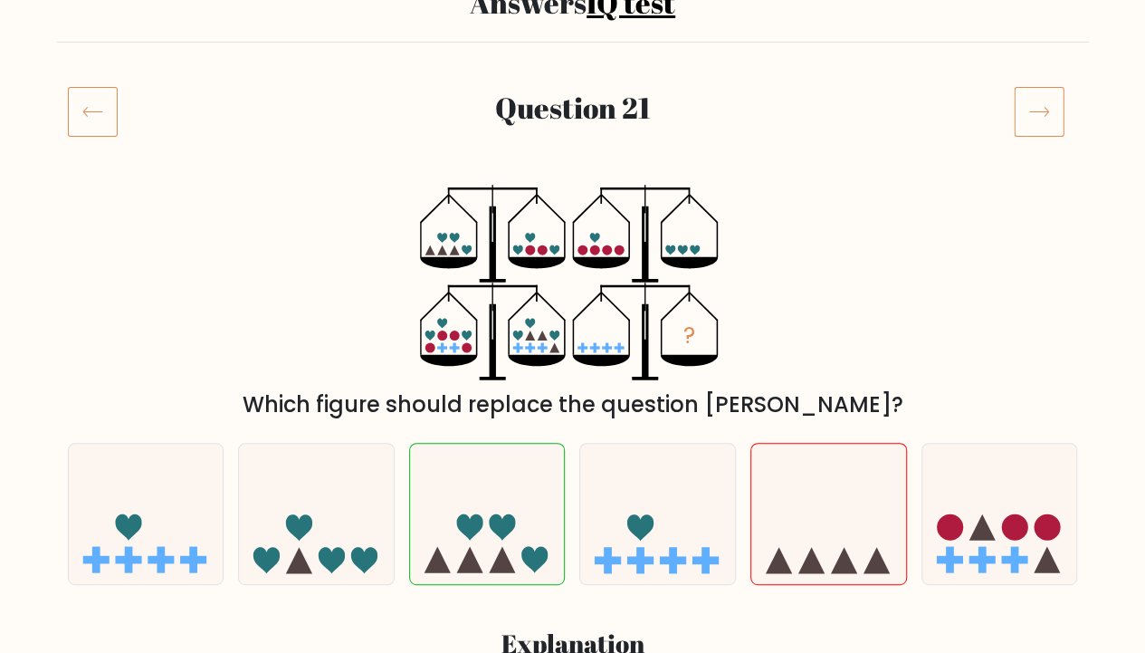
scroll to position [120, 0]
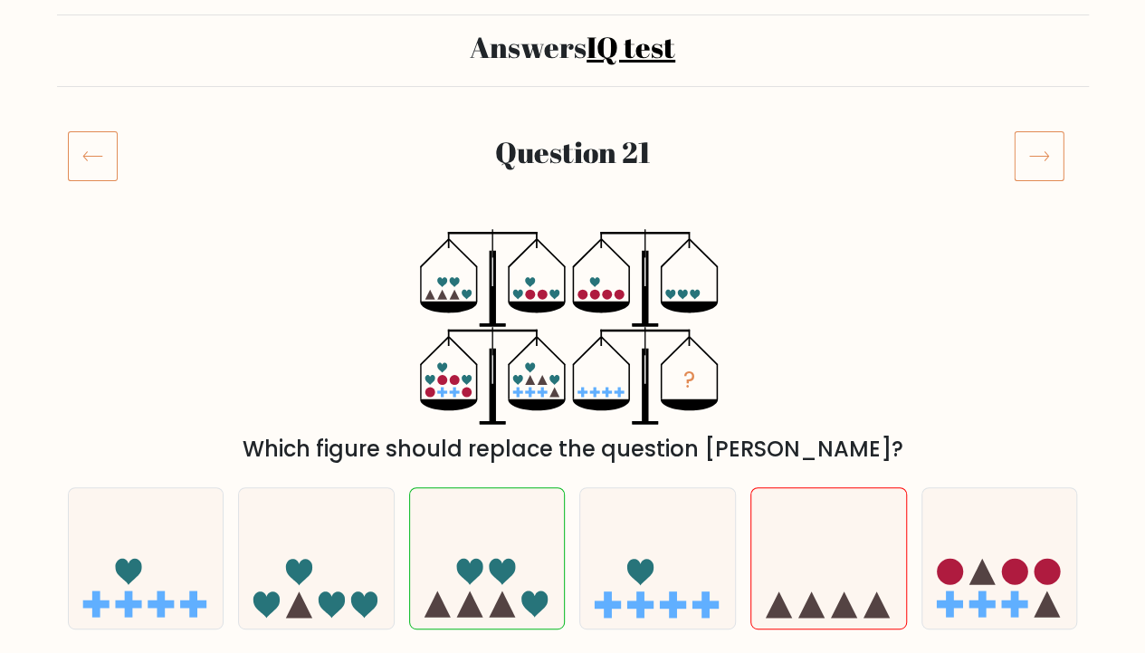
click at [1027, 154] on icon at bounding box center [1039, 155] width 51 height 51
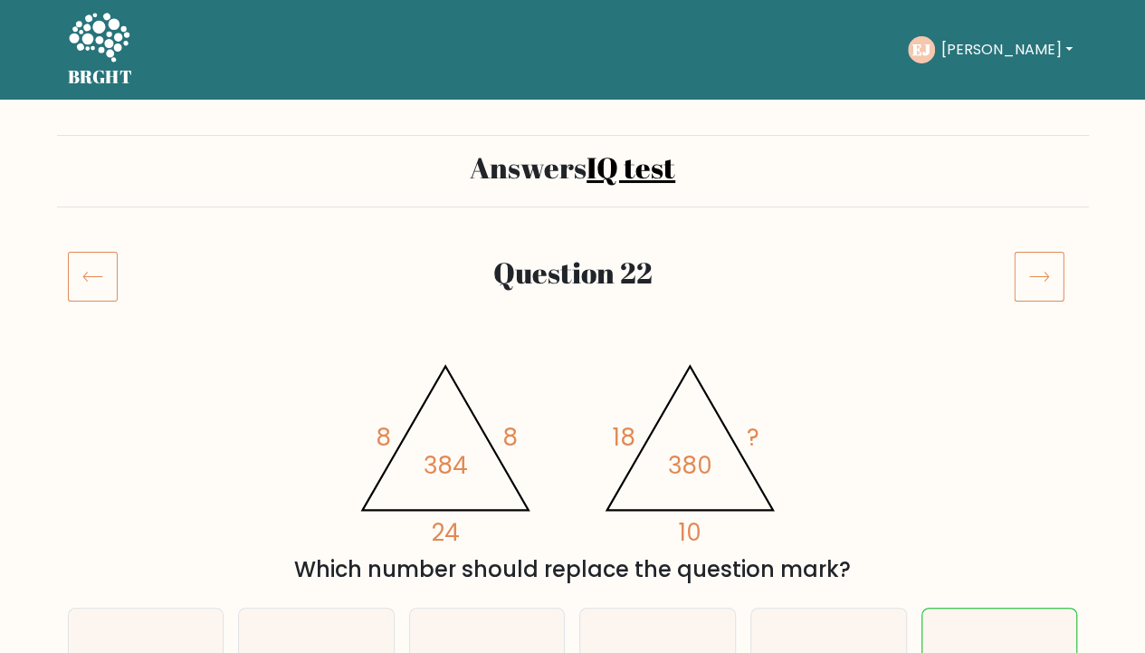
click at [1040, 253] on icon at bounding box center [1039, 276] width 51 height 51
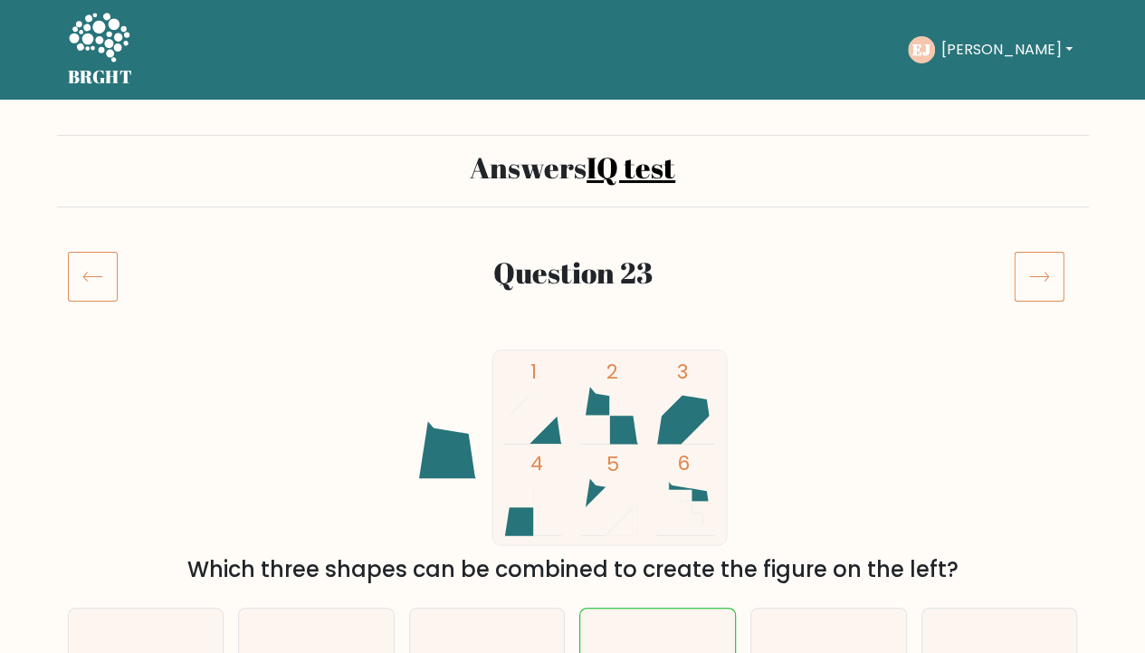
click at [1041, 287] on icon at bounding box center [1039, 276] width 51 height 51
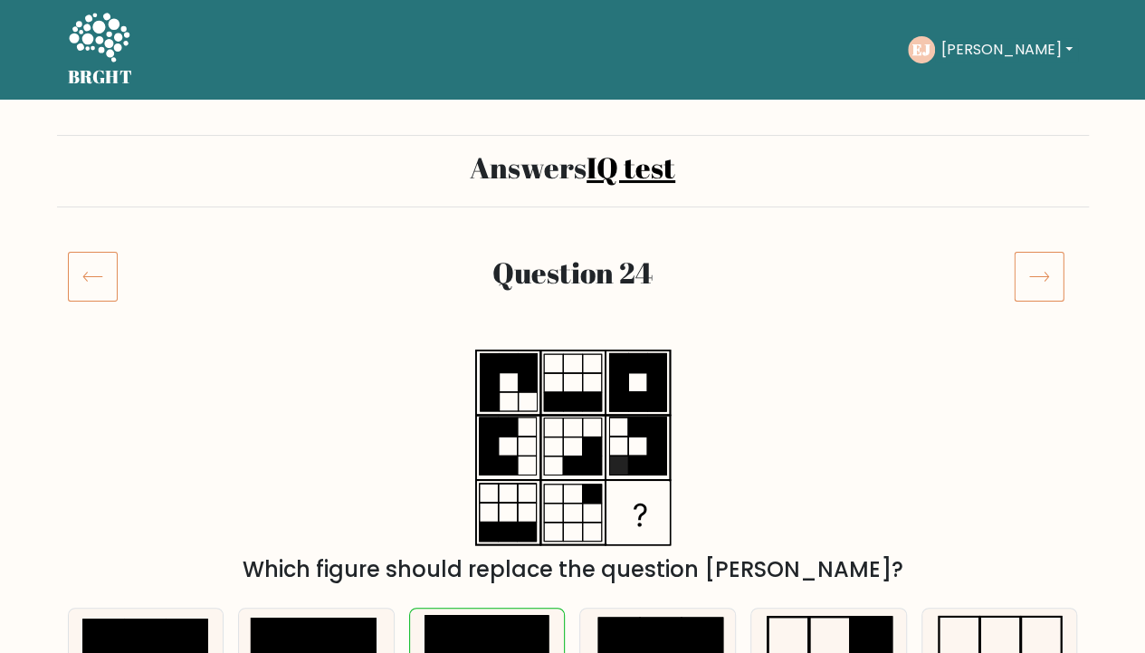
click at [1041, 287] on icon at bounding box center [1039, 276] width 51 height 51
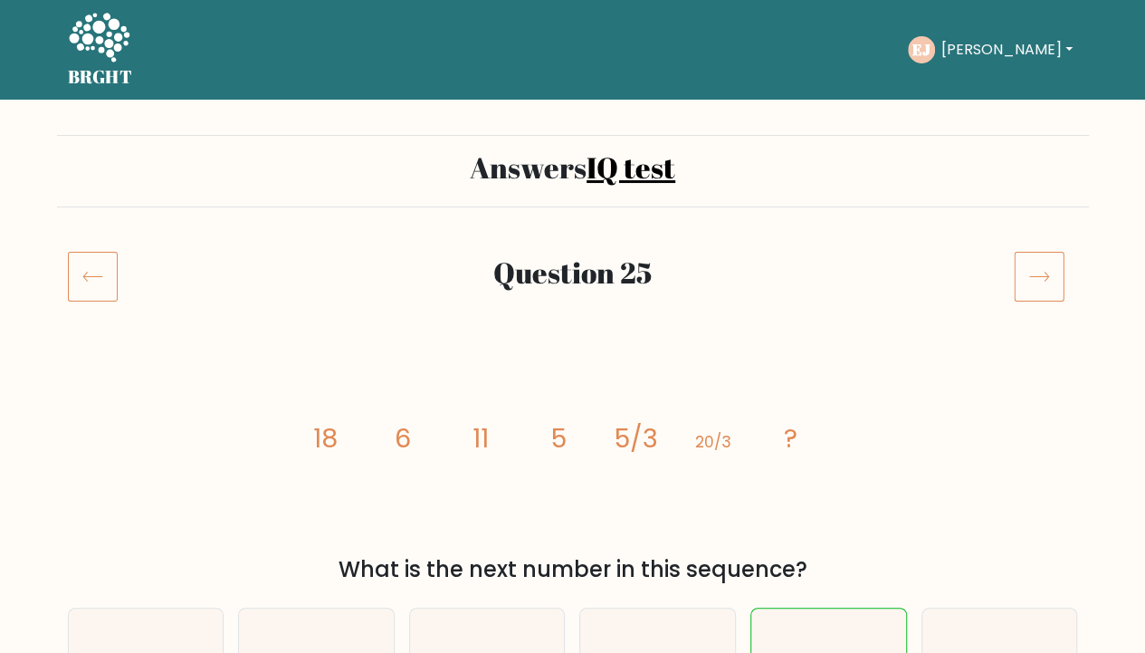
click at [1041, 287] on icon at bounding box center [1039, 276] width 51 height 51
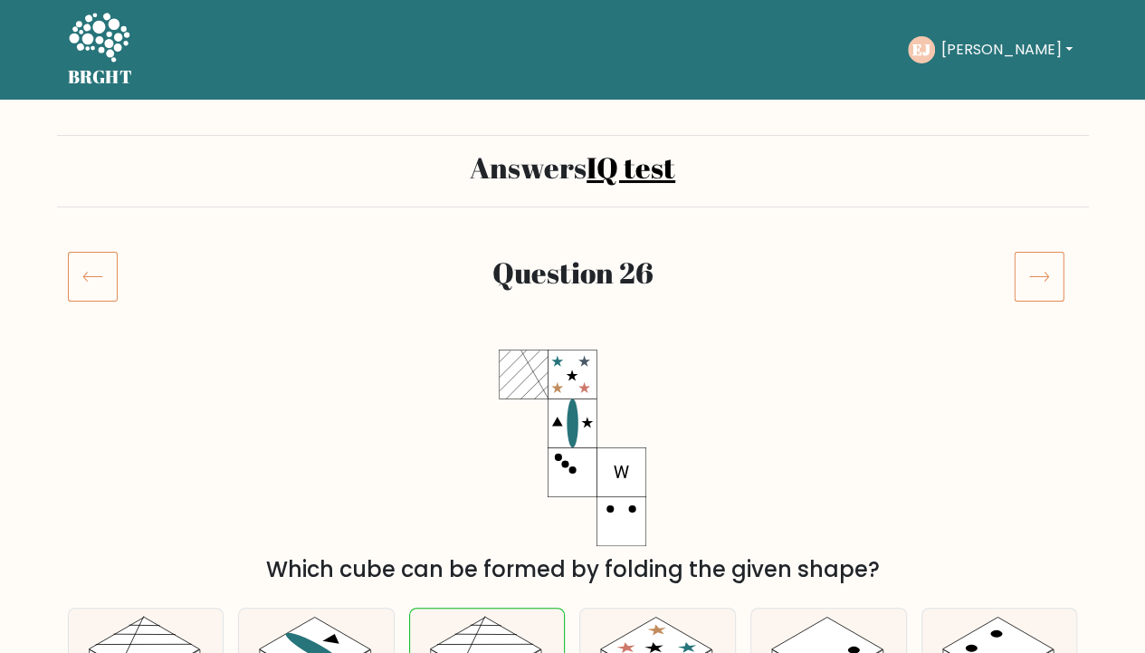
click at [1041, 287] on icon at bounding box center [1039, 276] width 51 height 51
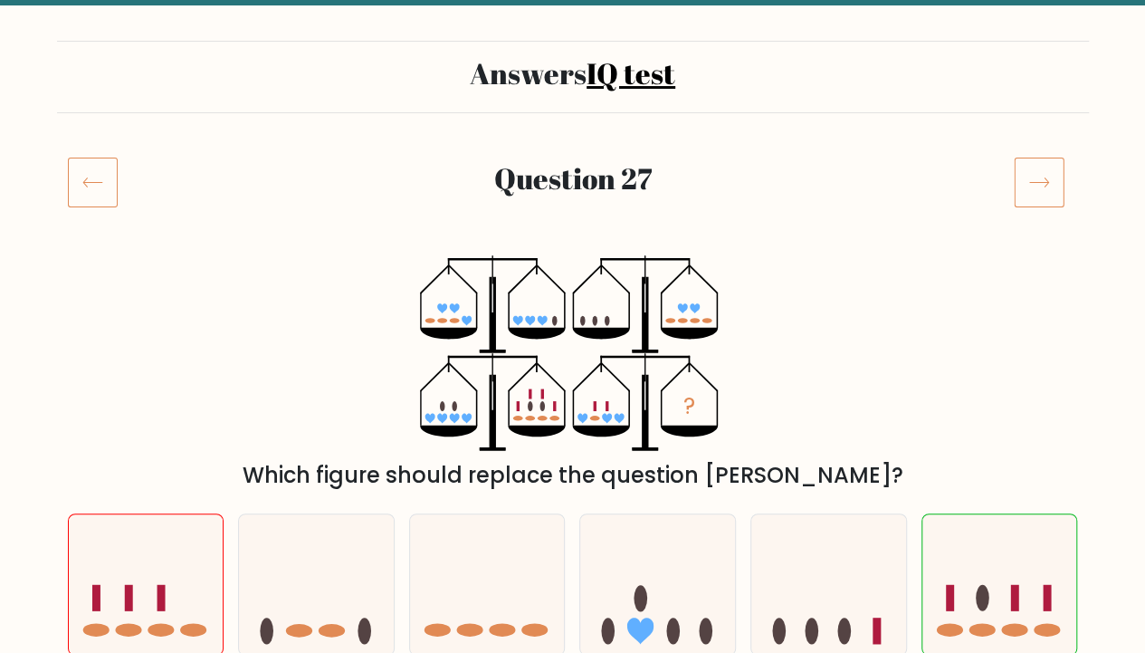
scroll to position [120, 0]
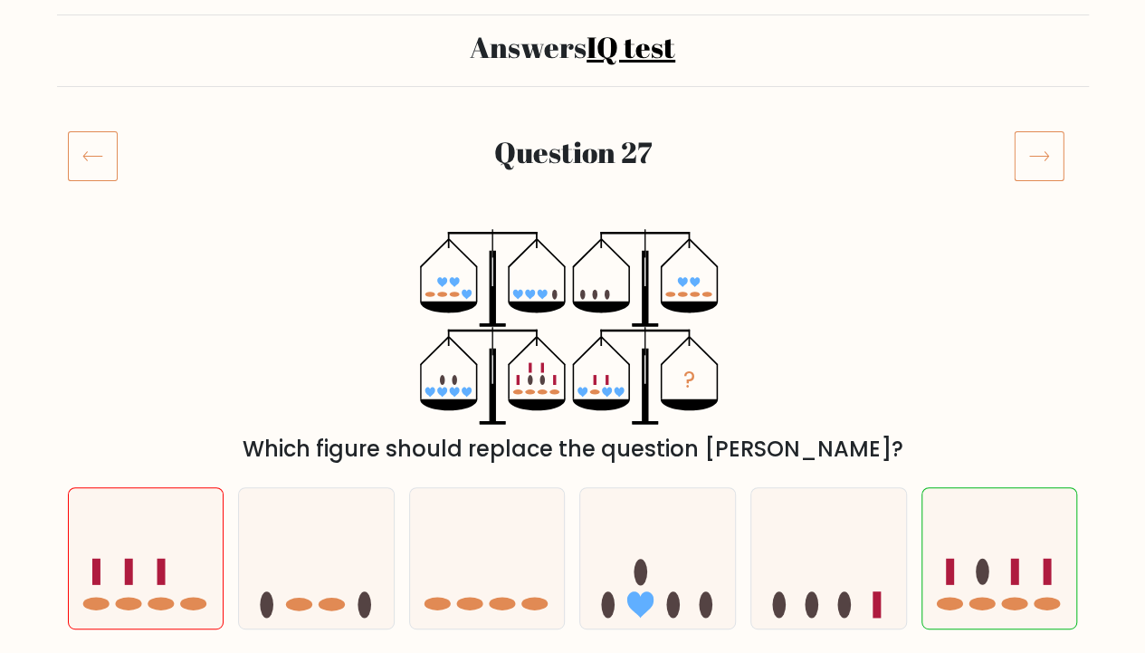
click at [1041, 165] on icon at bounding box center [1039, 155] width 51 height 51
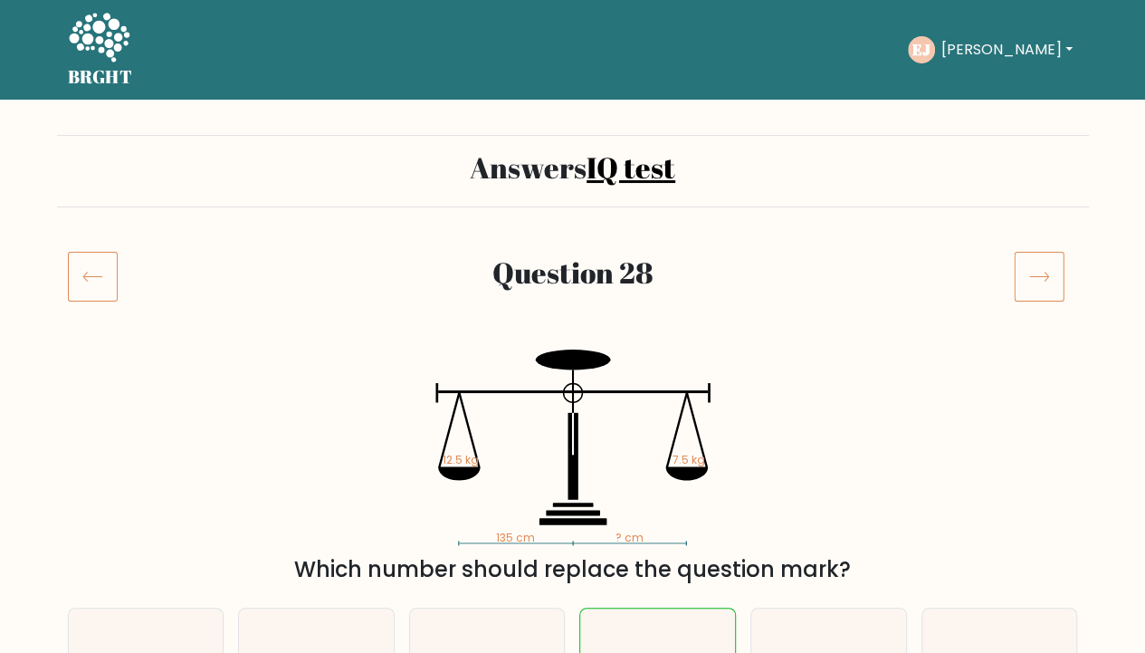
click at [1044, 278] on icon at bounding box center [1039, 276] width 51 height 51
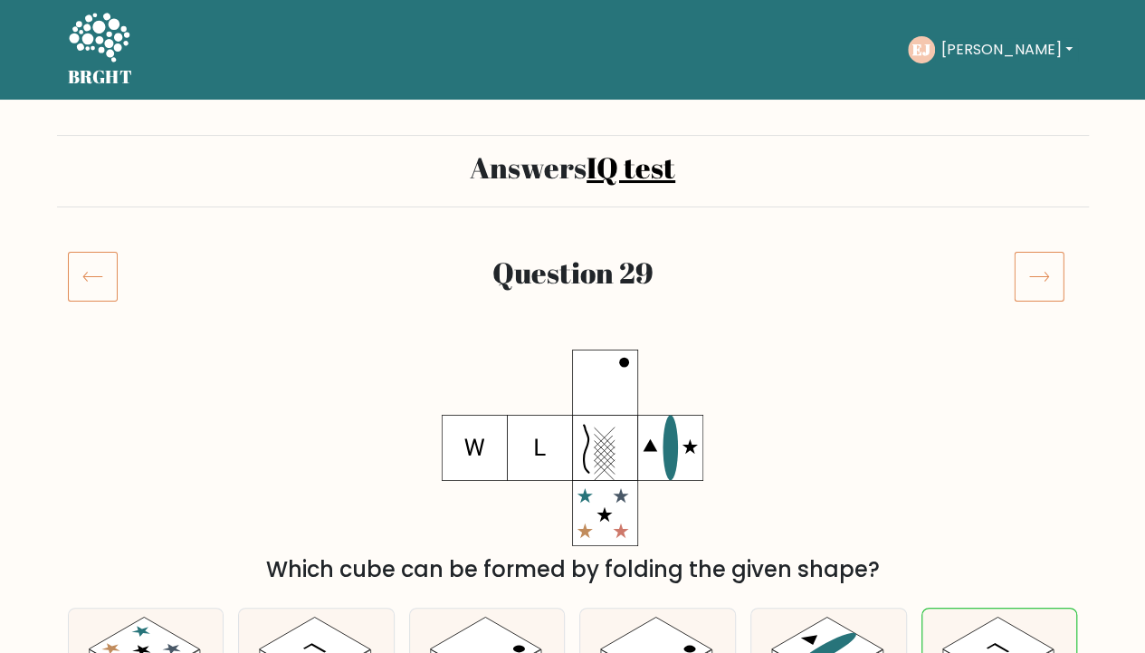
click at [1044, 278] on icon at bounding box center [1039, 276] width 51 height 51
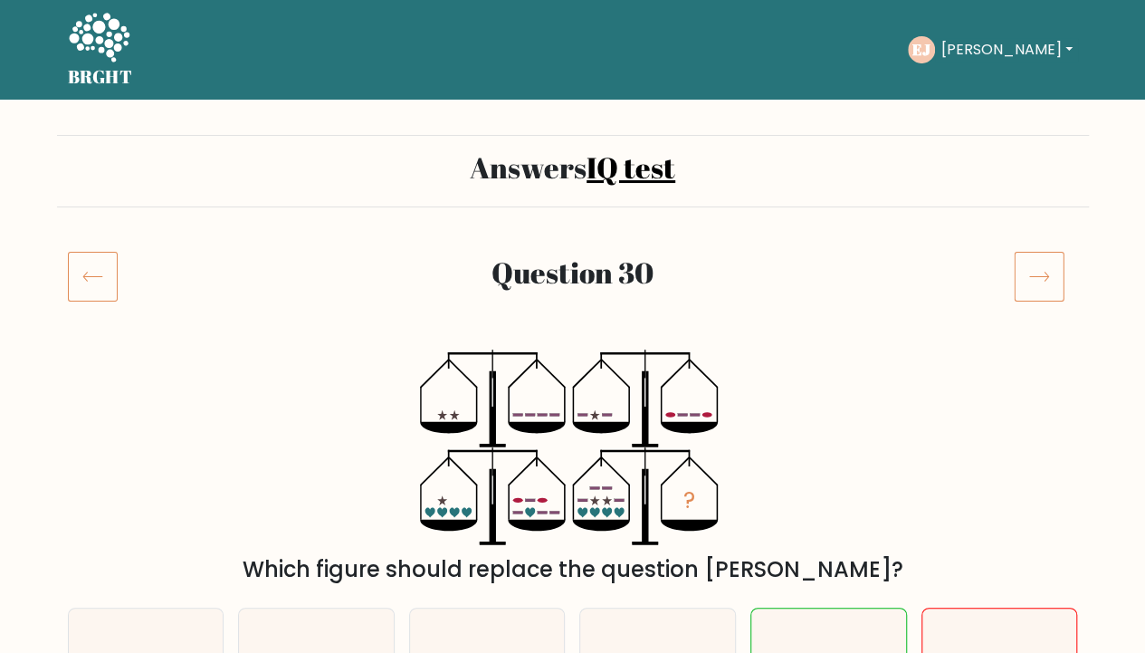
click at [1044, 278] on icon at bounding box center [1039, 276] width 51 height 51
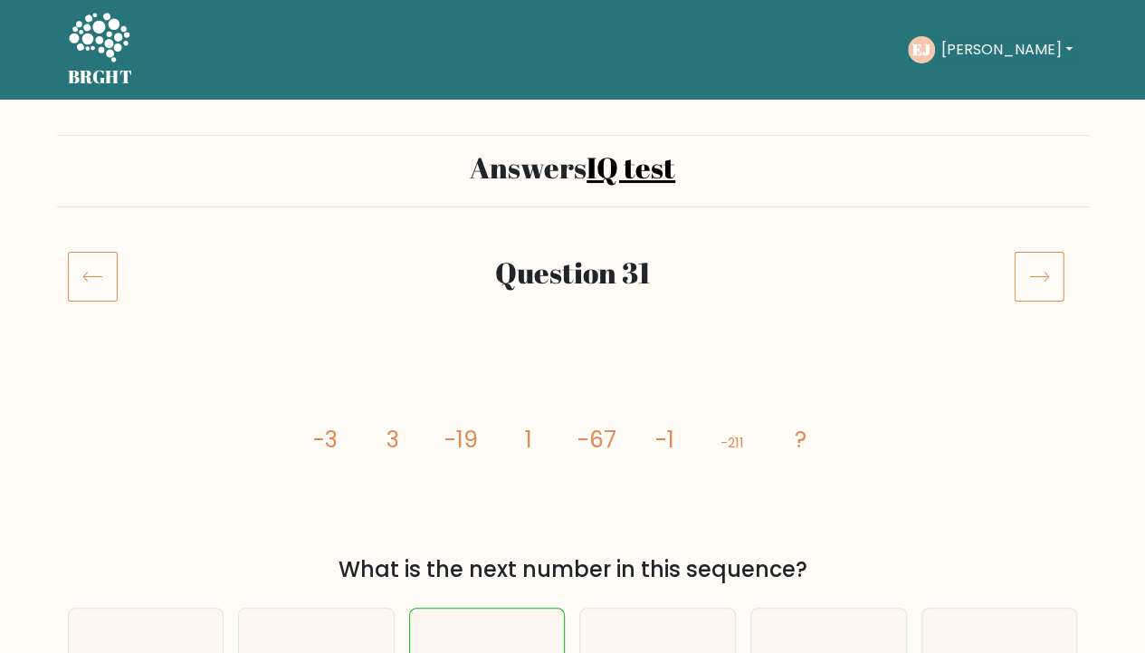
click at [1044, 278] on icon at bounding box center [1039, 276] width 51 height 51
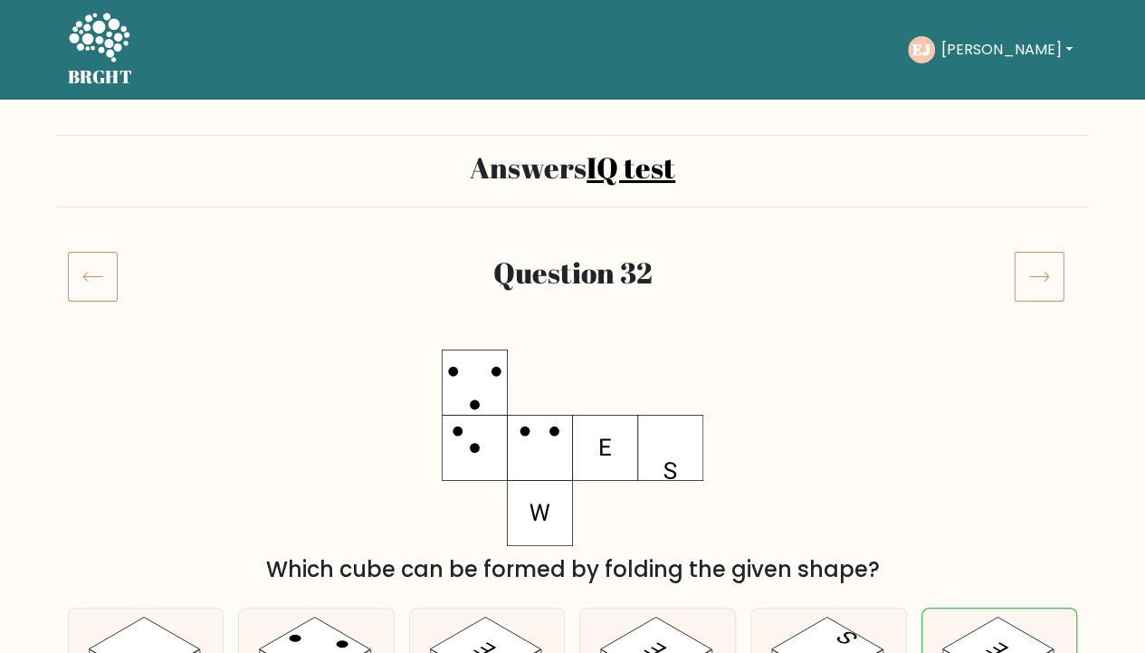
click at [1044, 278] on icon at bounding box center [1039, 276] width 51 height 51
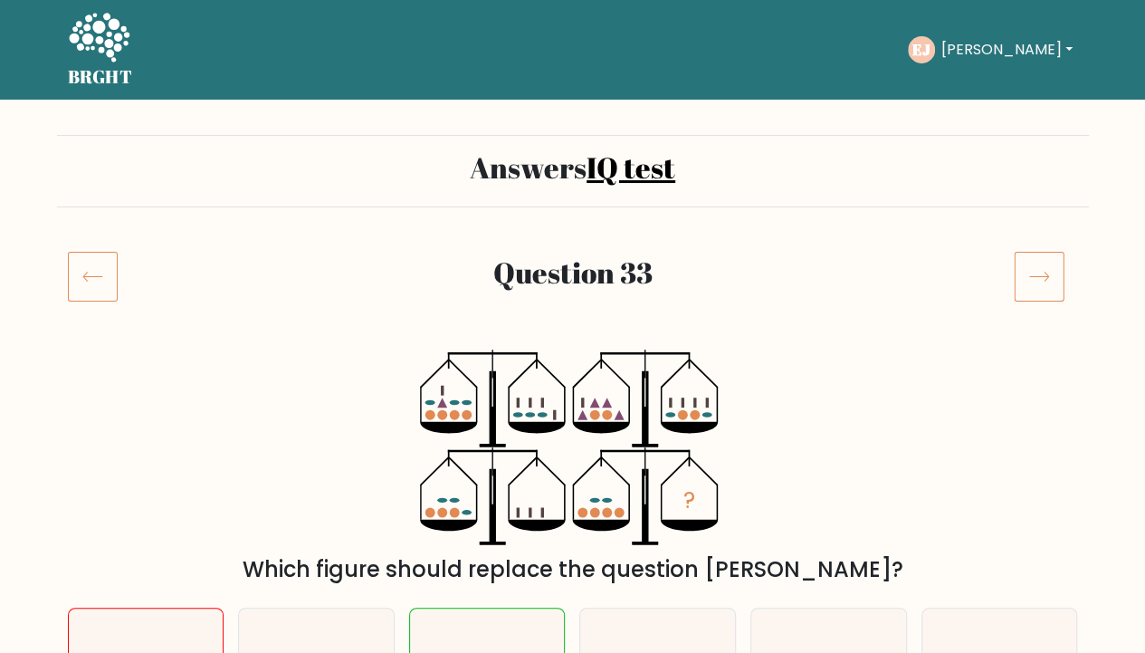
click at [1037, 278] on icon at bounding box center [1039, 276] width 51 height 51
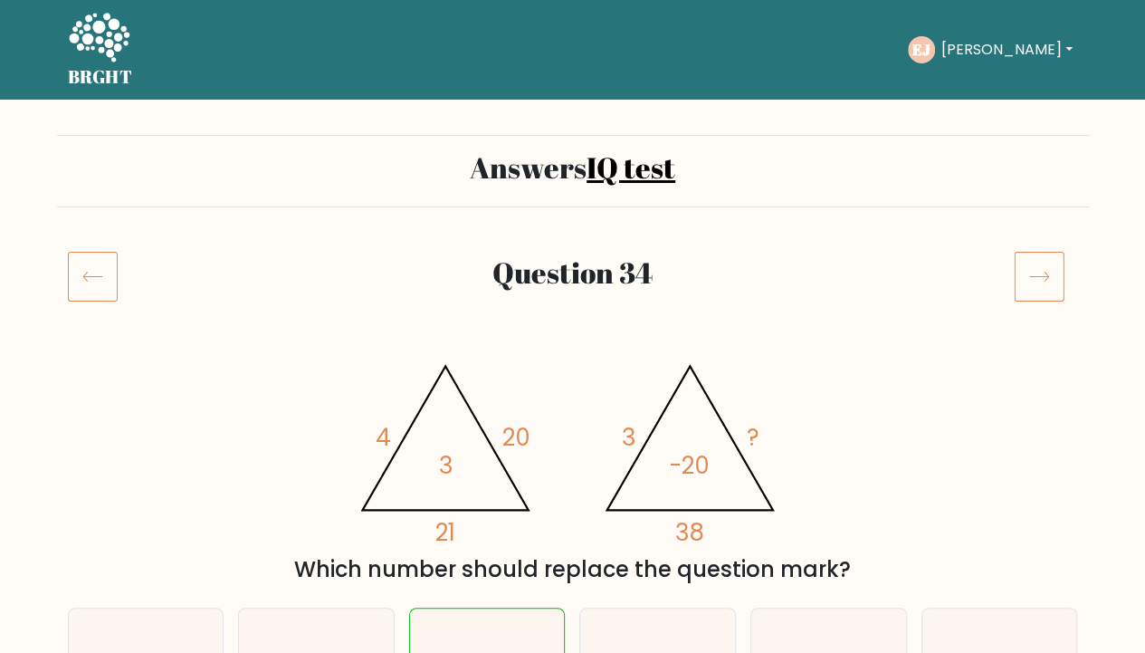
click at [1037, 278] on icon at bounding box center [1039, 276] width 51 height 51
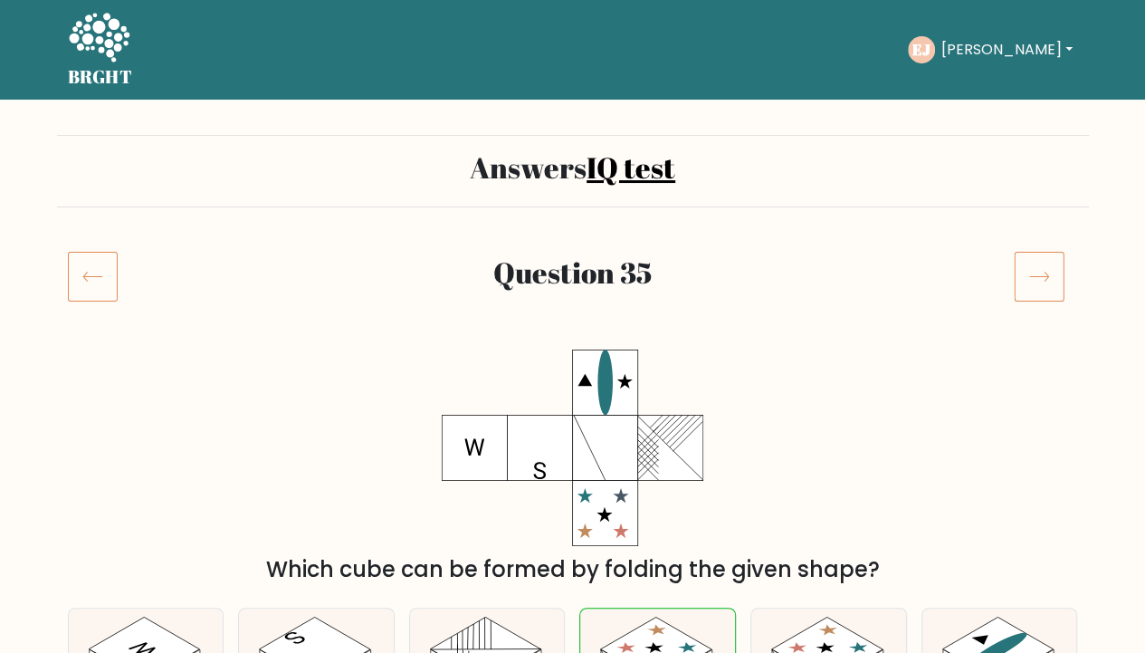
click at [1037, 278] on icon at bounding box center [1039, 276] width 51 height 51
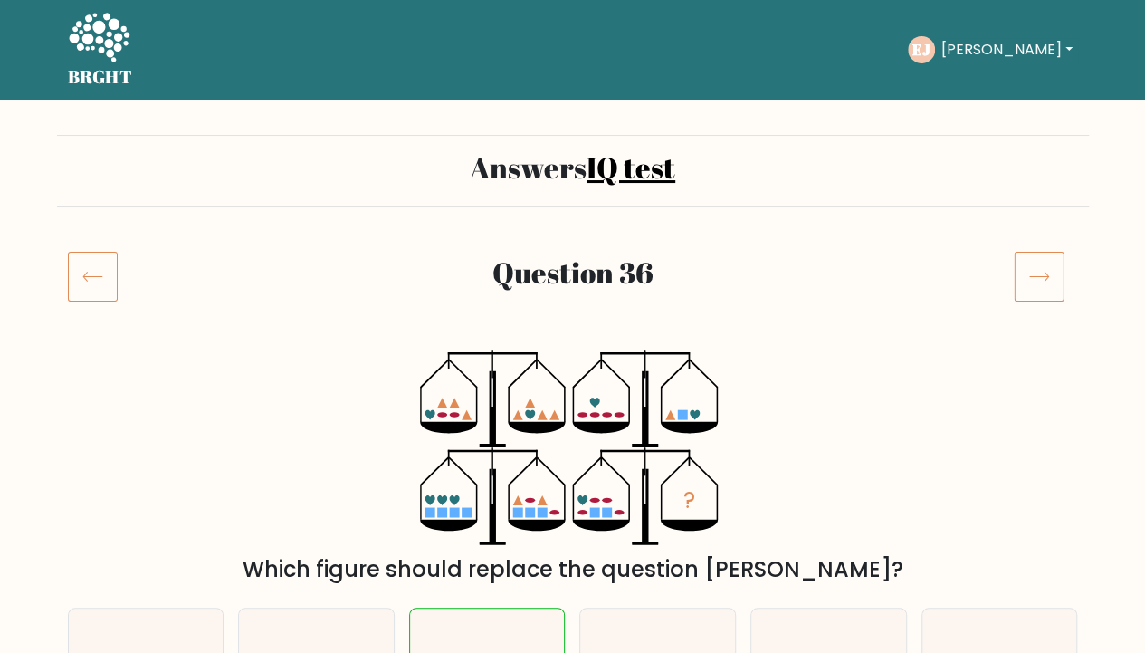
click at [1037, 278] on icon at bounding box center [1039, 276] width 51 height 51
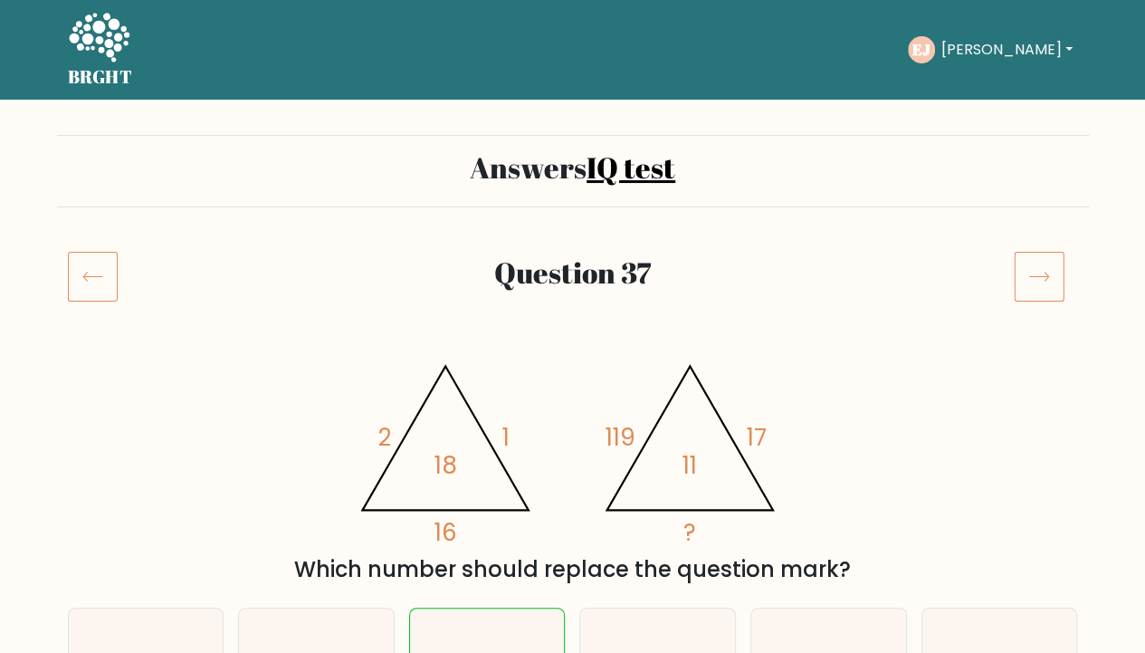
click at [1037, 278] on icon at bounding box center [1039, 276] width 51 height 51
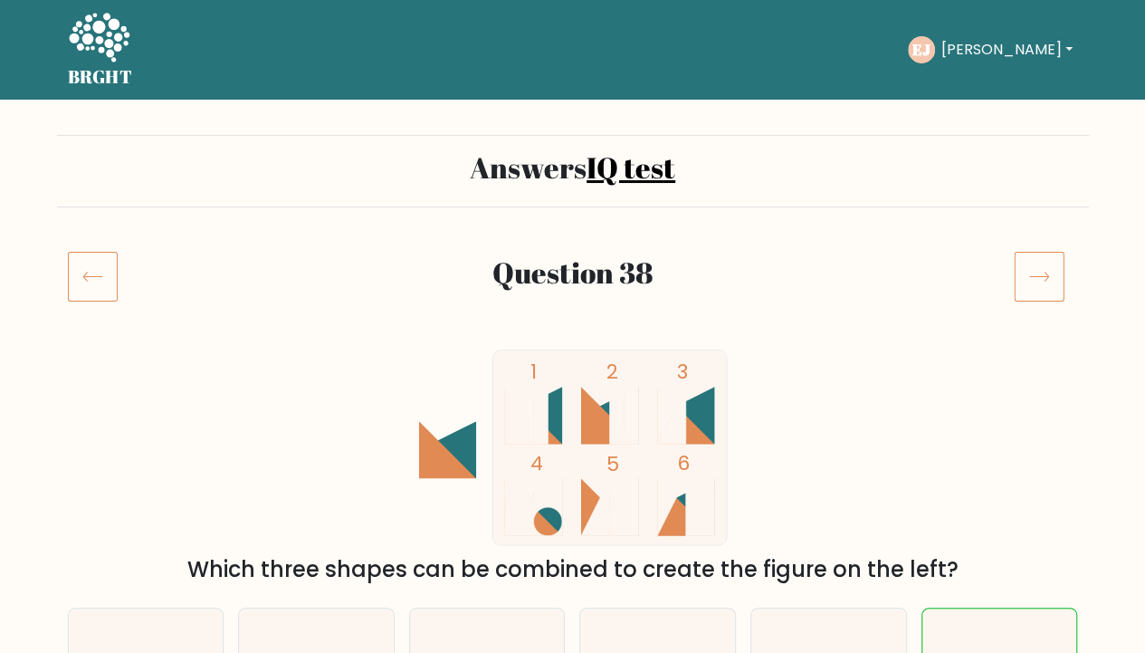
click at [1037, 278] on icon at bounding box center [1039, 276] width 51 height 51
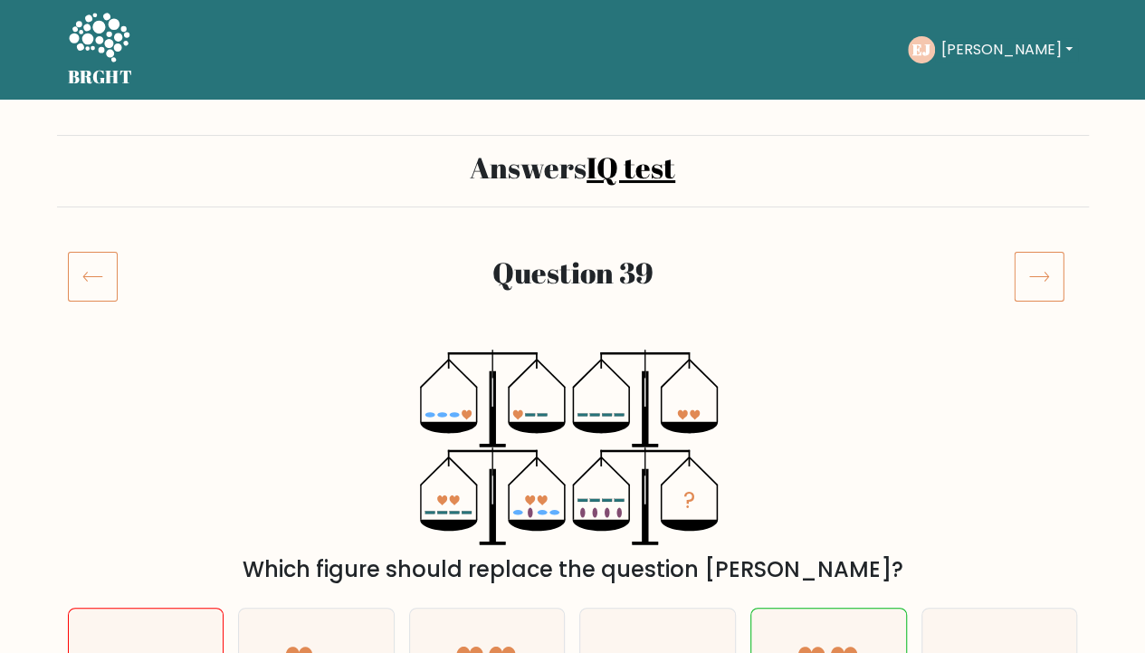
click at [1037, 278] on icon at bounding box center [1039, 276] width 51 height 51
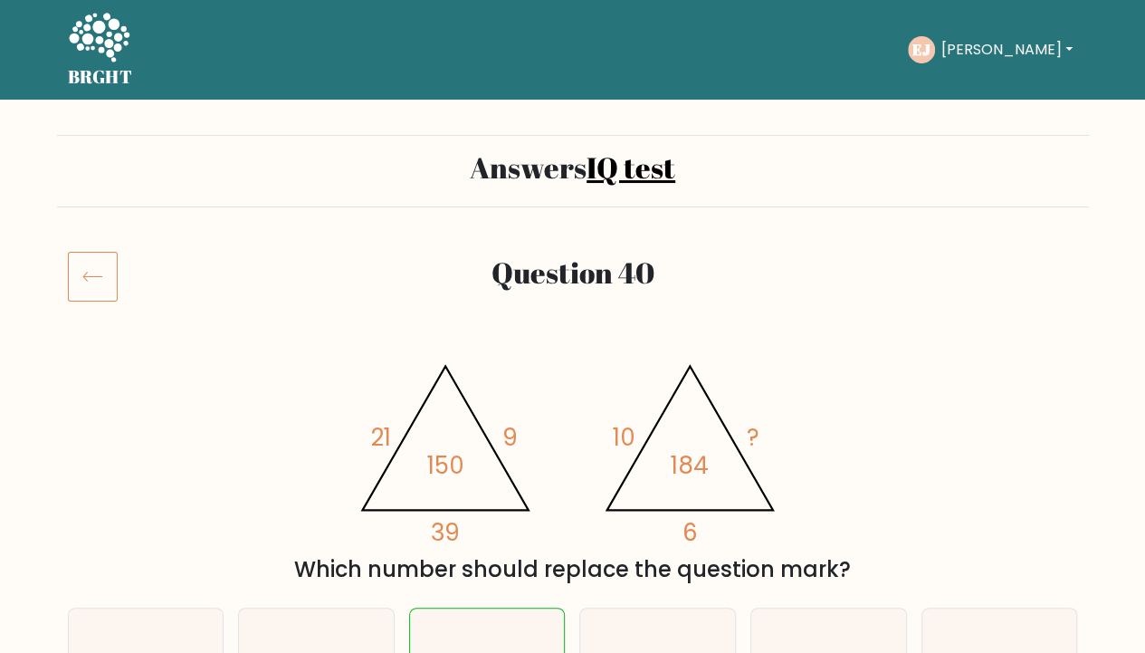
click at [1037, 278] on div at bounding box center [1046, 276] width 86 height 51
